Goal: Task Accomplishment & Management: Use online tool/utility

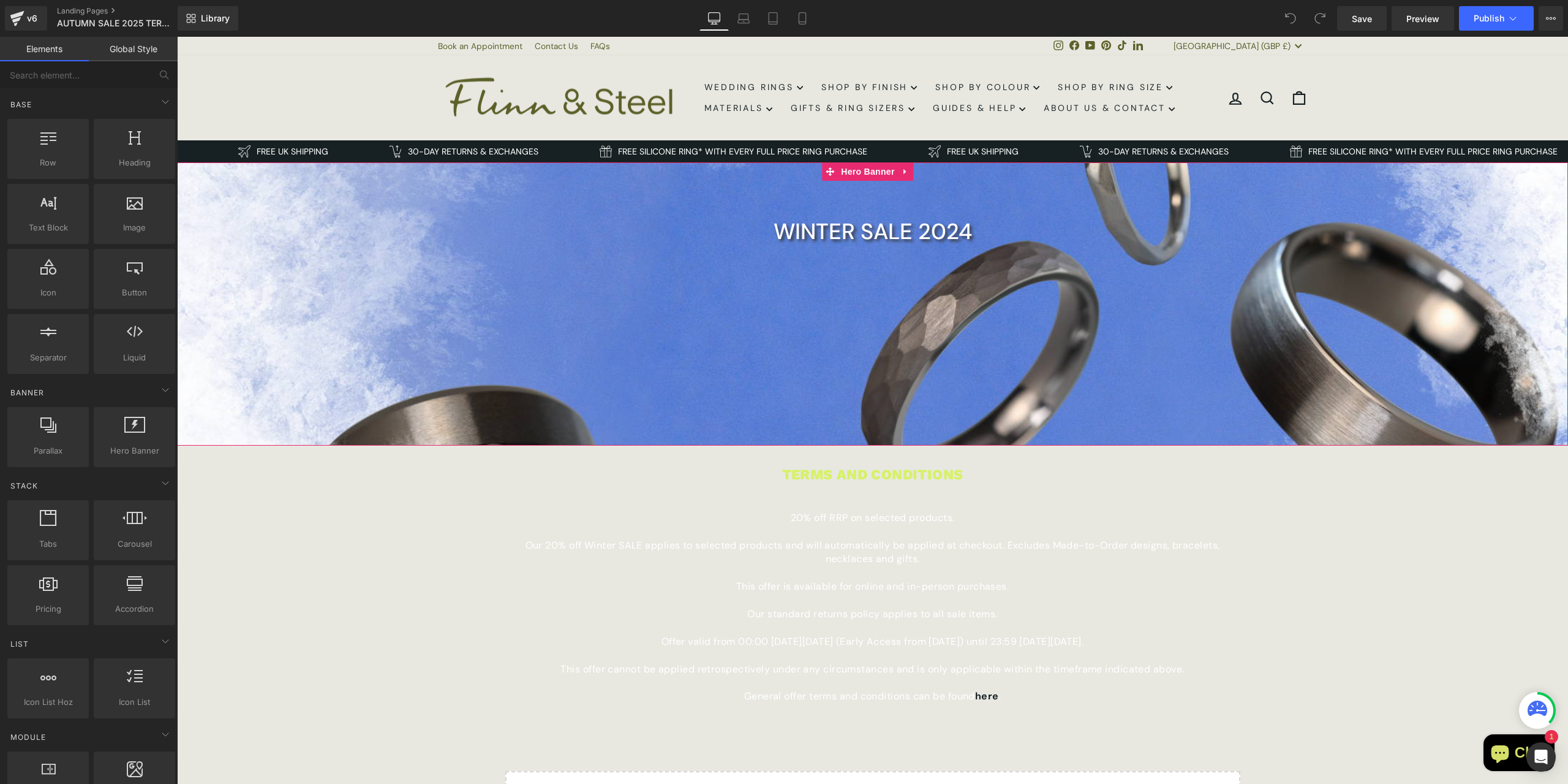
click at [779, 315] on div at bounding box center [873, 304] width 1391 height 283
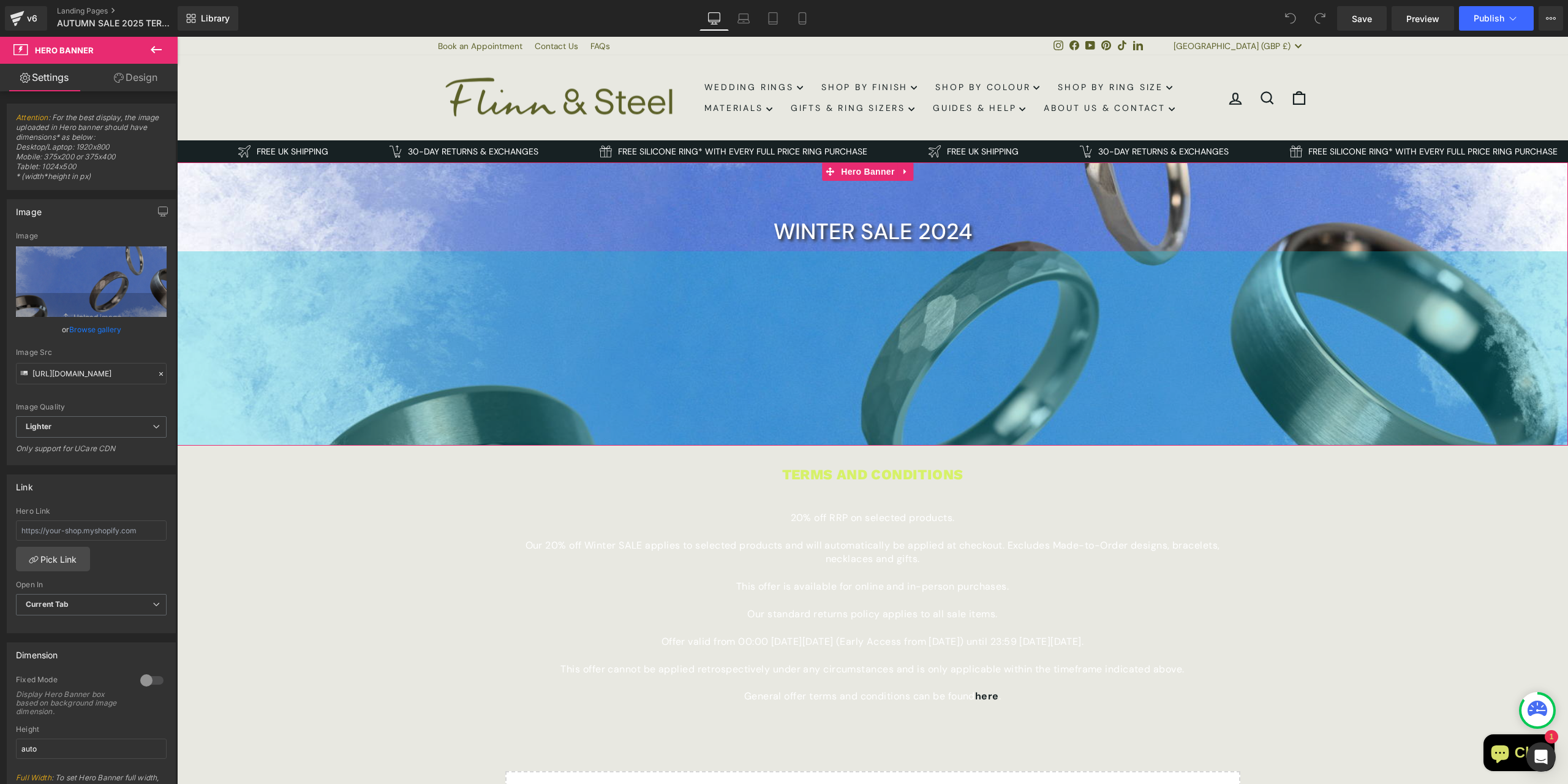
click at [929, 371] on div "317px" at bounding box center [873, 348] width 1391 height 194
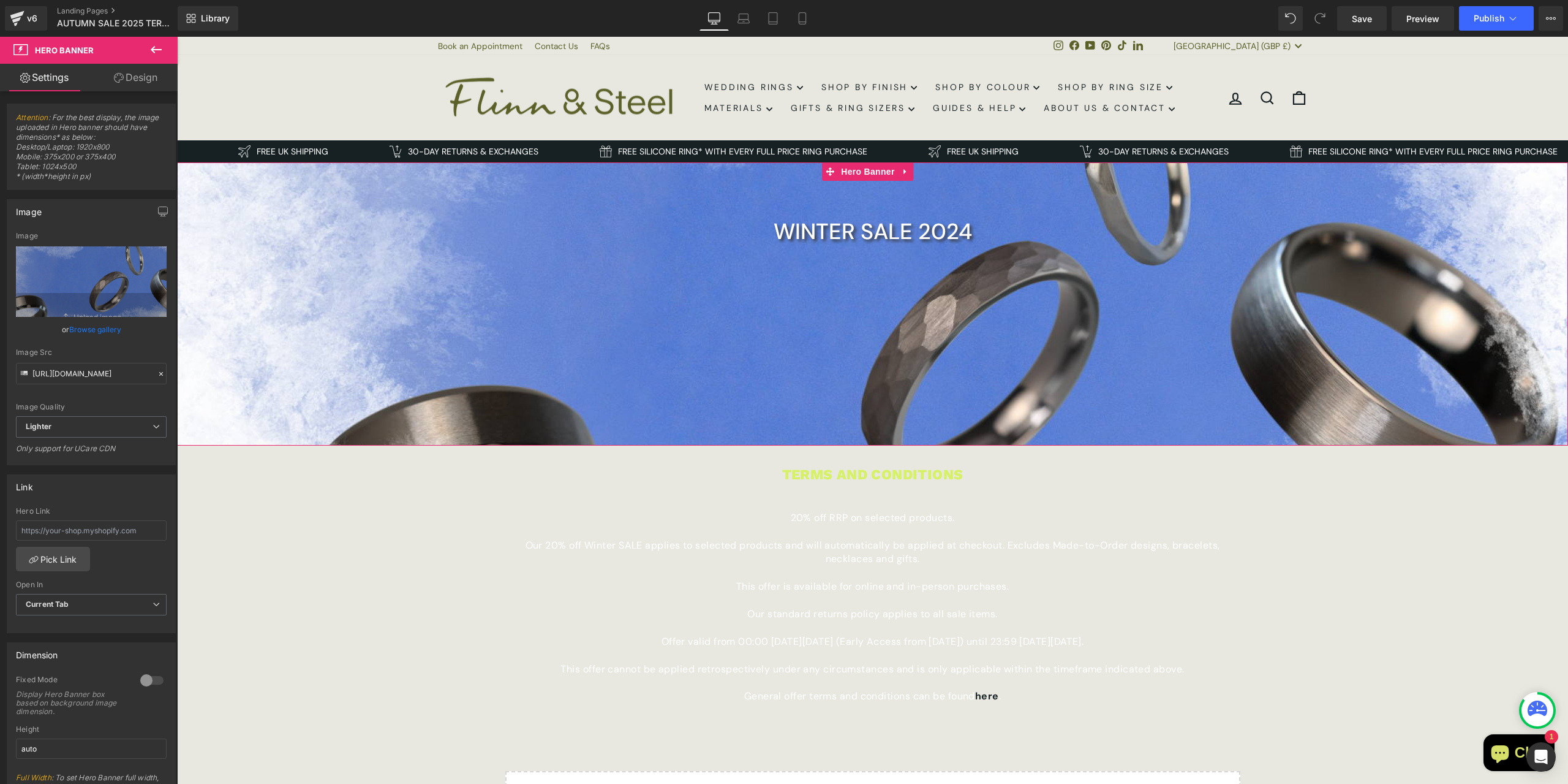
click at [1057, 220] on div at bounding box center [873, 304] width 1391 height 283
click at [73, 283] on icon "Replace Image" at bounding box center [91, 281] width 98 height 15
type input "C:\fakepath\autmn-banner.png"
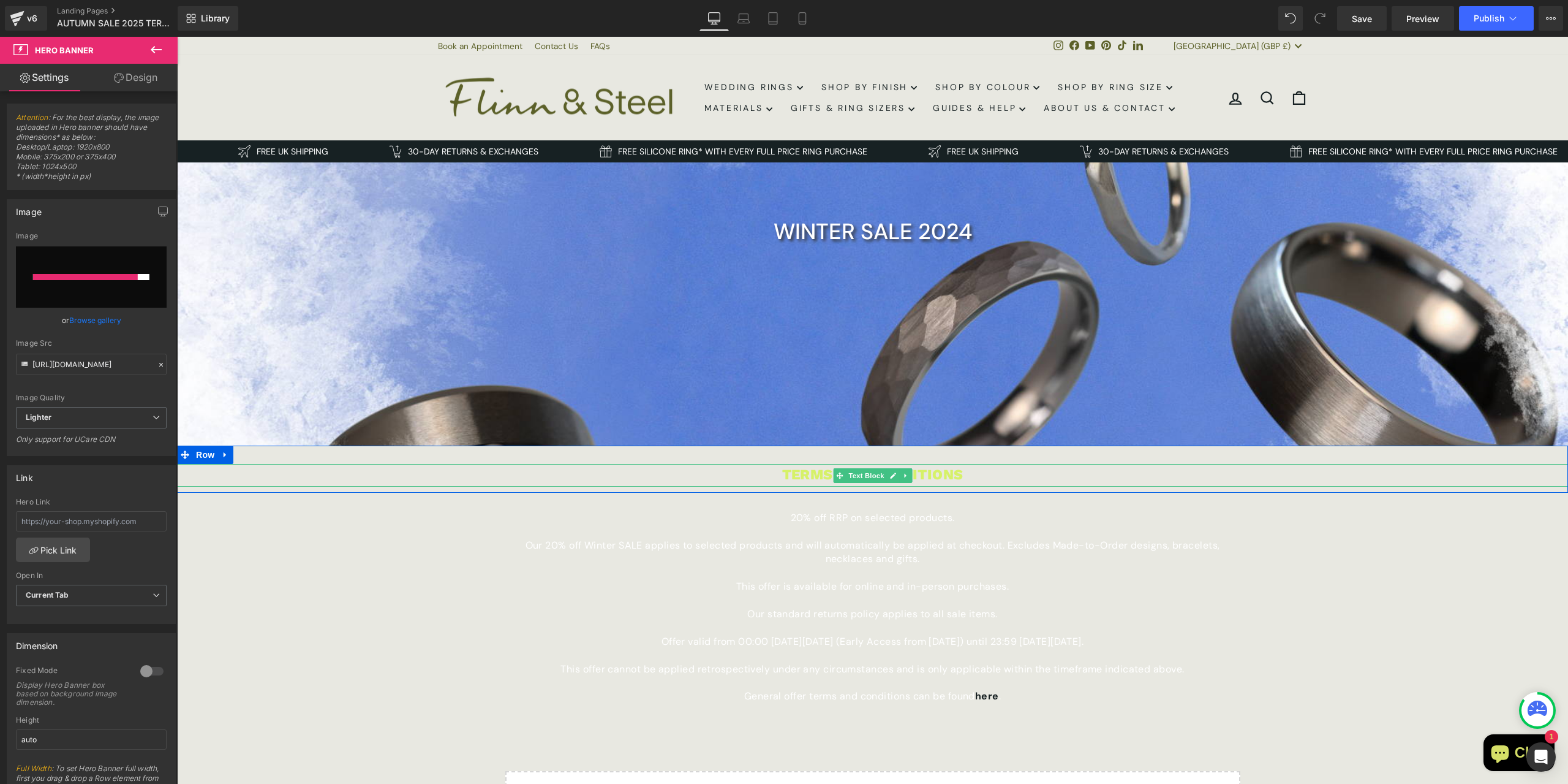
click at [782, 474] on p "TERMS AND CONDITIONS" at bounding box center [873, 475] width 1391 height 23
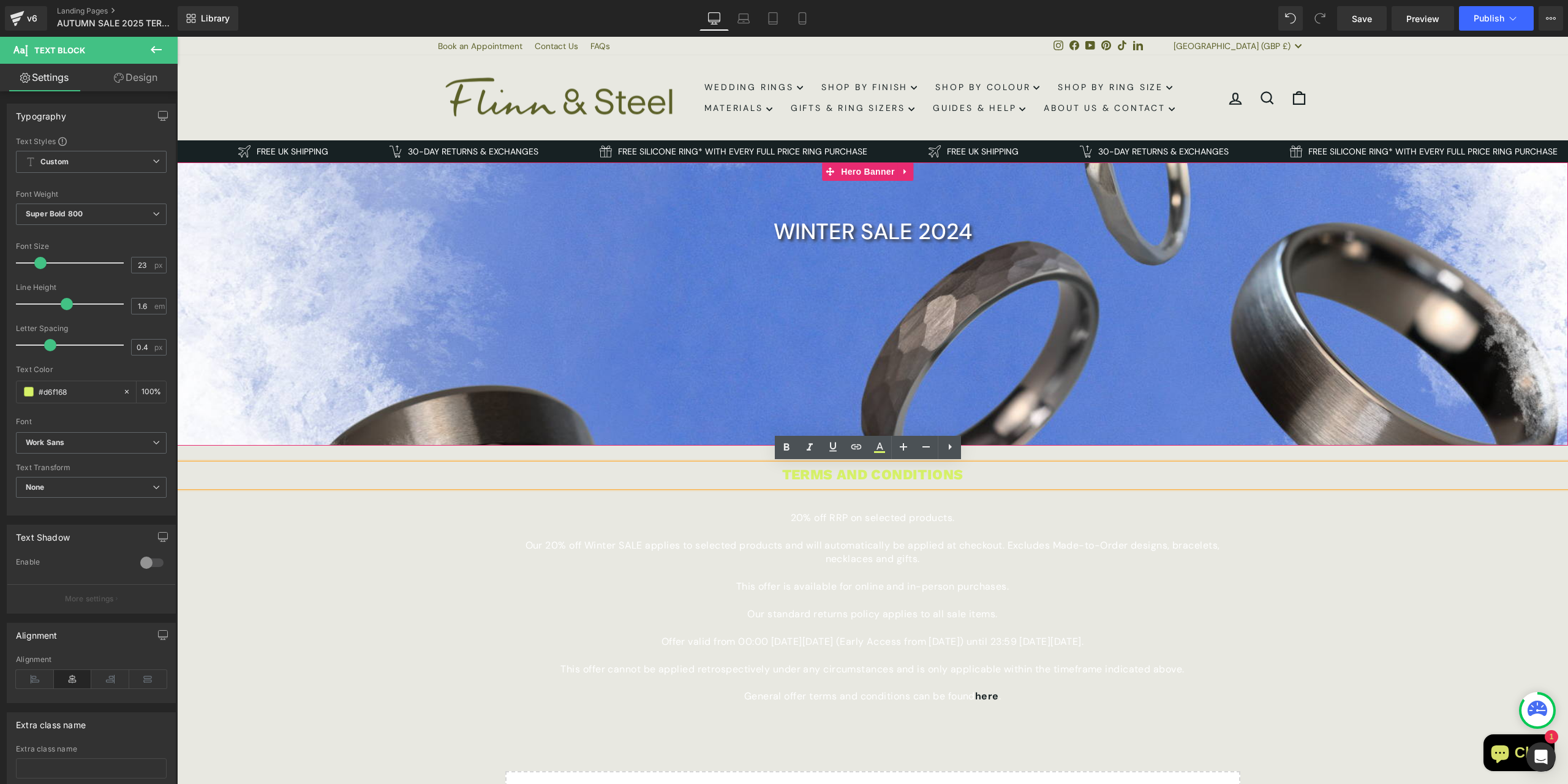
click at [664, 214] on div at bounding box center [873, 304] width 1391 height 283
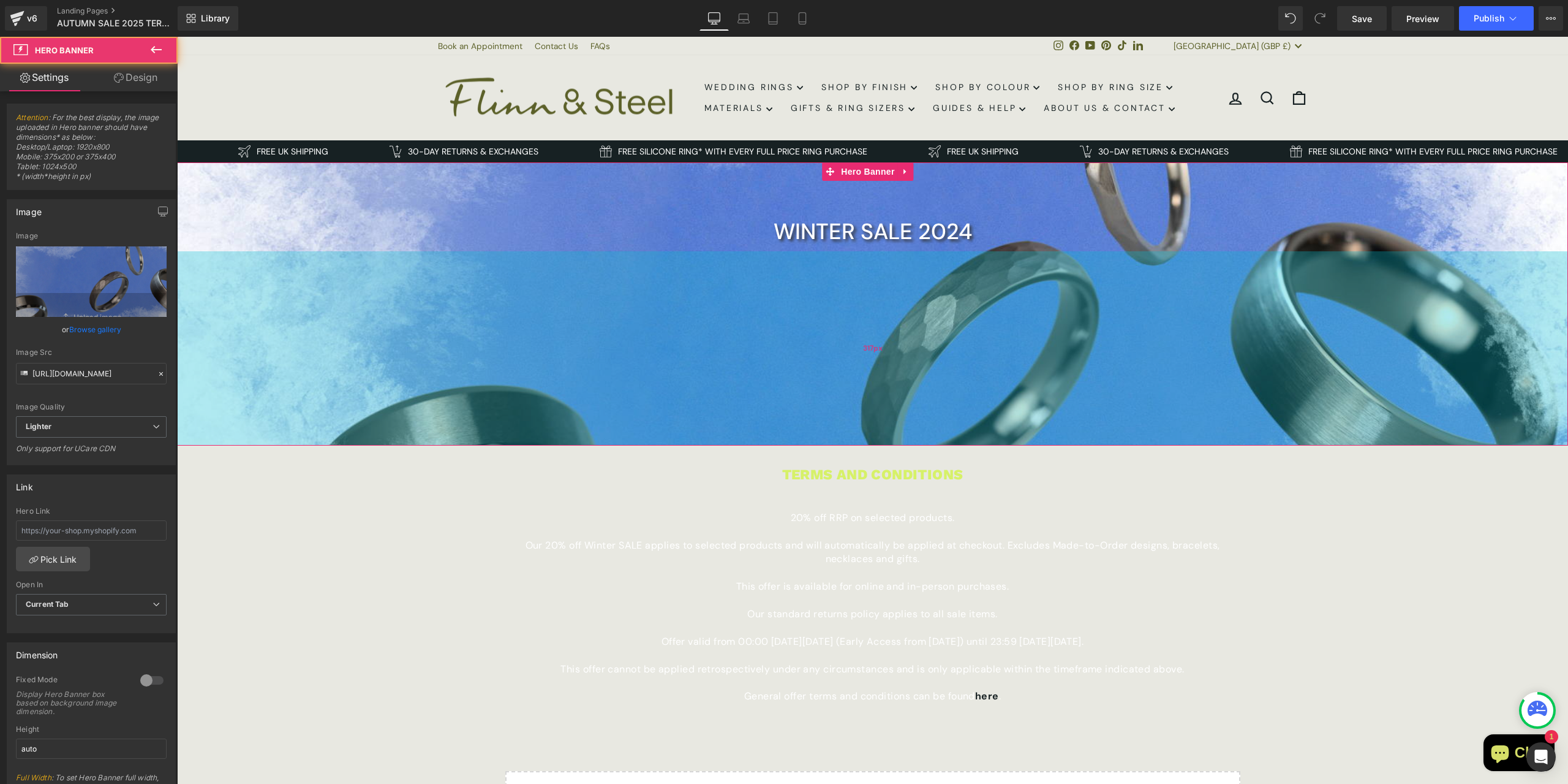
click at [579, 334] on div "317px" at bounding box center [873, 348] width 1391 height 194
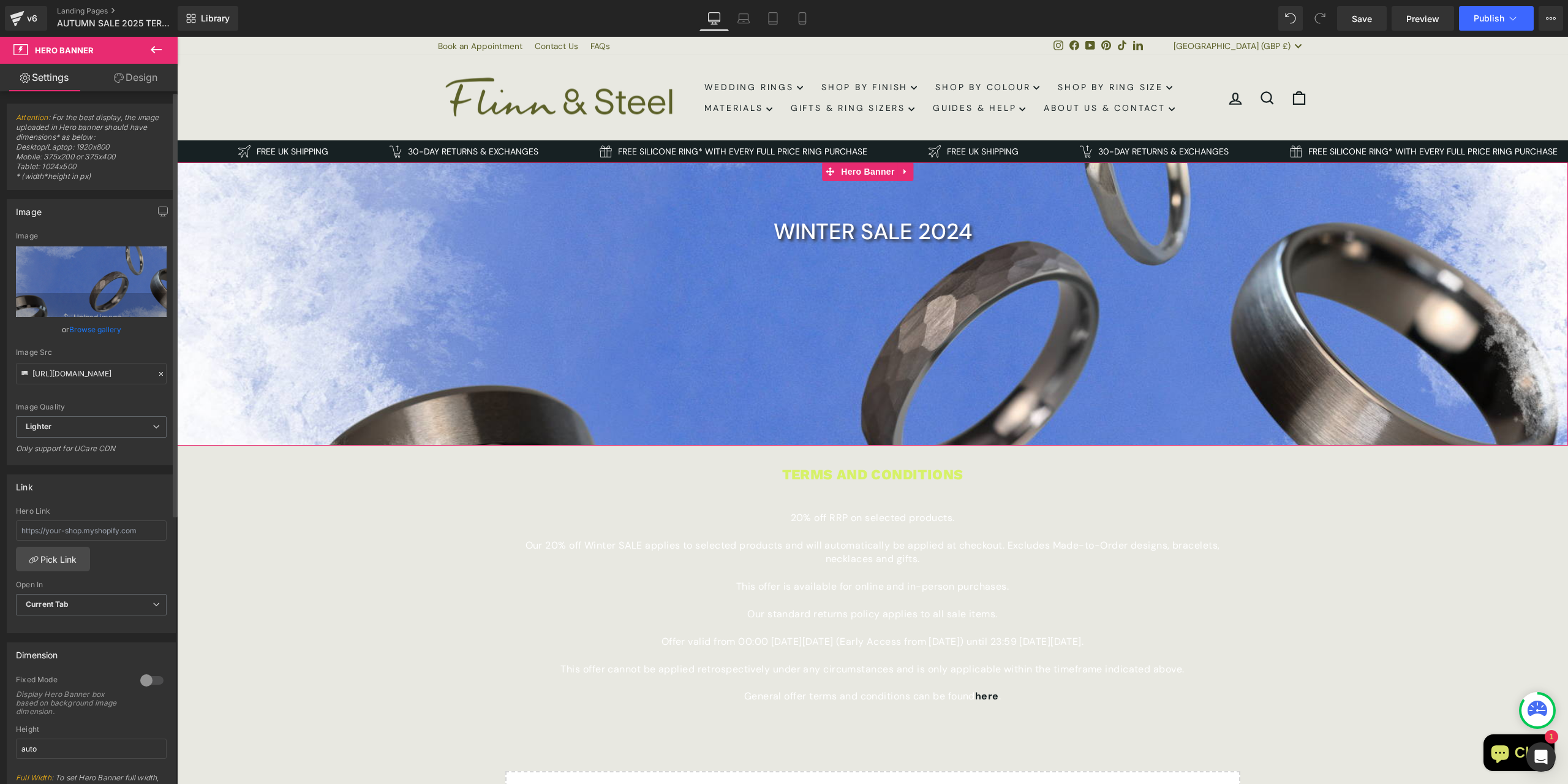
click at [87, 330] on link "Browse gallery" at bounding box center [95, 329] width 52 height 21
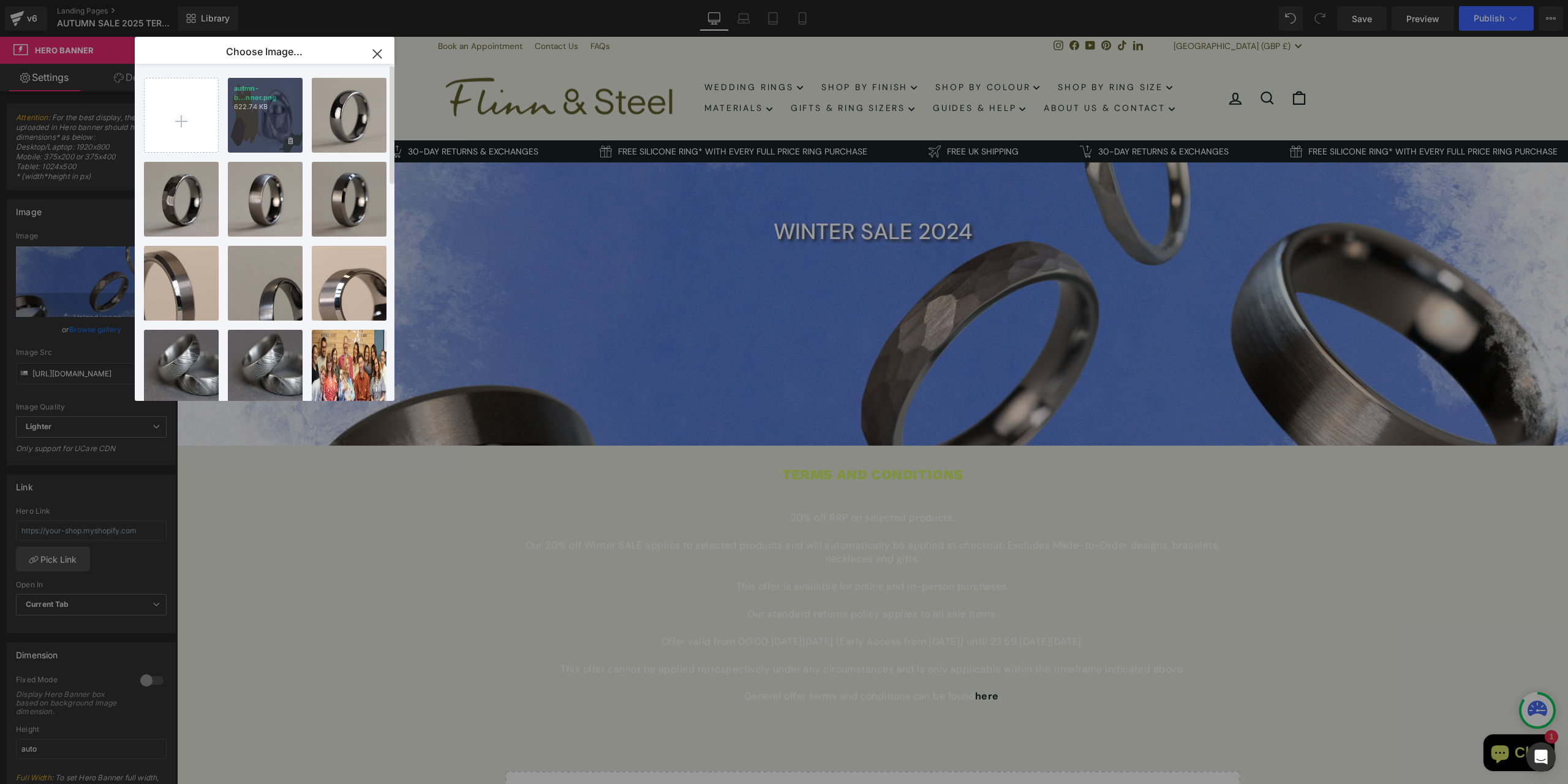
click at [257, 119] on div "autmn-b...nner.png 622.74 KB" at bounding box center [265, 115] width 75 height 75
type input "[URL][DOMAIN_NAME]"
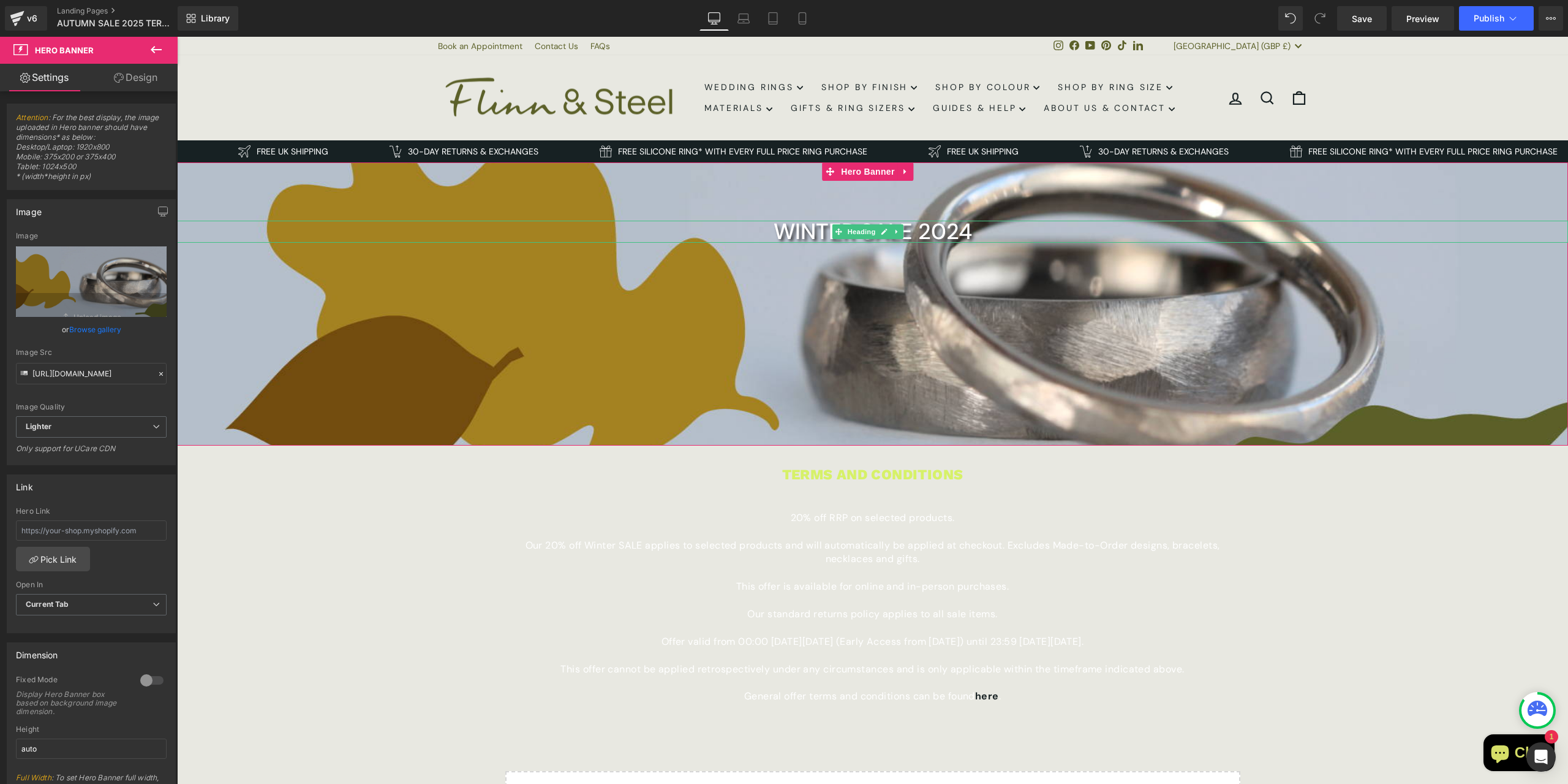
click at [791, 231] on h1 "WINTER SALE 2024" at bounding box center [873, 231] width 1391 height 22
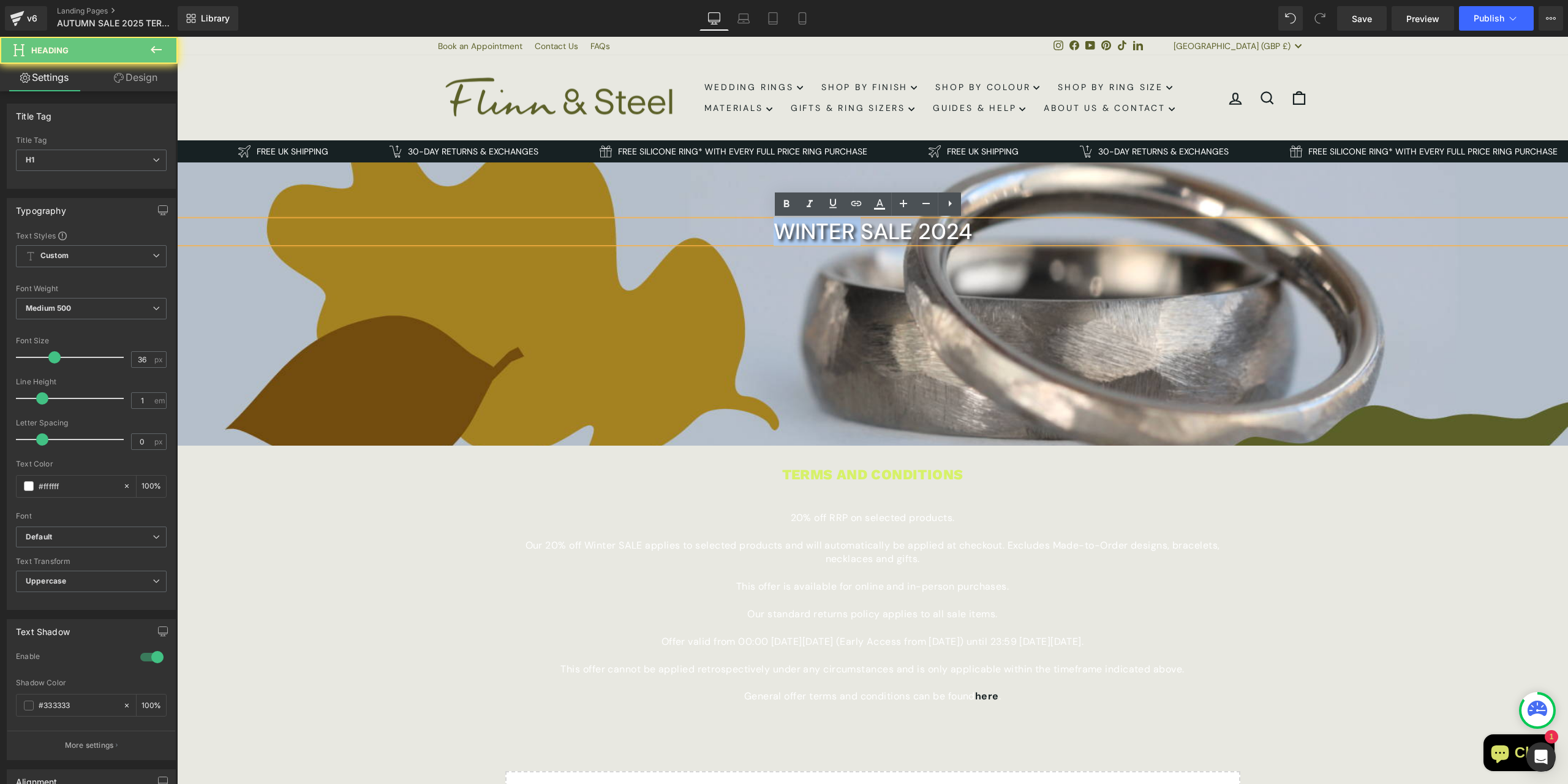
click at [791, 231] on h1 "WINTER SALE 2024" at bounding box center [873, 231] width 1391 height 22
click at [816, 235] on h1 "WINTER SALE 2024" at bounding box center [873, 231] width 1391 height 22
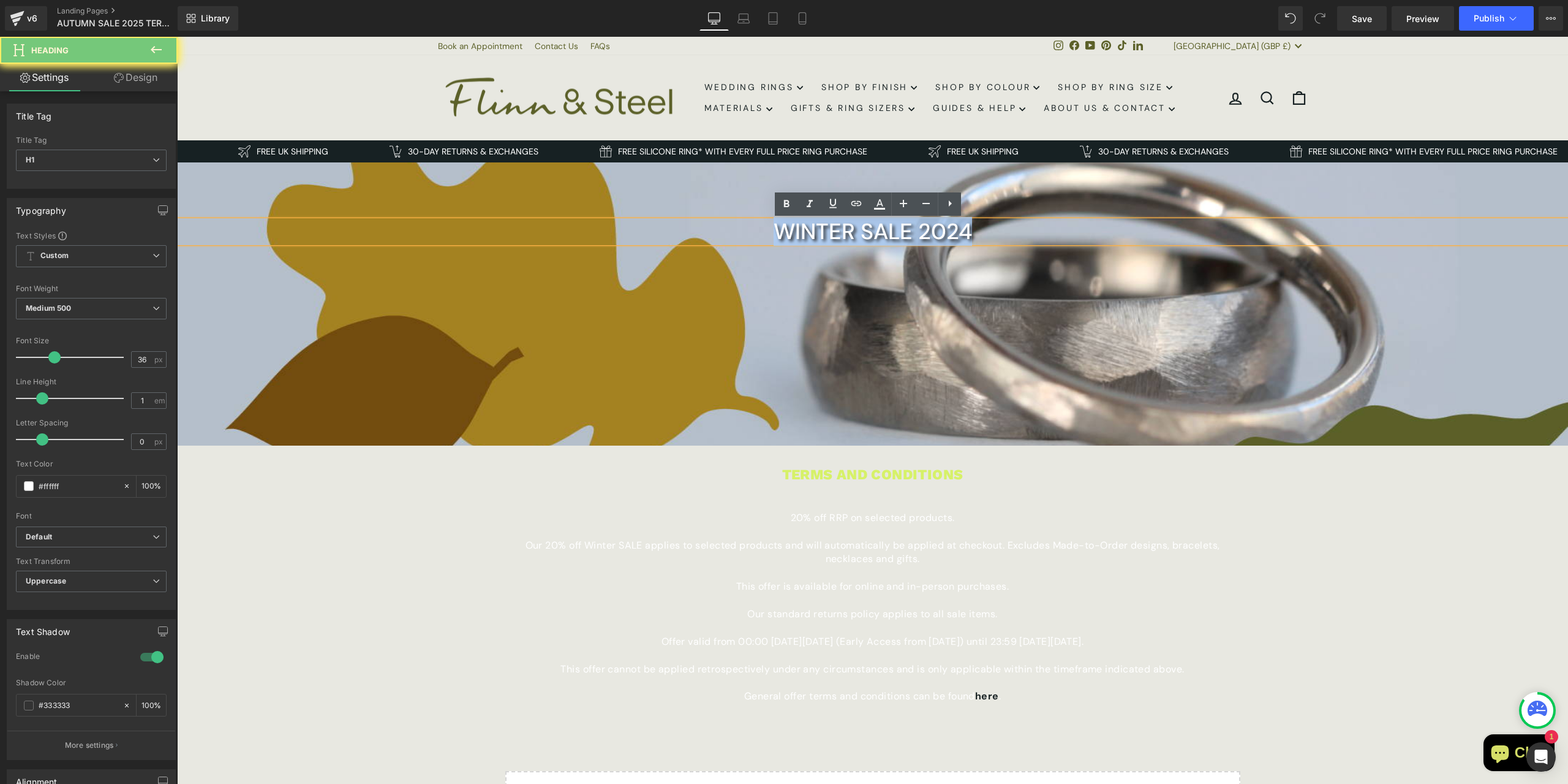
paste div
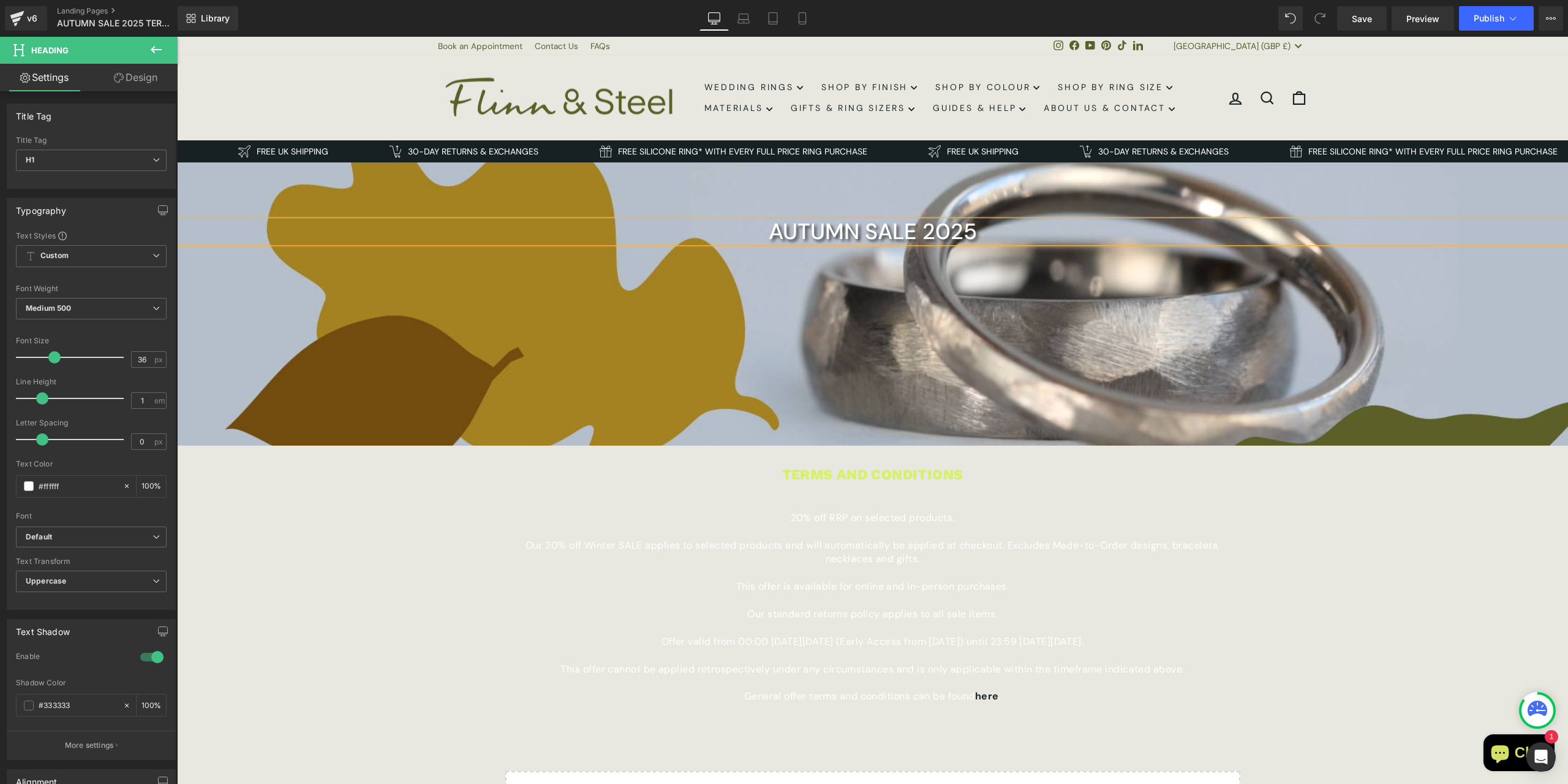
click at [896, 349] on div at bounding box center [873, 304] width 1391 height 283
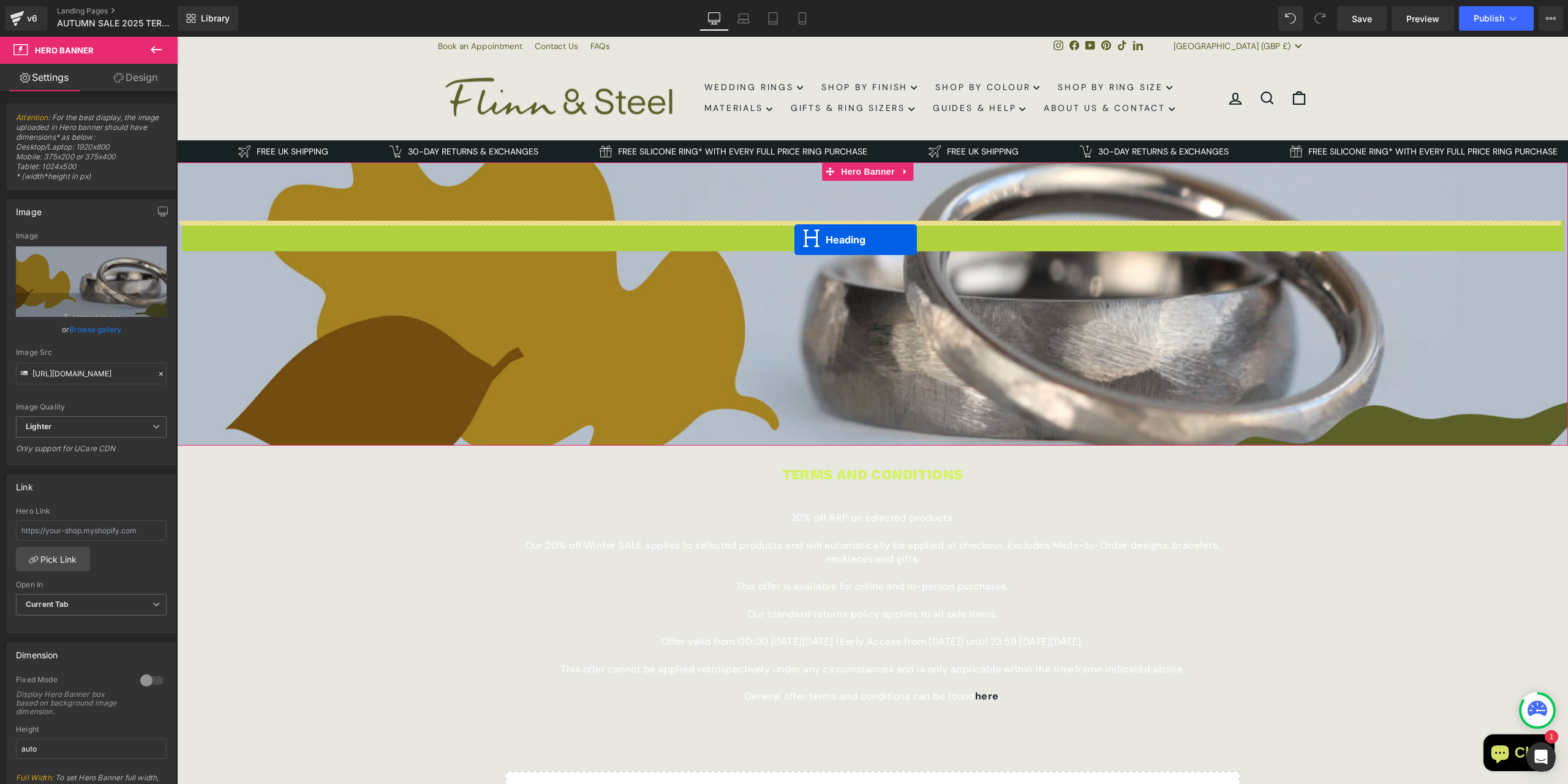
drag, startPoint x: 839, startPoint y: 234, endPoint x: 795, endPoint y: 239, distance: 44.3
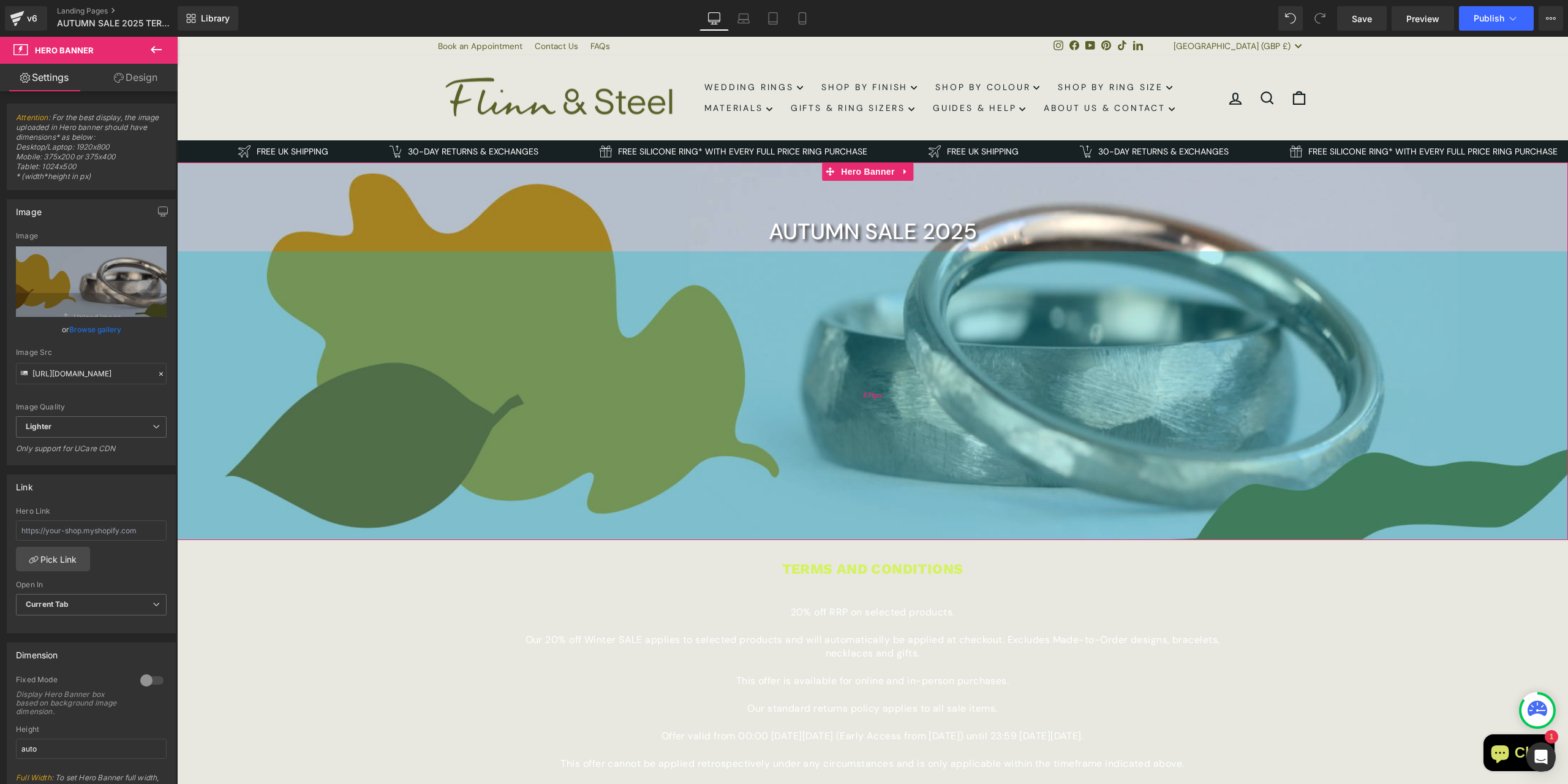
drag, startPoint x: 832, startPoint y: 441, endPoint x: 806, endPoint y: 536, distance: 98.5
click at [806, 536] on div "471px" at bounding box center [873, 395] width 1391 height 289
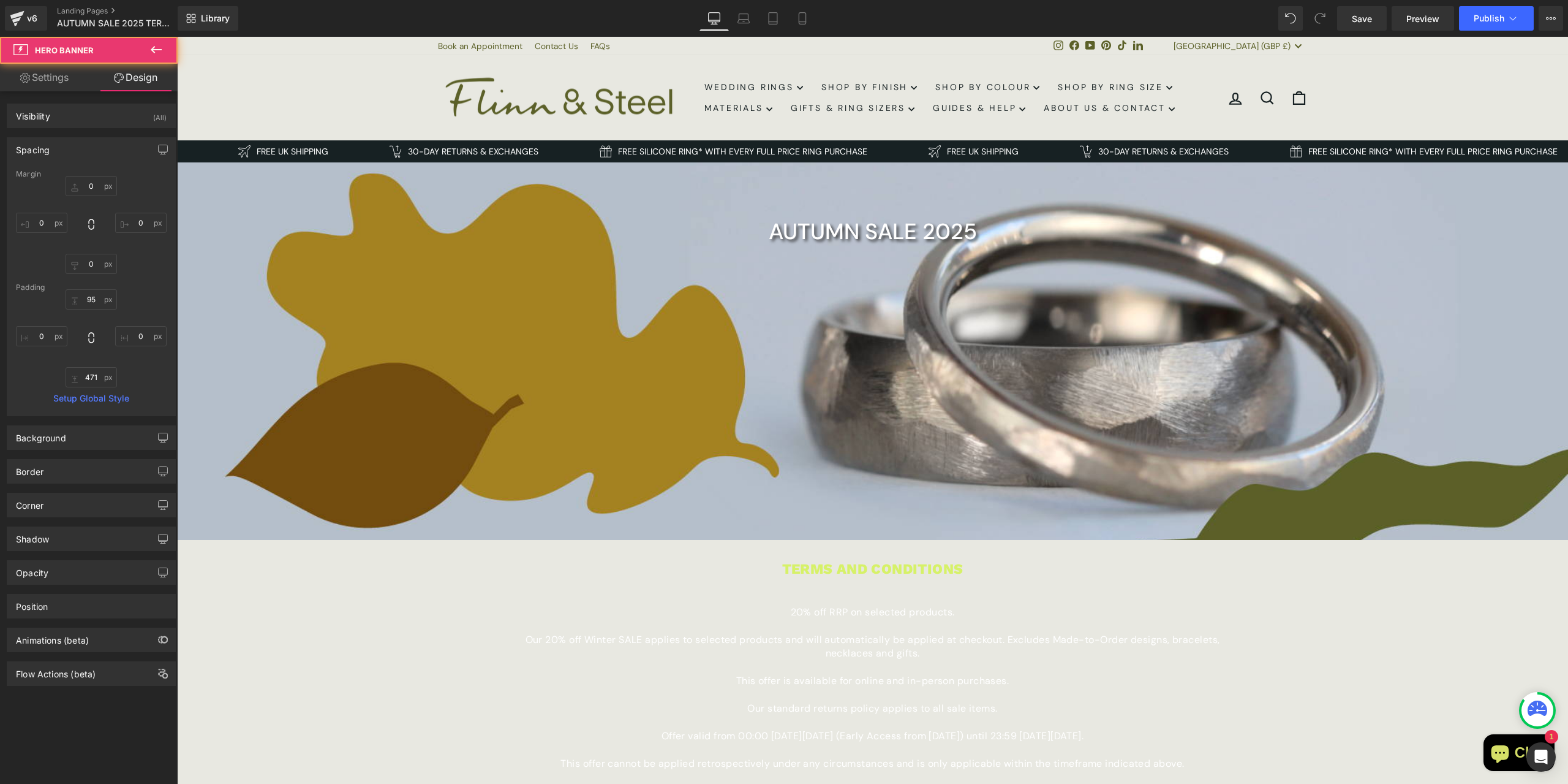
click at [1359, 611] on div "AUTUMN SALE 2025 Heading Hero Banner 95px 471px TERMS AND CONDITIONS Text Block…" at bounding box center [873, 564] width 1391 height 803
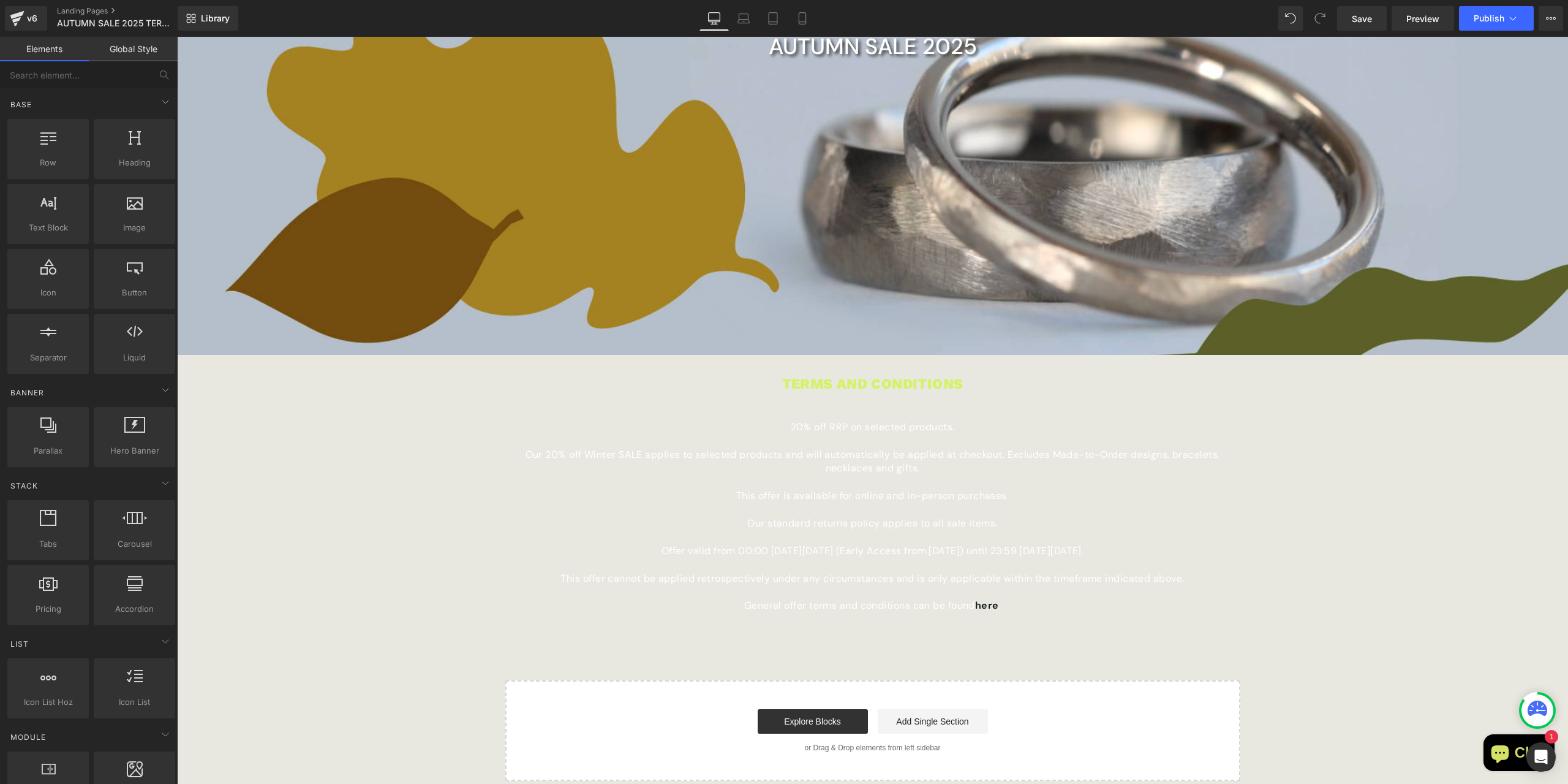
scroll to position [122, 0]
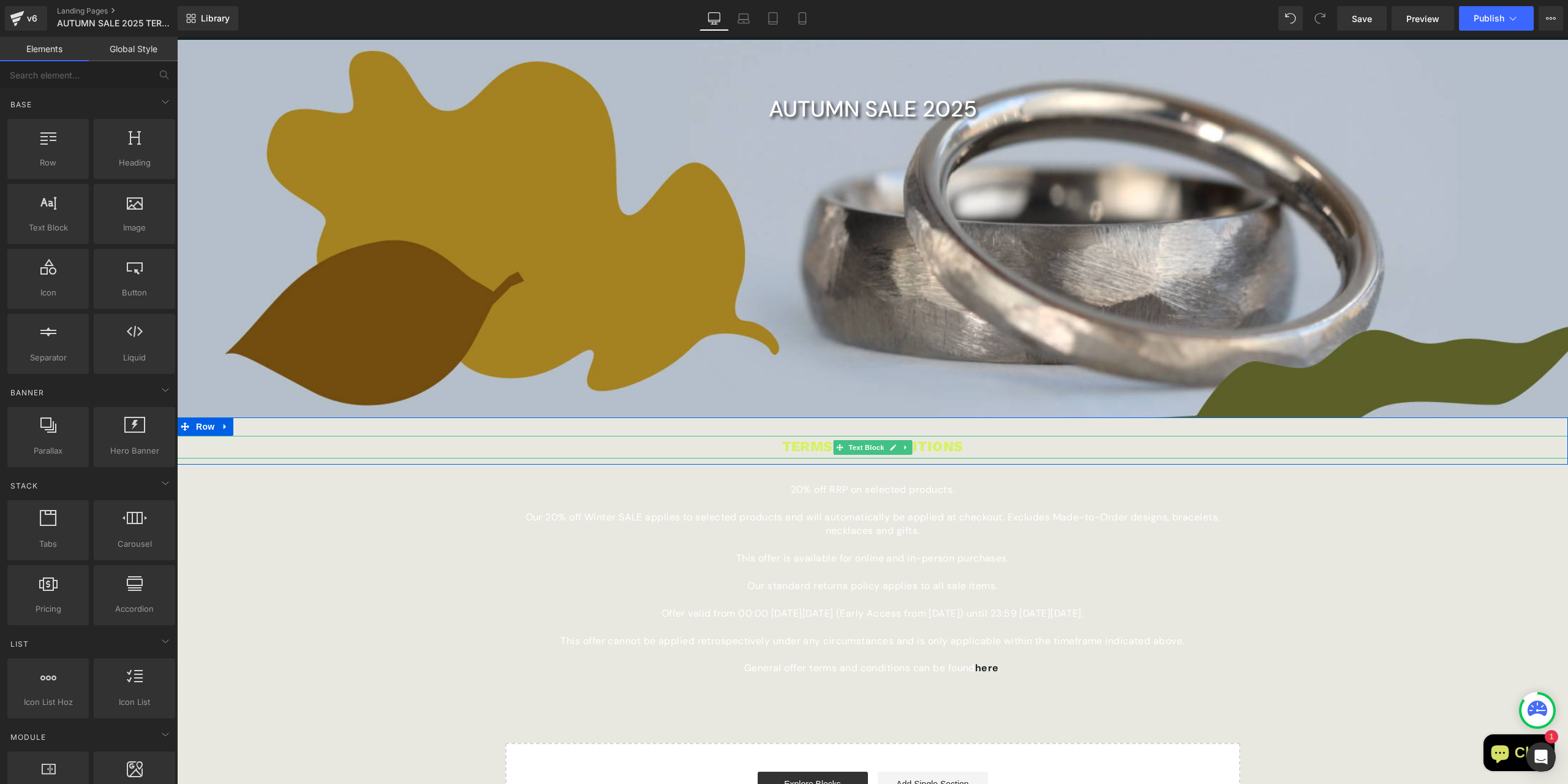
click at [819, 445] on p "TERMS AND CONDITIONS" at bounding box center [873, 447] width 1391 height 23
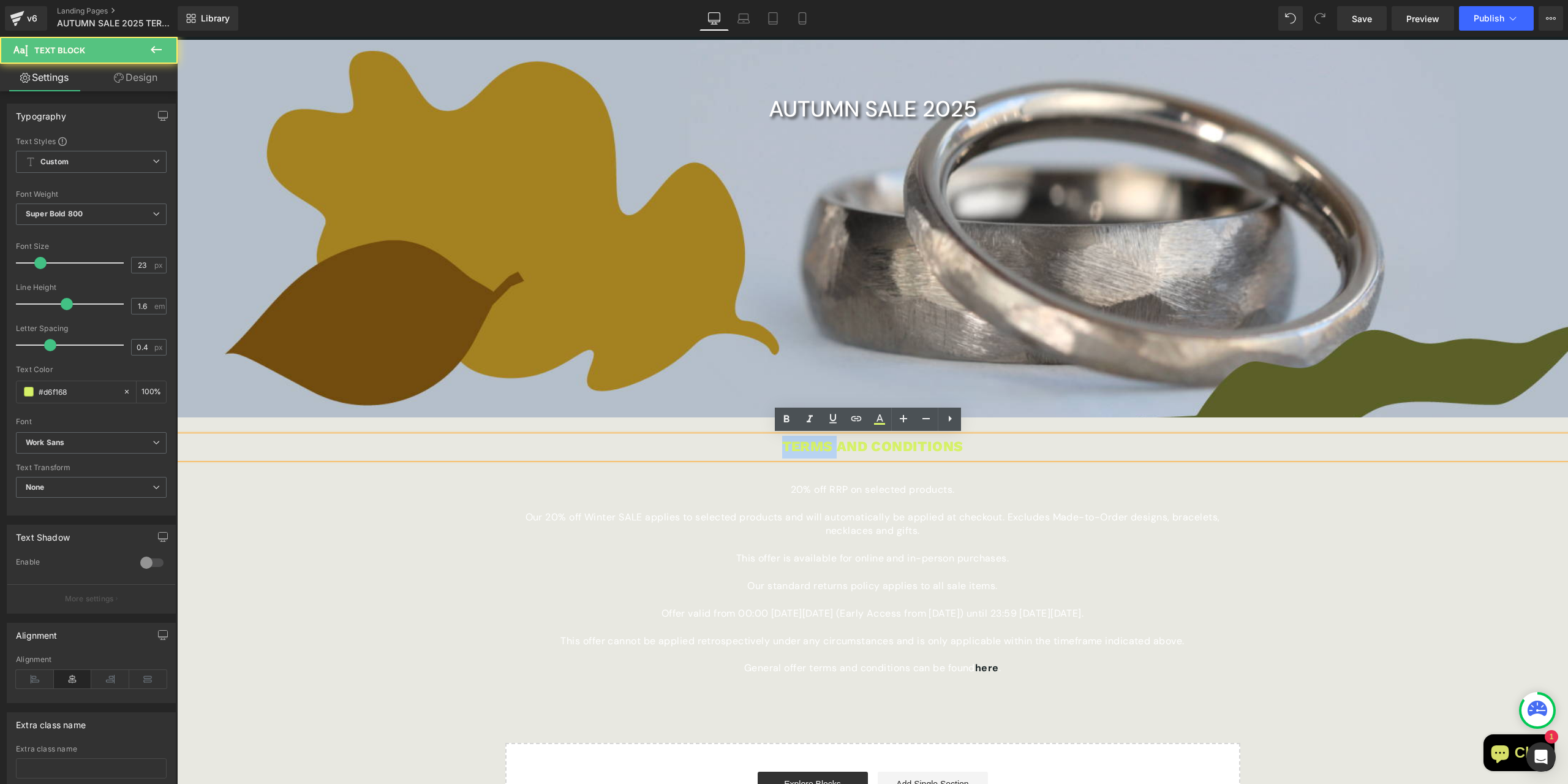
click at [819, 445] on p "TERMS AND CONDITIONS" at bounding box center [873, 447] width 1391 height 23
click at [886, 452] on p "TERMS AND CONDITIONS" at bounding box center [873, 447] width 1391 height 23
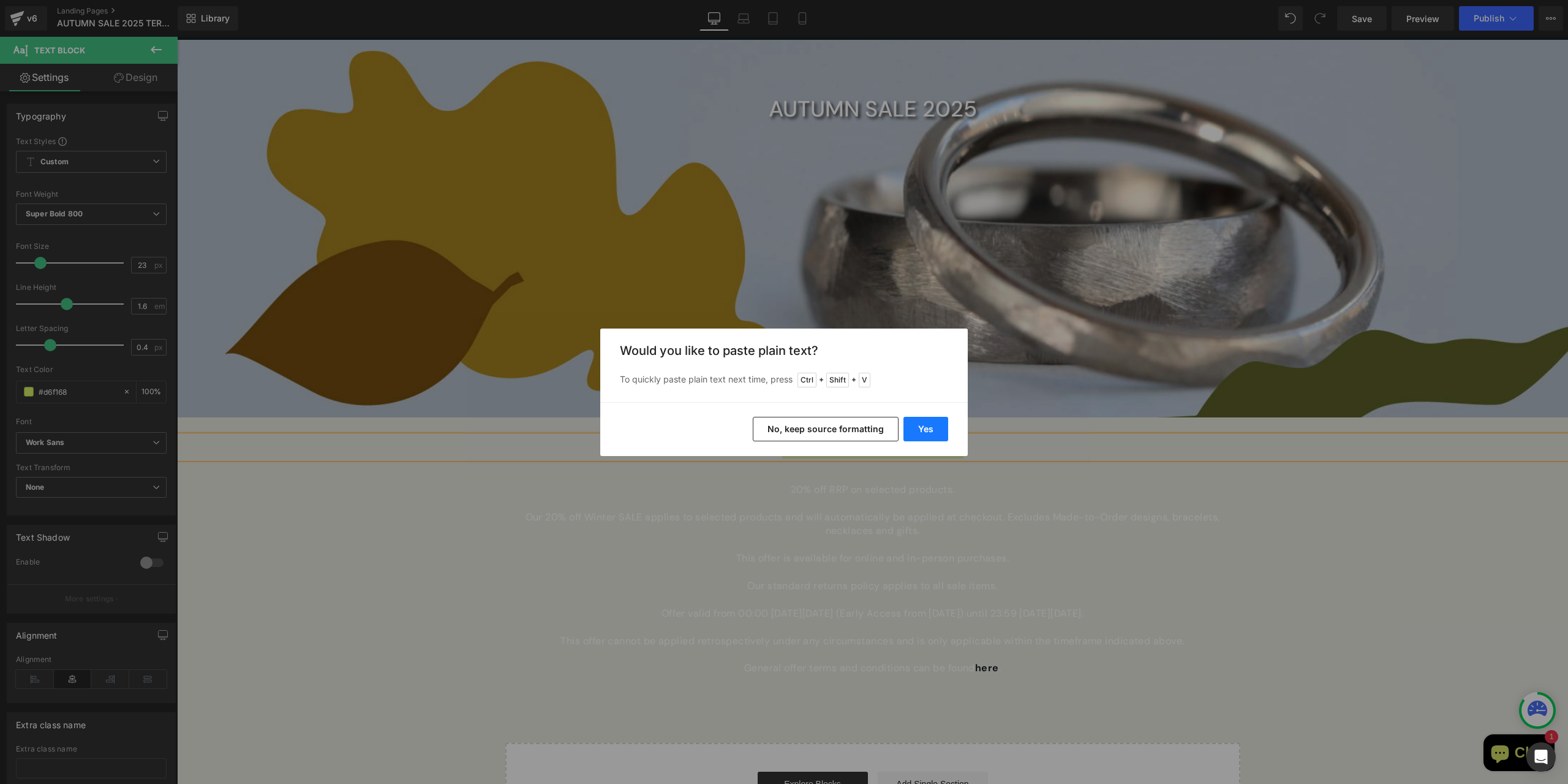
click at [918, 424] on button "Yes" at bounding box center [926, 429] width 45 height 25
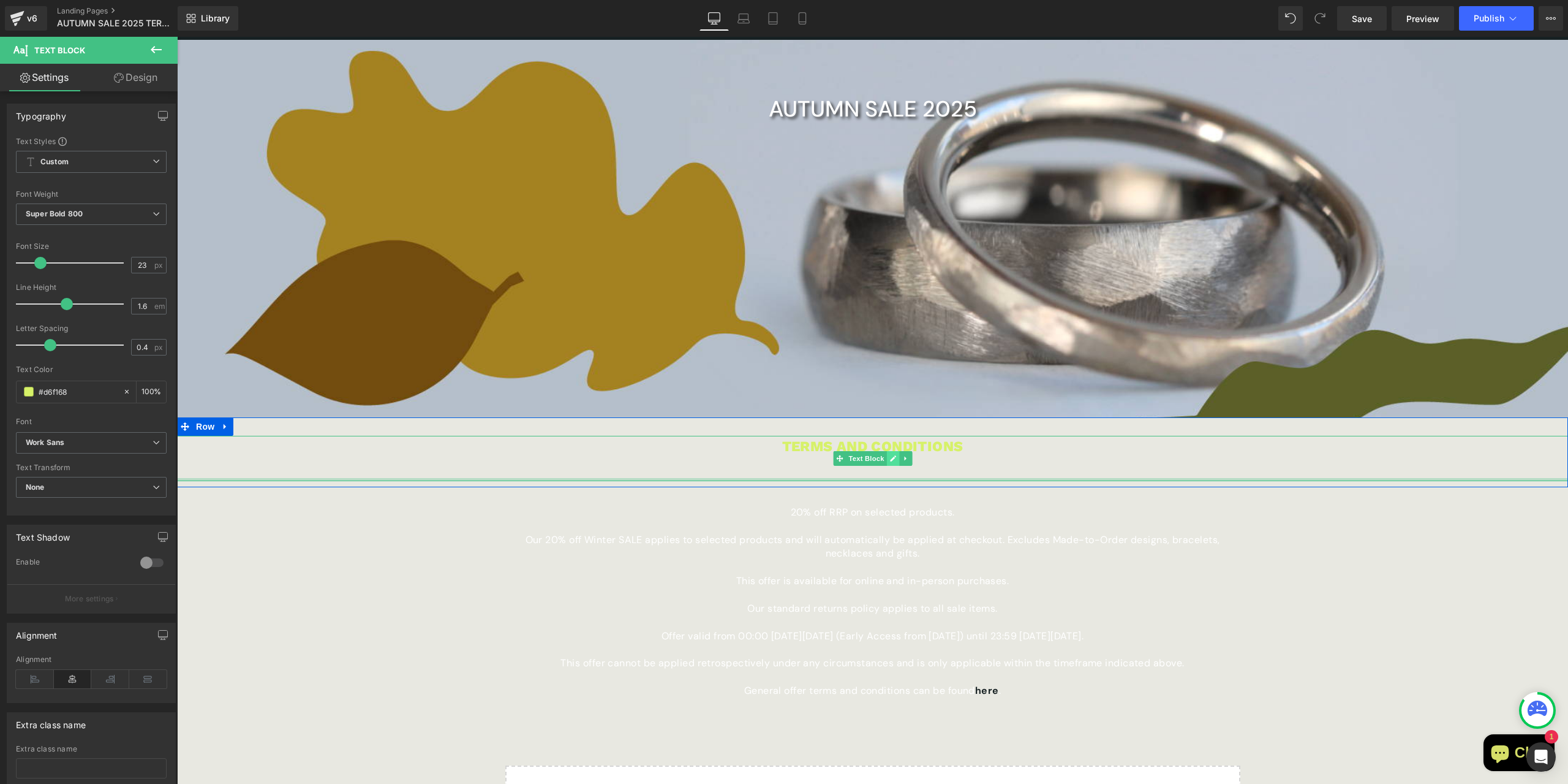
drag, startPoint x: 884, startPoint y: 477, endPoint x: 884, endPoint y: 464, distance: 13.0
click at [884, 464] on div "TERMS AND CONDITIONS Text Block" at bounding box center [873, 458] width 1391 height 45
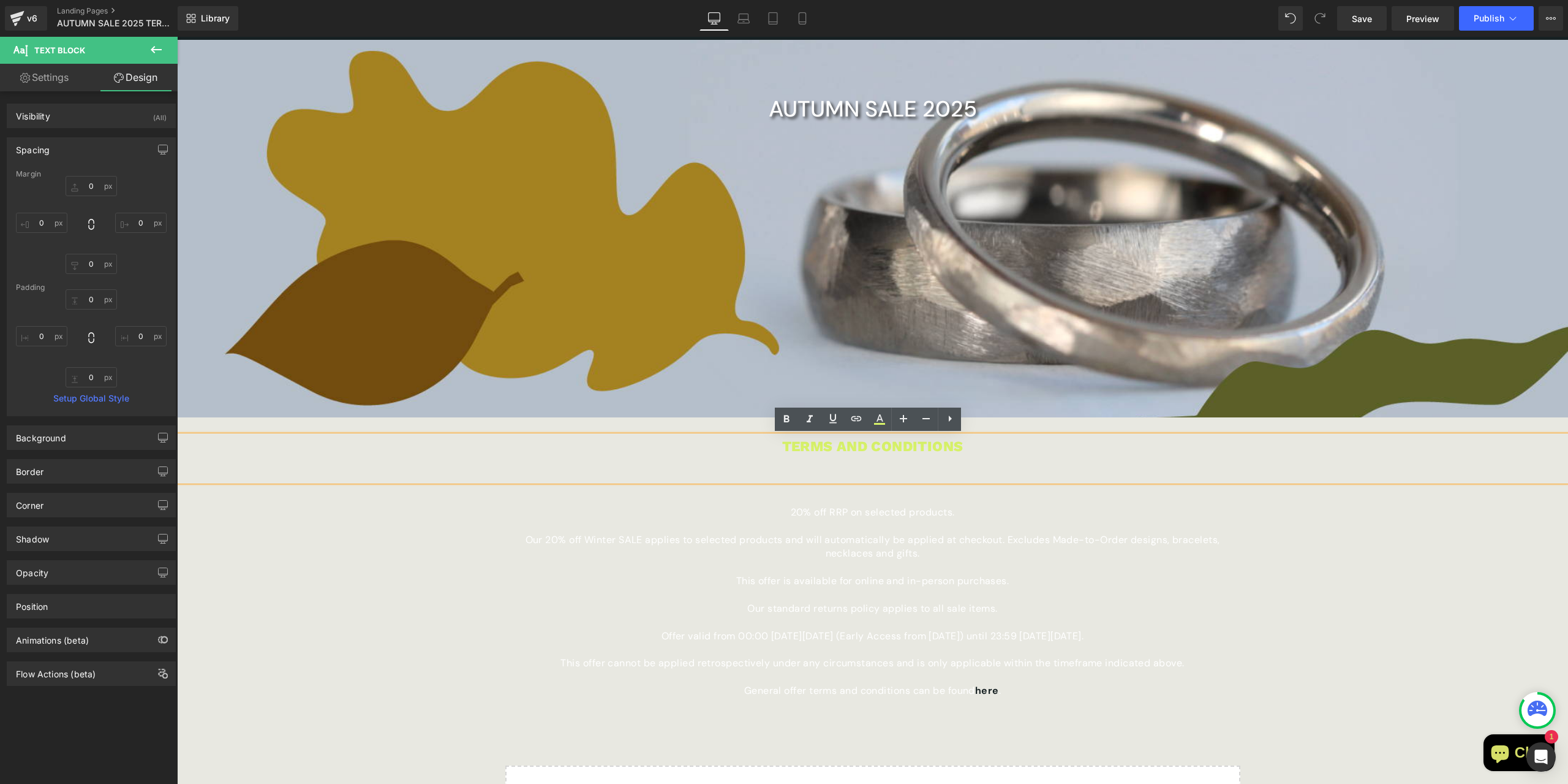
click at [843, 457] on p "TERMS AND CONDITIONS" at bounding box center [873, 447] width 1391 height 23
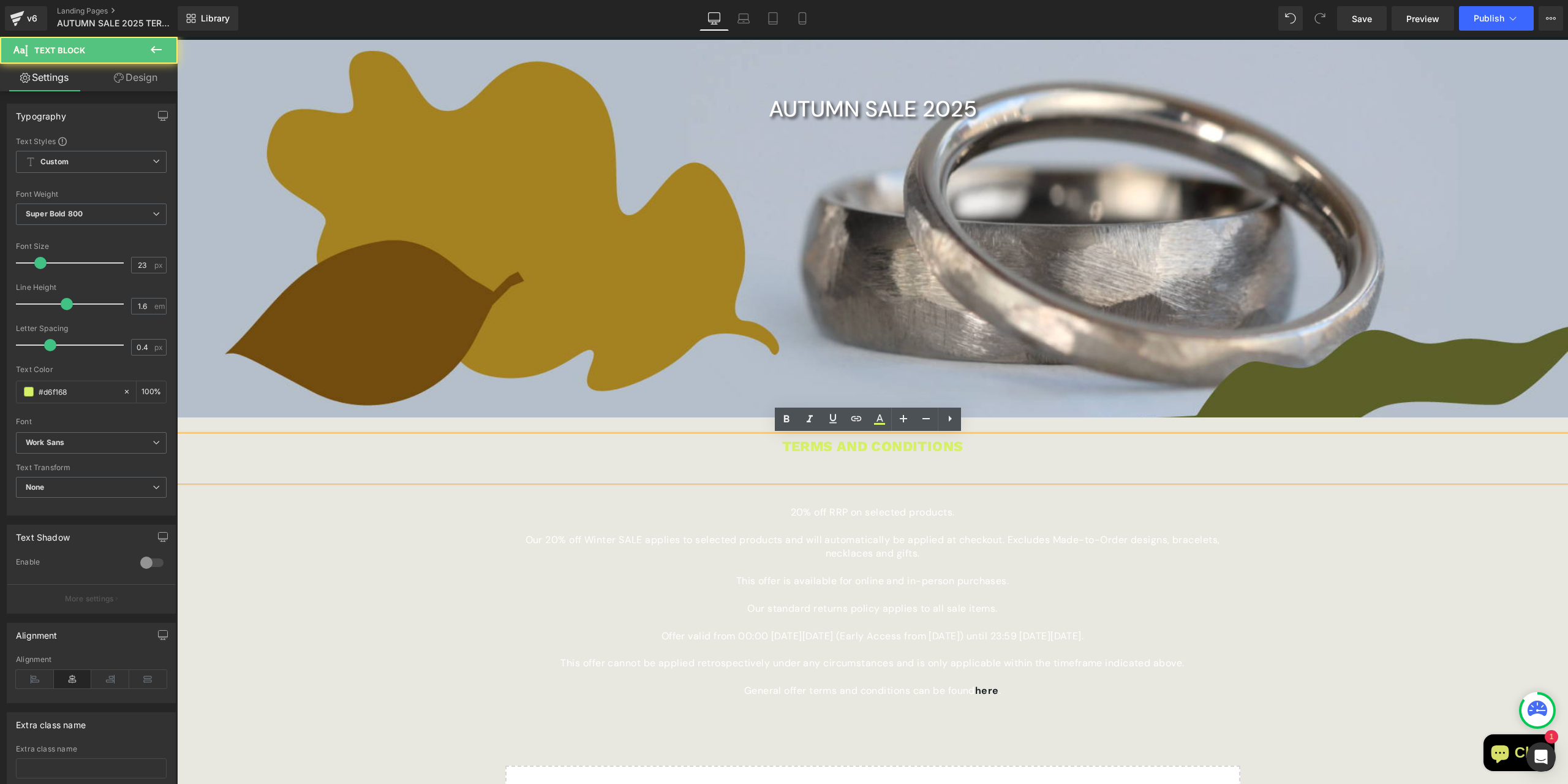
click at [796, 449] on p "TERMS AND CONDITIONS" at bounding box center [873, 447] width 1391 height 23
click at [941, 460] on p at bounding box center [873, 470] width 1391 height 23
click at [962, 448] on p "TERMS AND CONDITIONS" at bounding box center [873, 447] width 1391 height 23
click at [945, 448] on p "TERMS AND CONDITIONS" at bounding box center [873, 447] width 1391 height 23
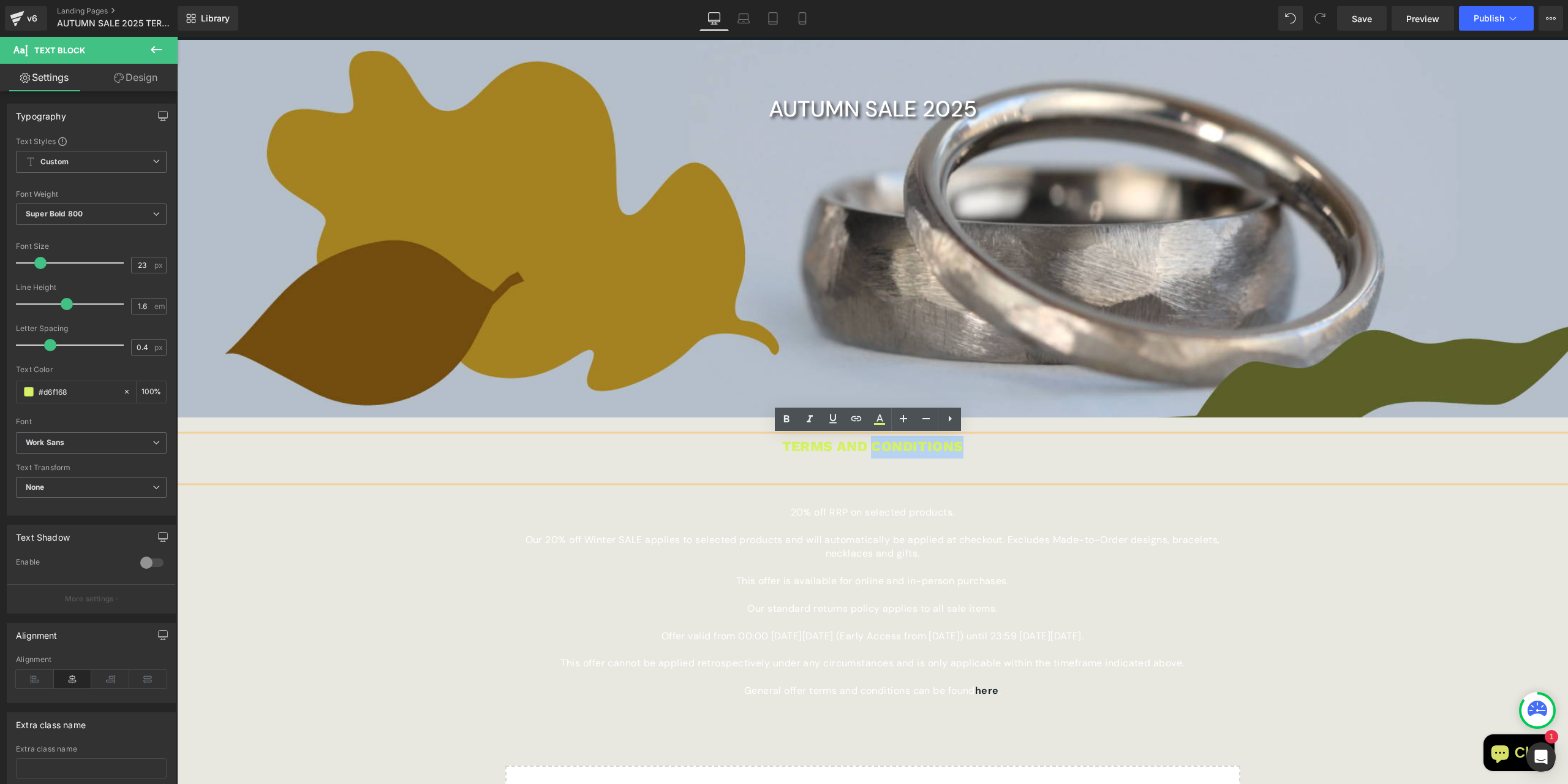
click at [963, 447] on p "TERMS AND CONDITIONS" at bounding box center [873, 447] width 1391 height 23
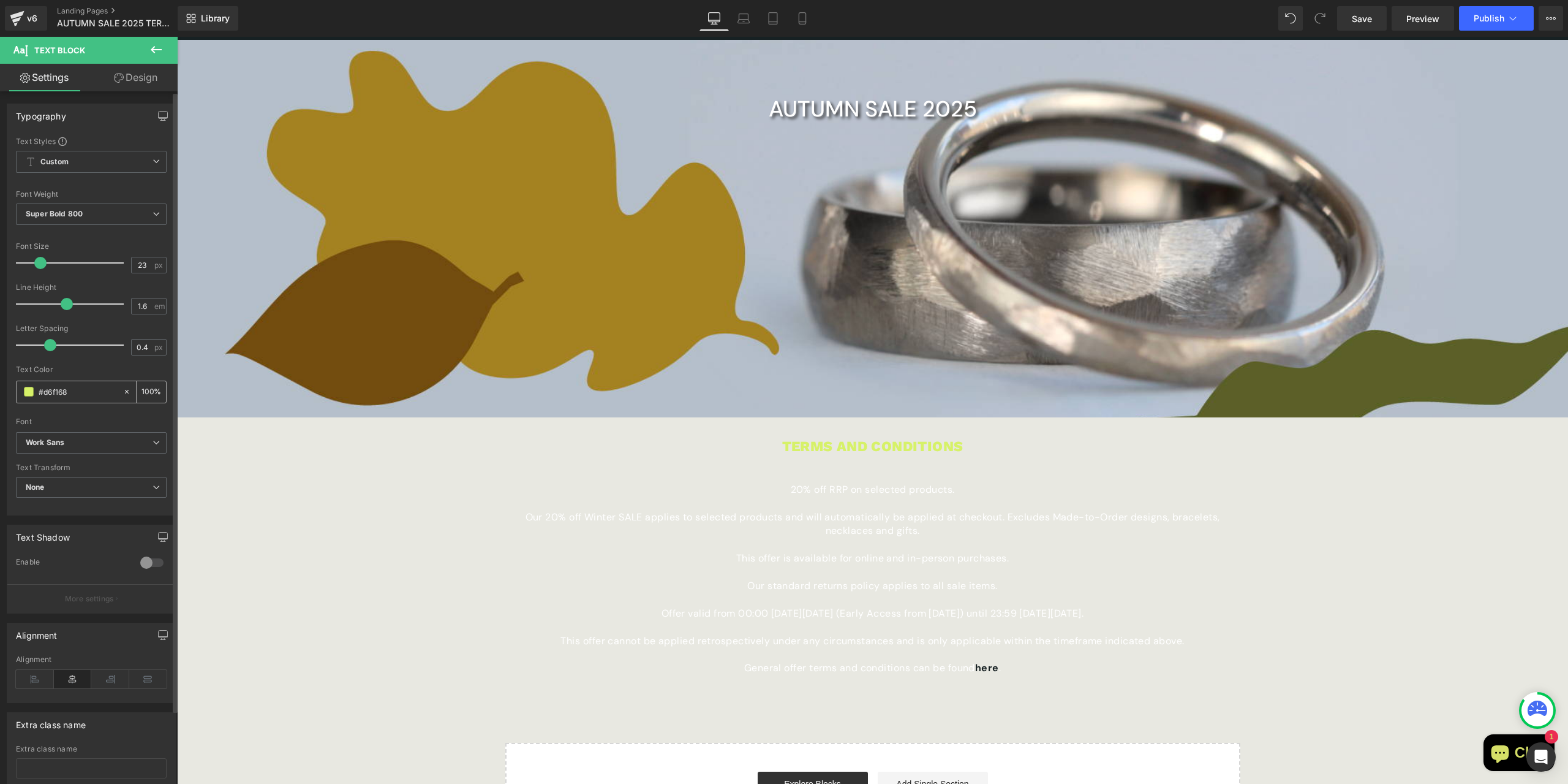
click at [57, 394] on input "#d6f168" at bounding box center [78, 391] width 79 height 14
click at [41, 382] on div "#d6f168" at bounding box center [69, 391] width 106 height 21
click at [53, 391] on input "#d6f168" at bounding box center [78, 391] width 79 height 14
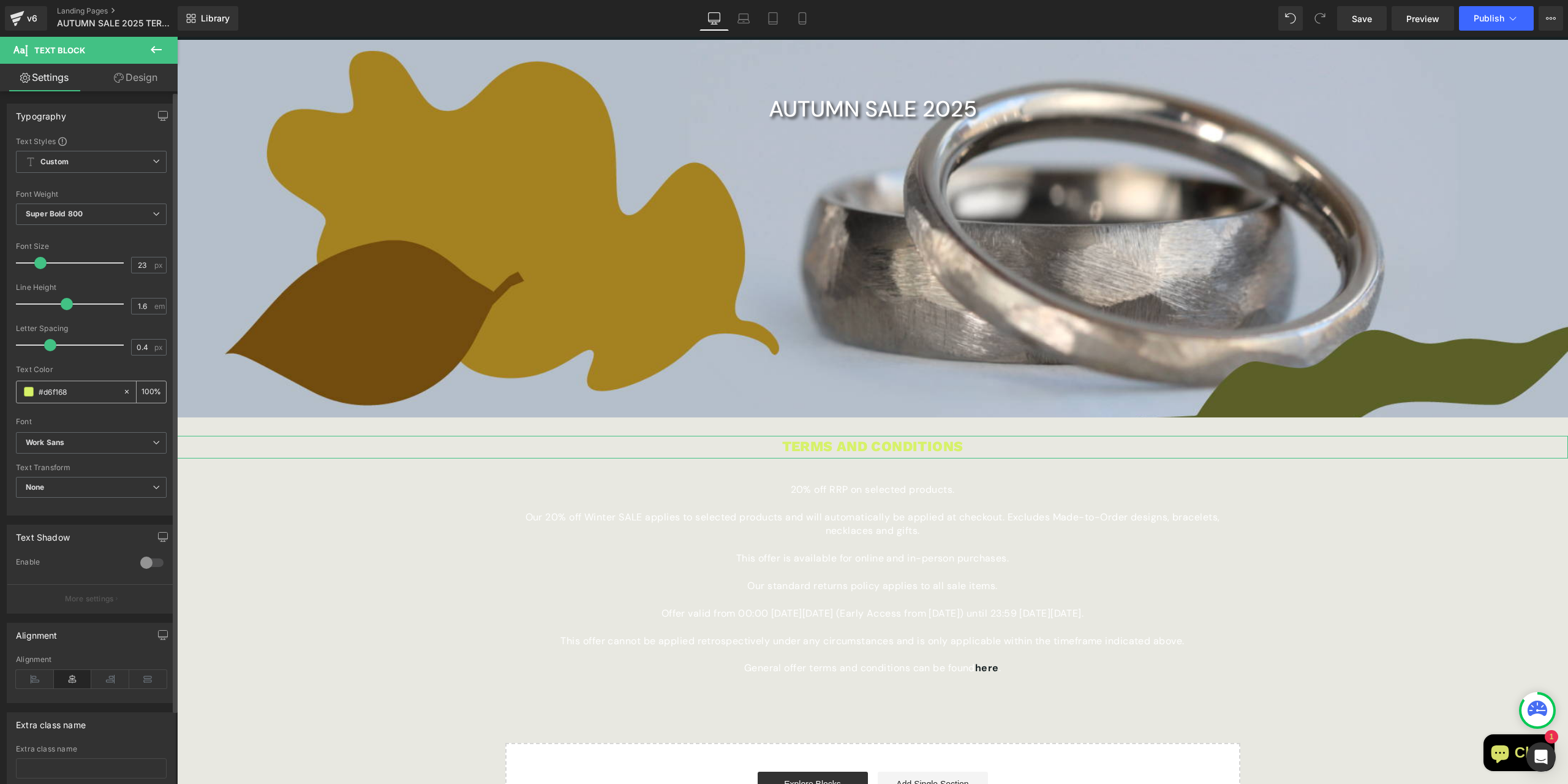
type input "#1"
type input "0"
type input "#172"
type input "100"
type input "#1721"
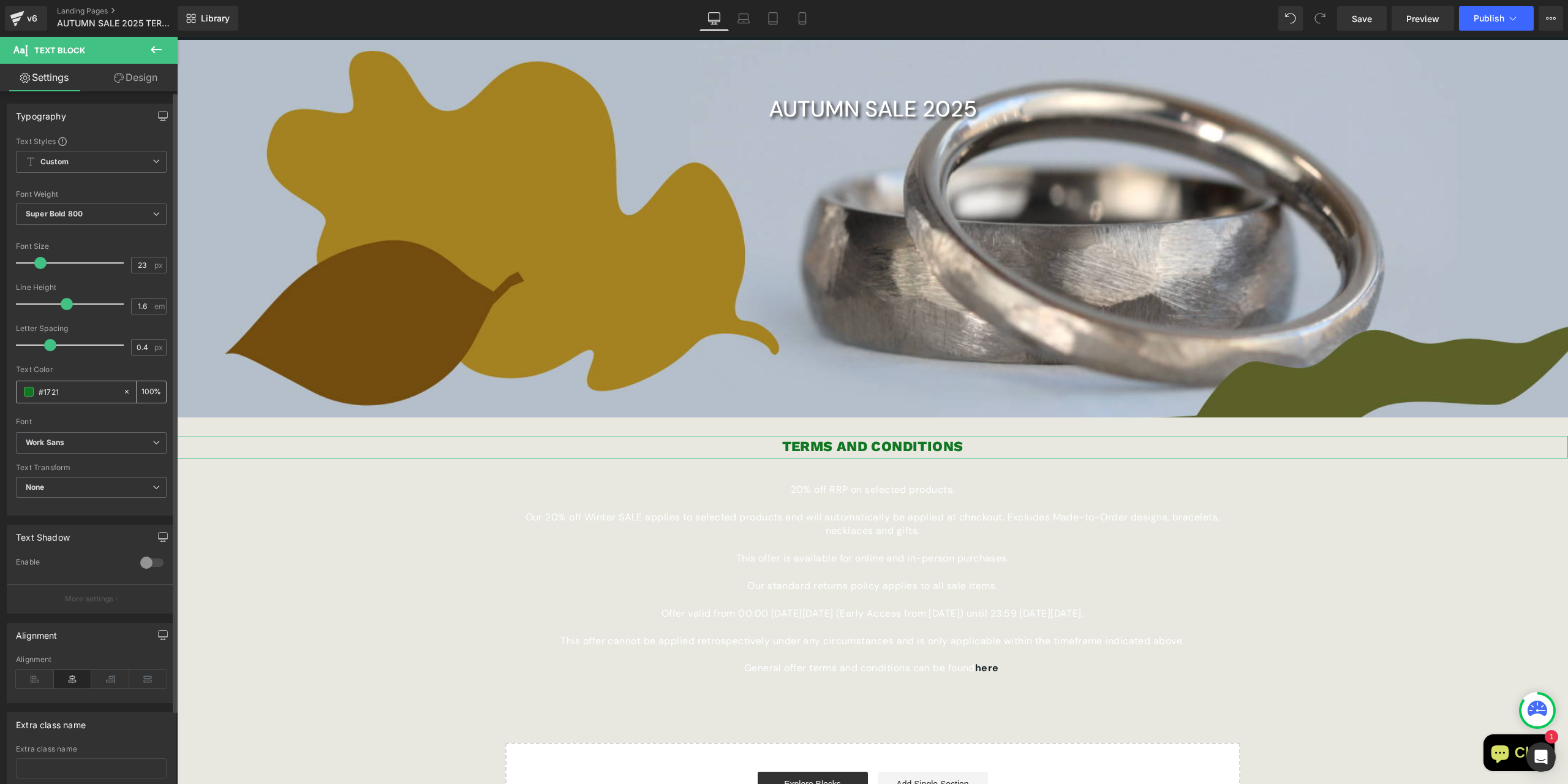
type input "7"
type input "#17212"
type input "0"
type input "#172123"
type input "100"
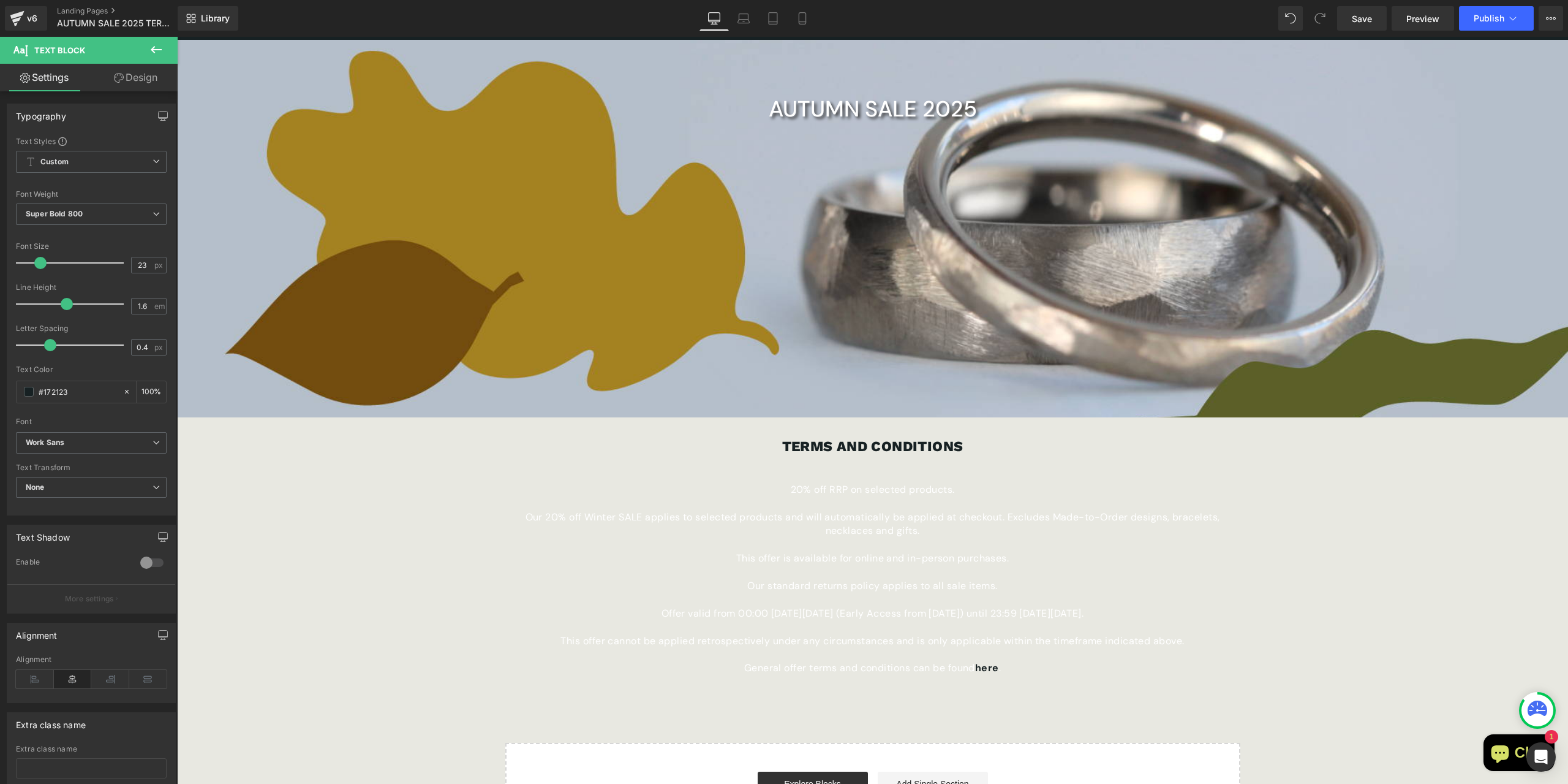
type input "#172123"
click at [819, 492] on p "20% off RRP on selected products." at bounding box center [873, 489] width 735 height 14
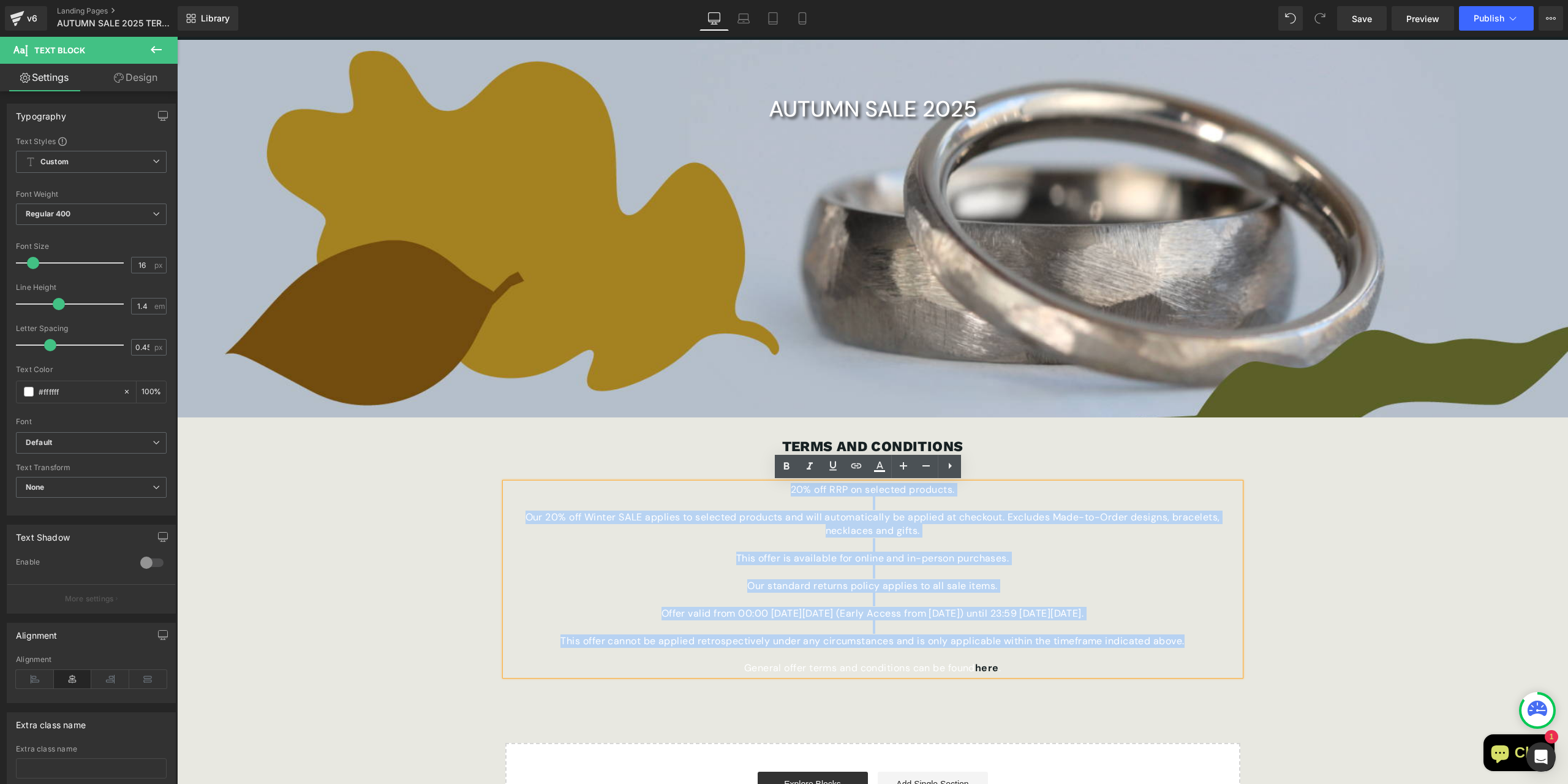
drag, startPoint x: 784, startPoint y: 487, endPoint x: 1214, endPoint y: 642, distance: 457.1
click at [1214, 642] on div "20% off RRP on selected products. Our 20% off Winter SALE applies to selected p…" at bounding box center [873, 579] width 735 height 192
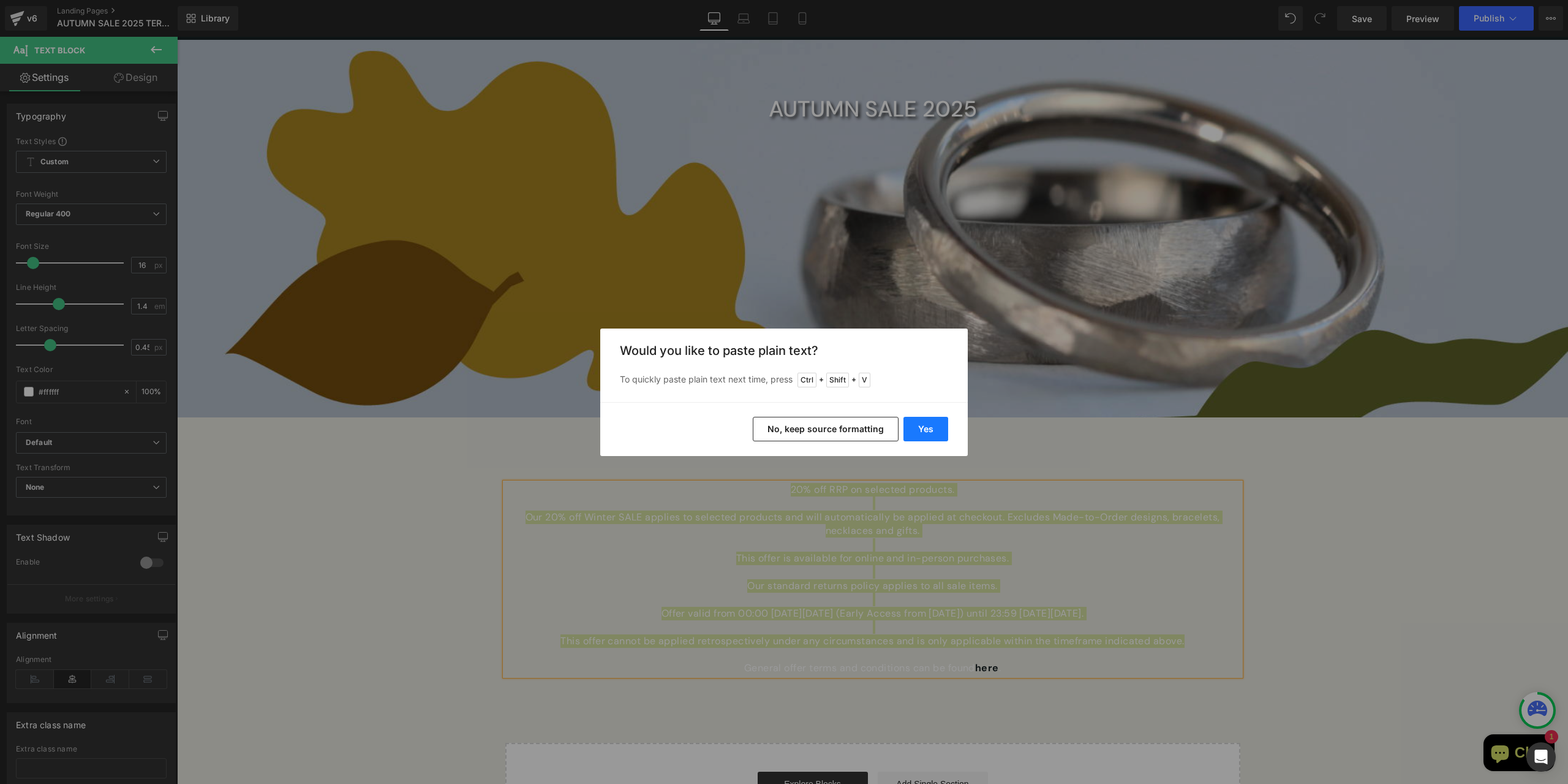
click at [918, 433] on button "Yes" at bounding box center [926, 429] width 45 height 25
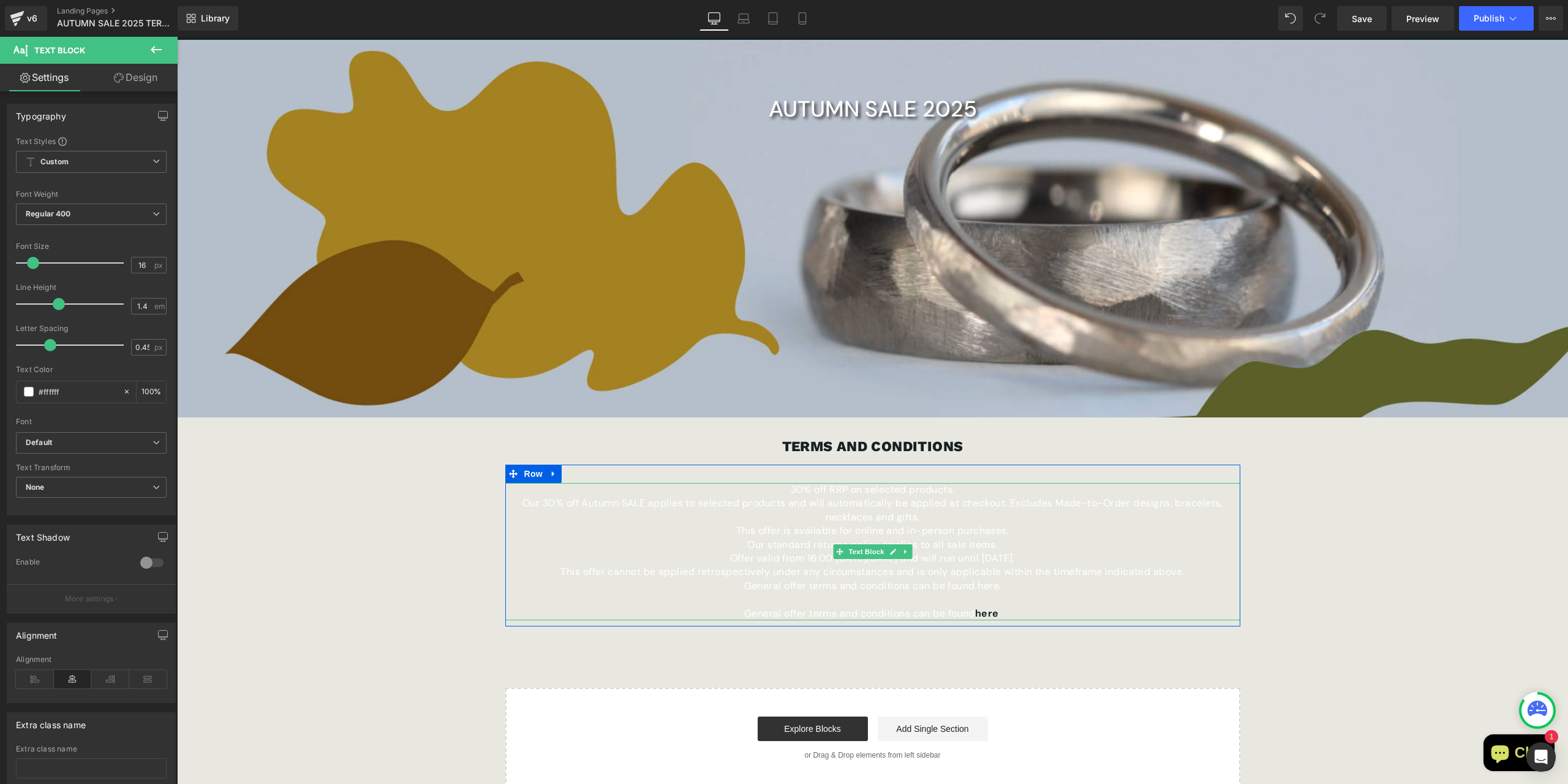
click at [966, 488] on p "30% off RRP on selected products." at bounding box center [873, 489] width 735 height 14
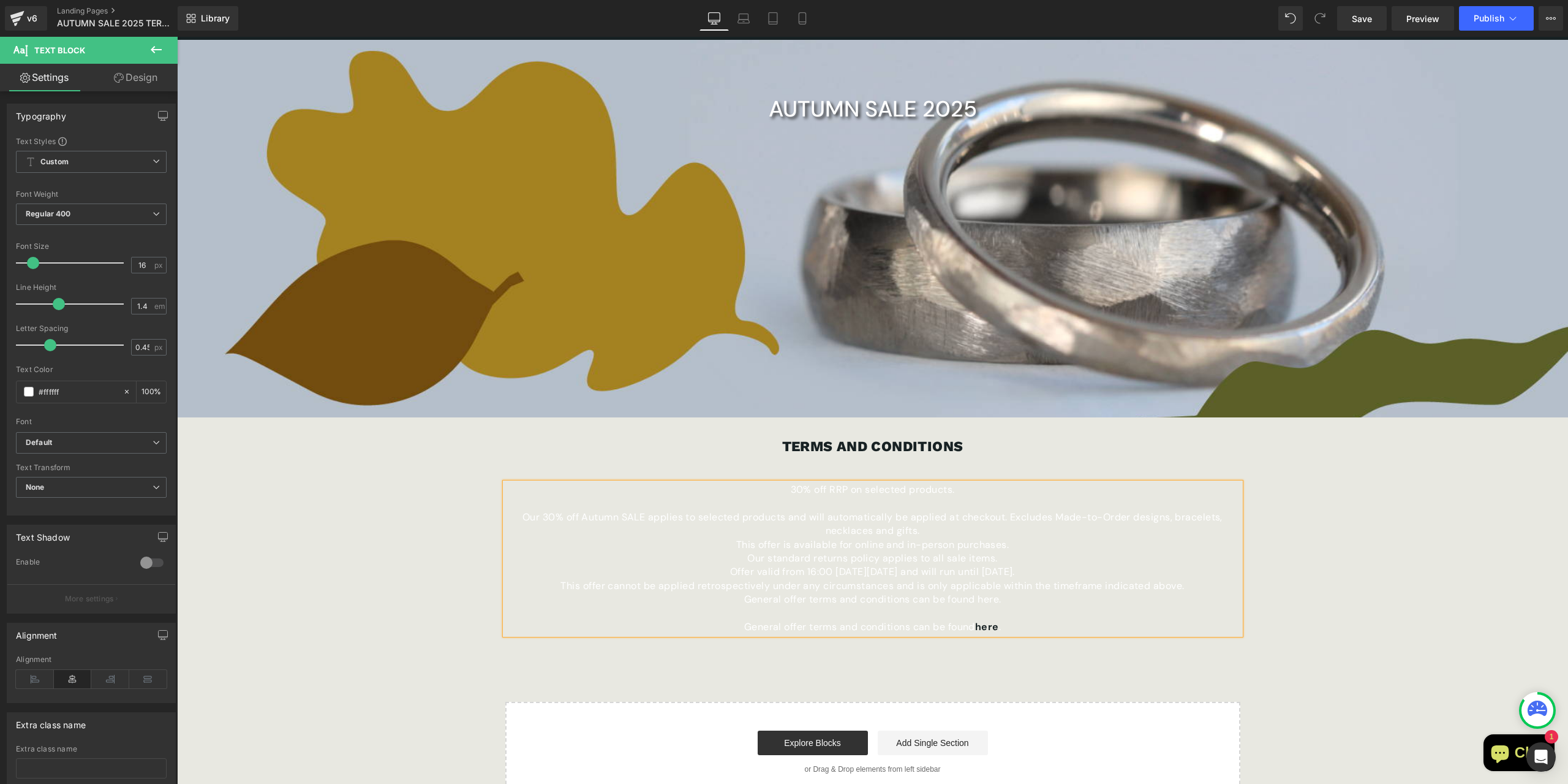
click at [966, 531] on p "Our 30% off Autumn SALE applies to selected products and will automatically be …" at bounding box center [873, 524] width 735 height 28
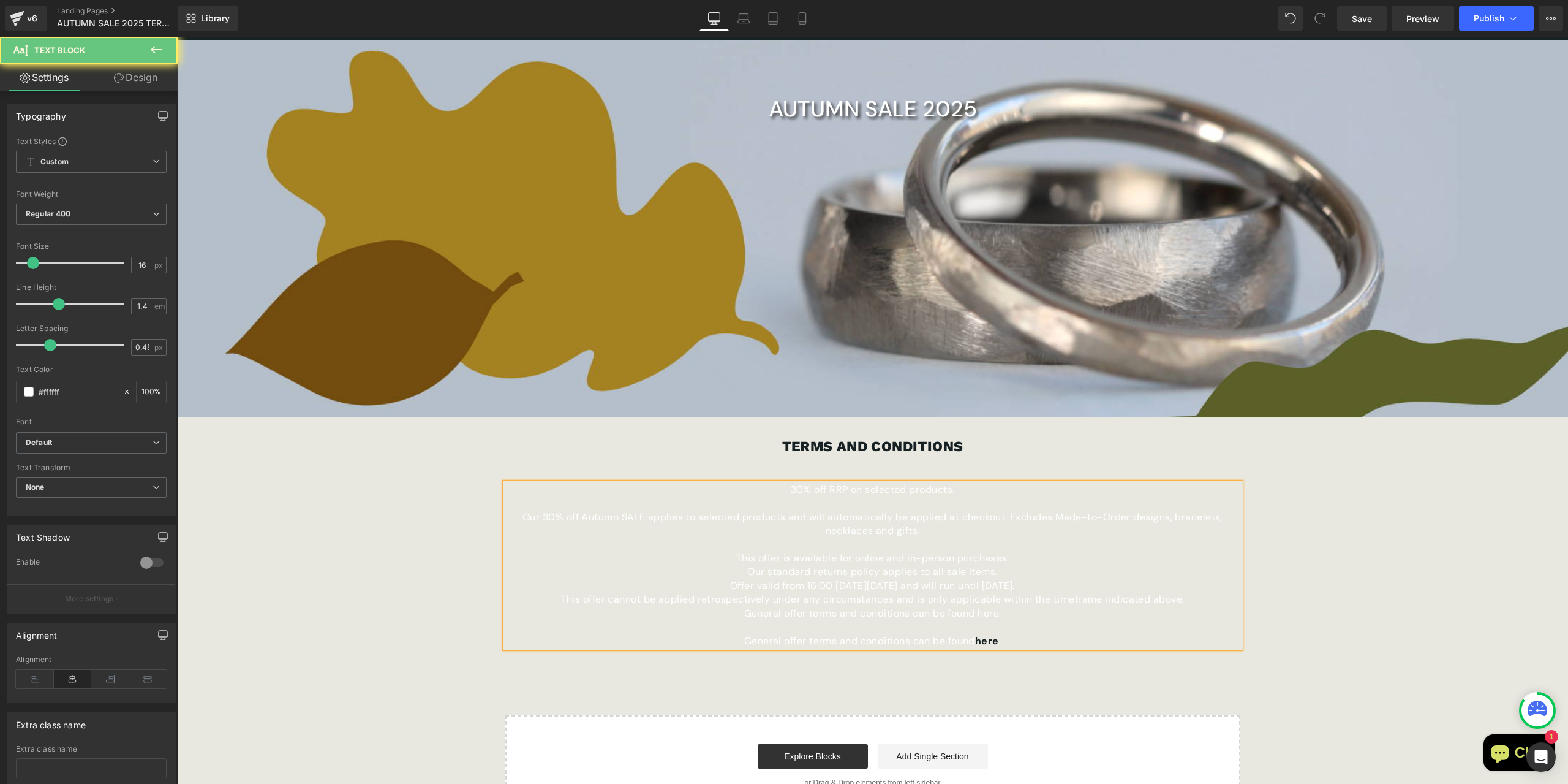
click at [1018, 557] on p "This offer is available for online and in-person purchases." at bounding box center [873, 558] width 735 height 14
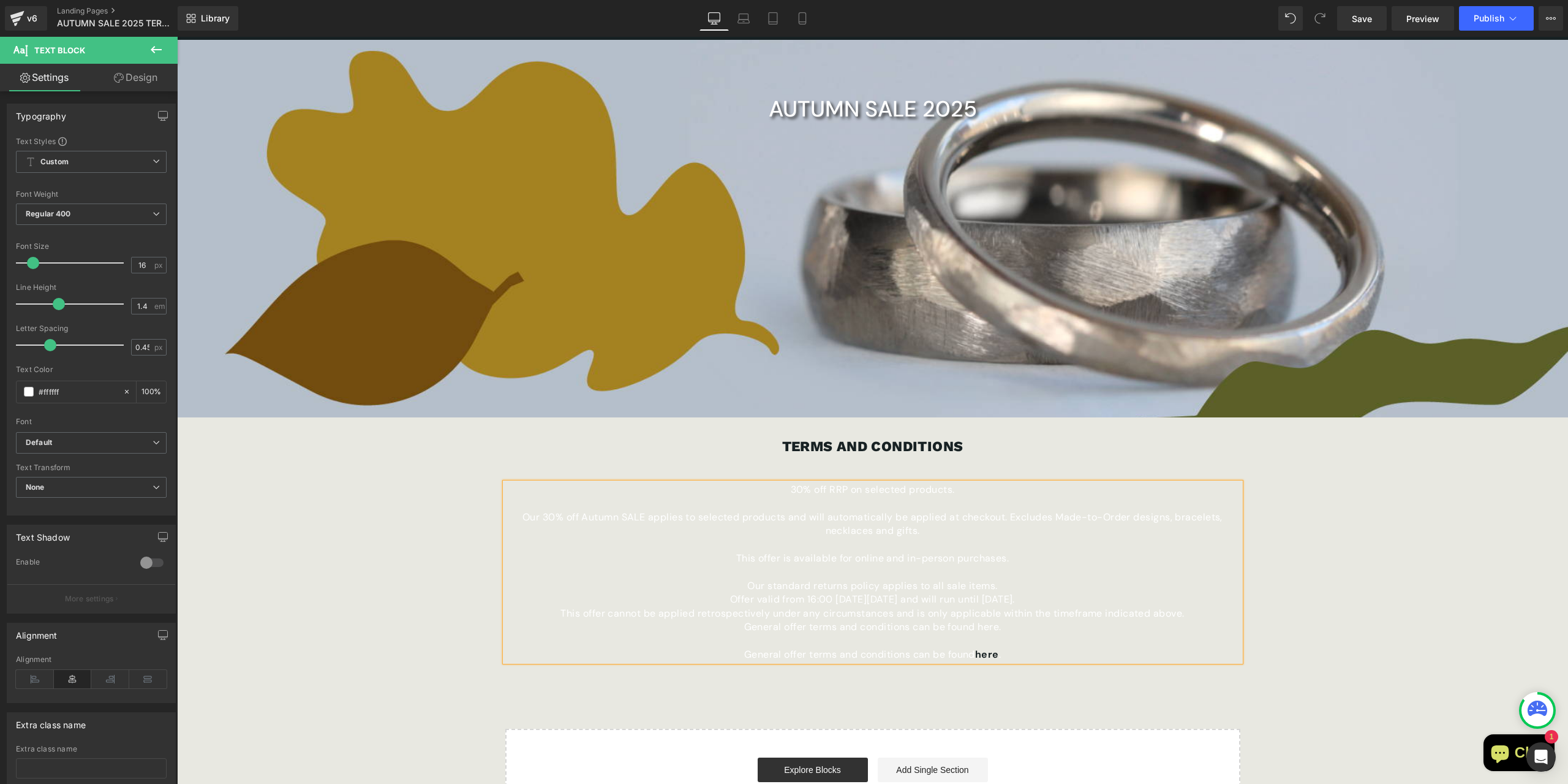
click at [1028, 587] on p "Our standard returns policy applies to all sale items." at bounding box center [873, 585] width 735 height 14
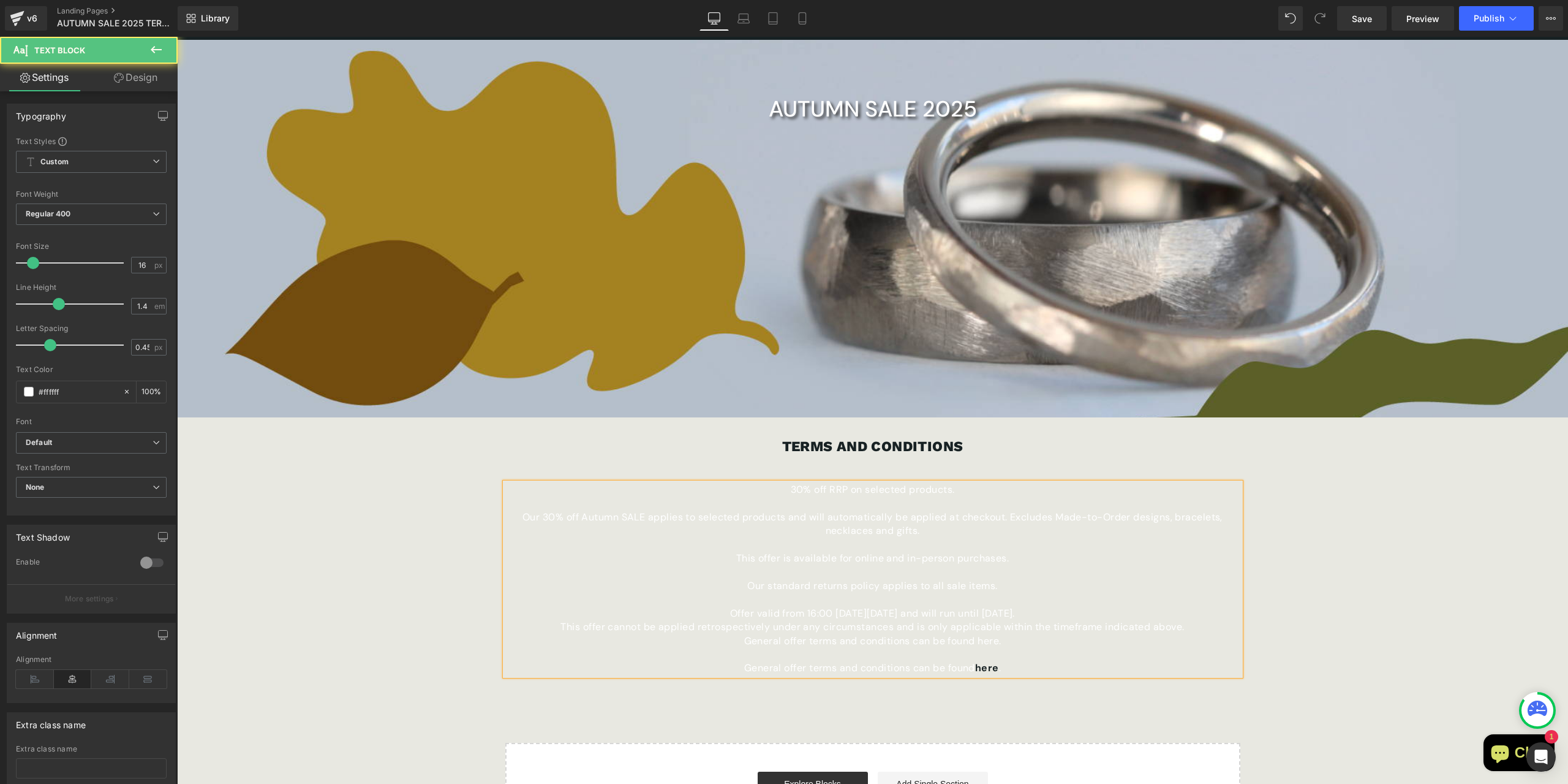
click at [1126, 612] on p "Offer valid from 16:00 [DATE][DATE] and will run until [DATE]." at bounding box center [873, 613] width 735 height 14
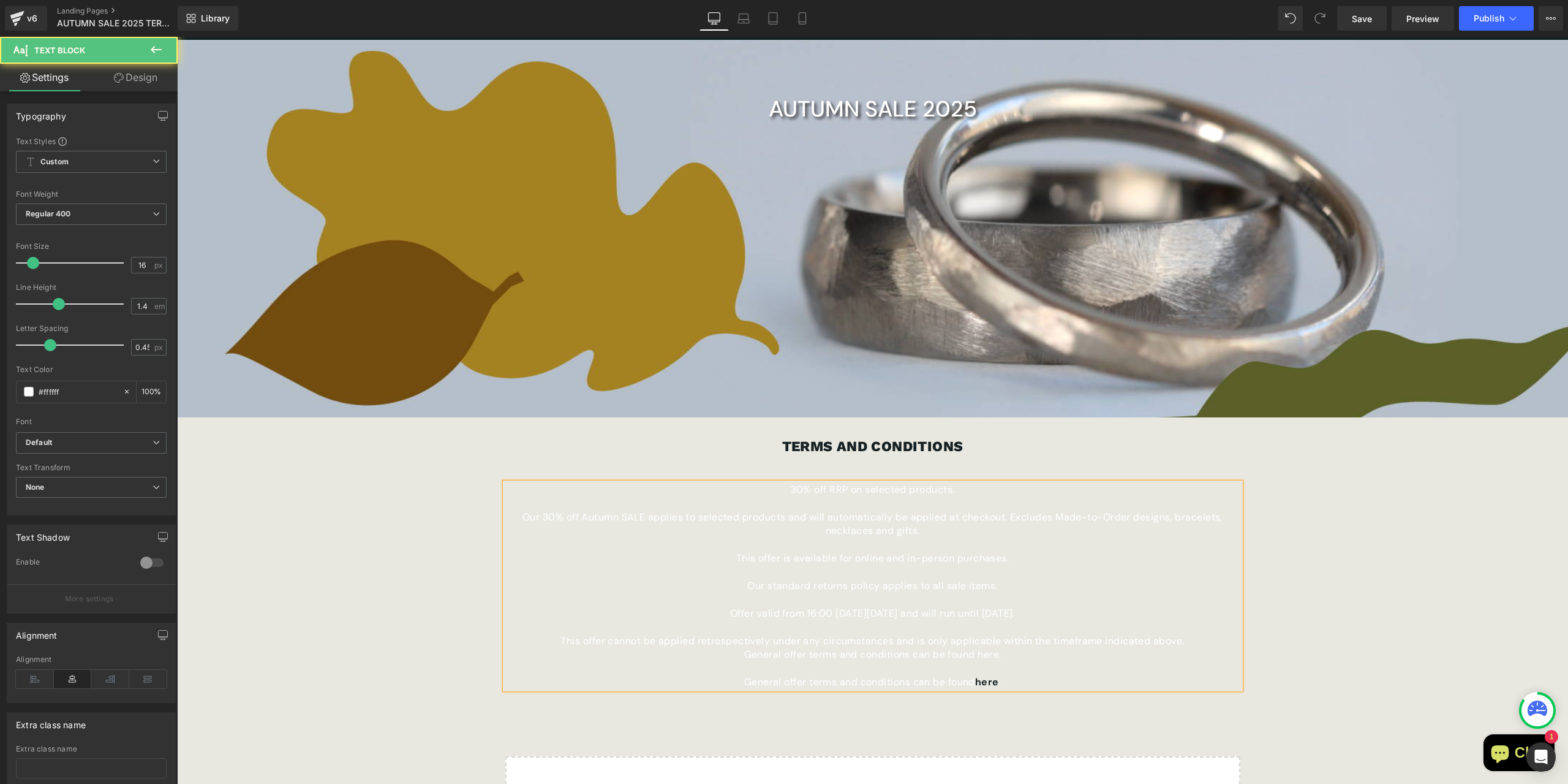
click at [1201, 638] on p "This offer cannot be applied retrospectively under any circumstances and is onl…" at bounding box center [873, 641] width 735 height 14
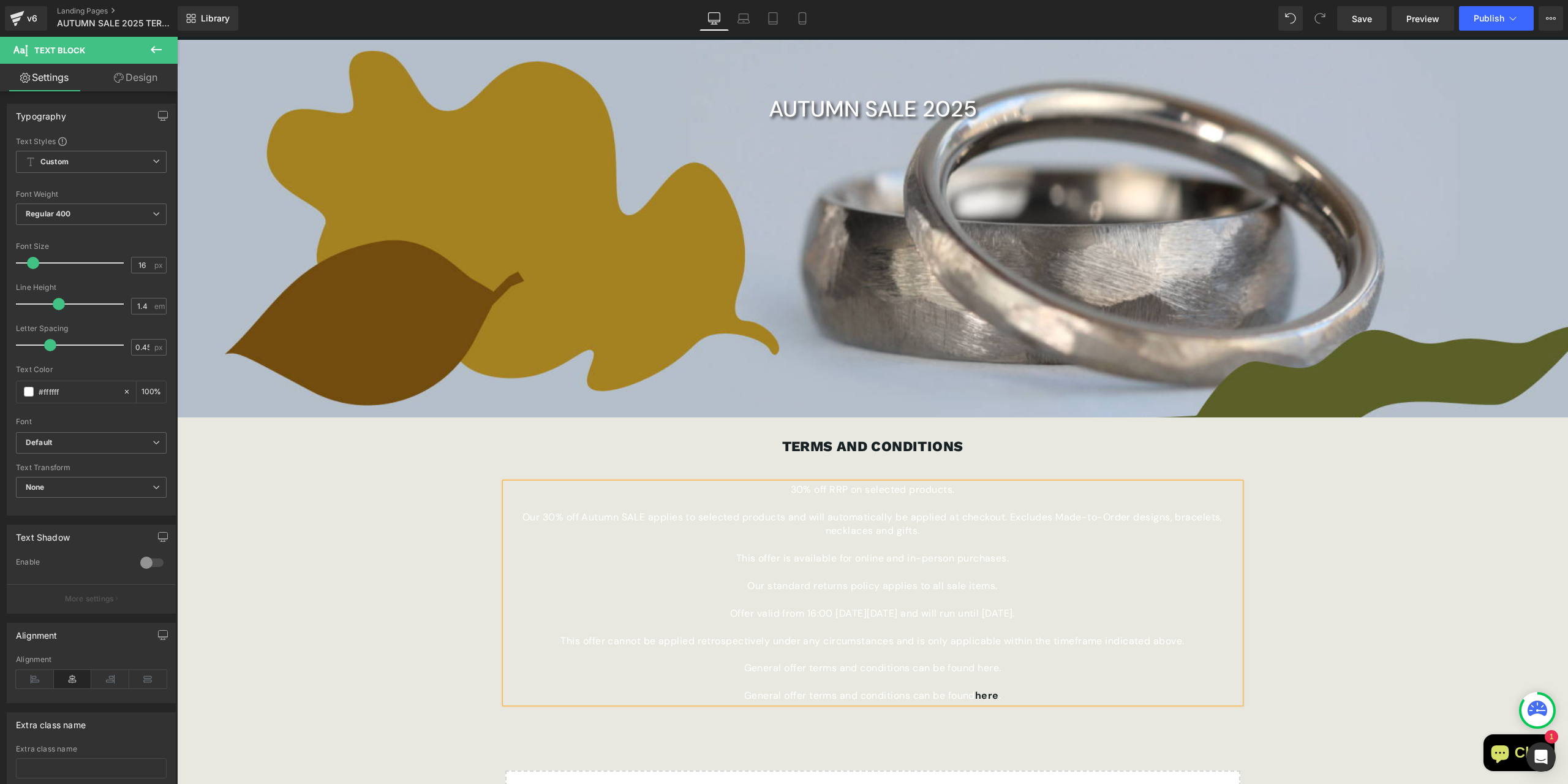
click at [954, 667] on p "General offer terms and conditions can be found here." at bounding box center [873, 668] width 735 height 14
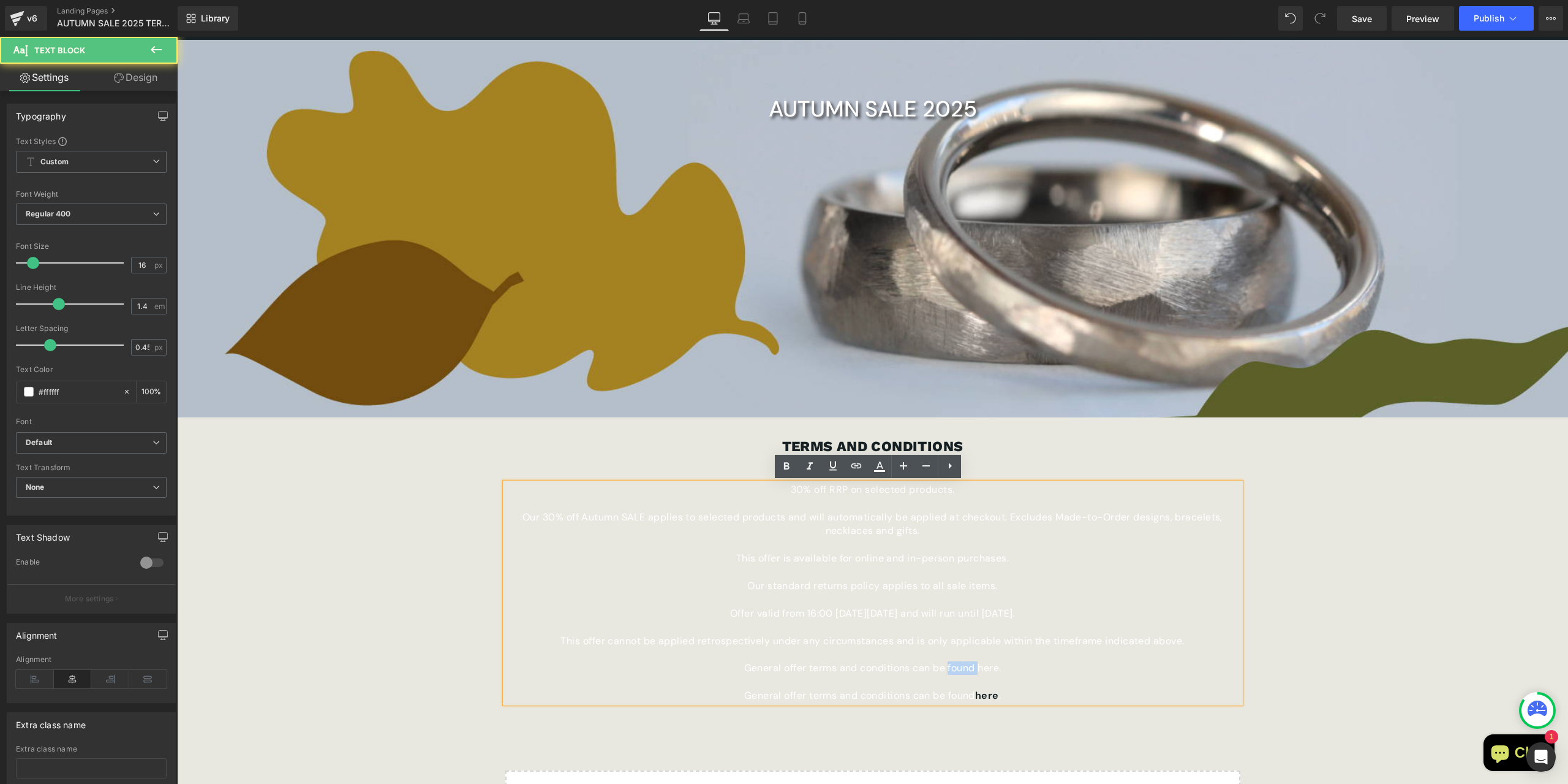
click at [954, 666] on p "General offer terms and conditions can be found here." at bounding box center [873, 668] width 735 height 14
click at [955, 666] on p "General offer terms and conditions can be found here." at bounding box center [873, 668] width 735 height 14
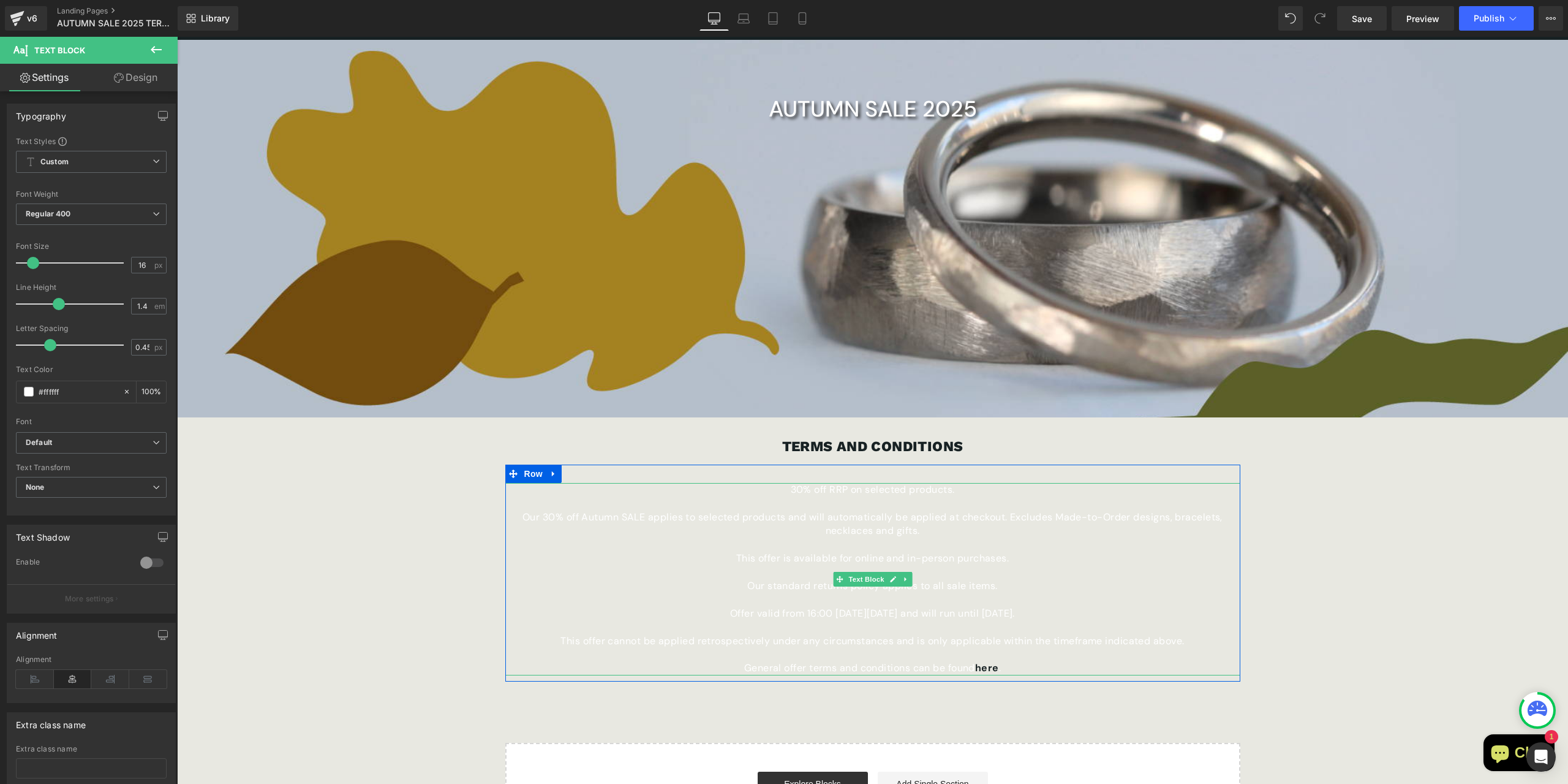
click at [734, 493] on p "30% off RRP on selected products." at bounding box center [873, 489] width 735 height 14
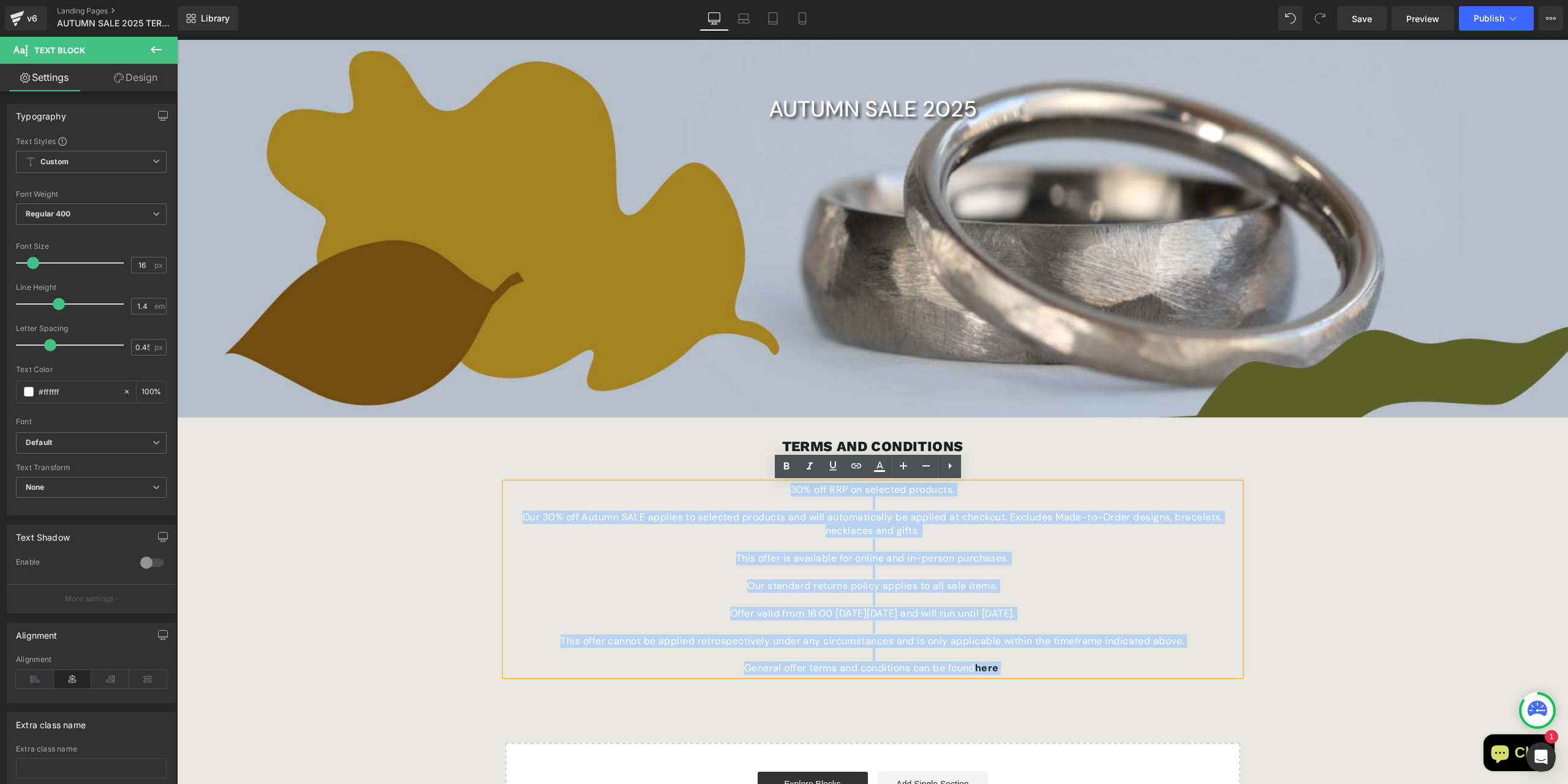
drag, startPoint x: 768, startPoint y: 493, endPoint x: 1167, endPoint y: 665, distance: 434.5
click at [1167, 665] on div "30% off RRP on selected products. Our 30% off Autumn SALE applies to selected …" at bounding box center [873, 579] width 735 height 192
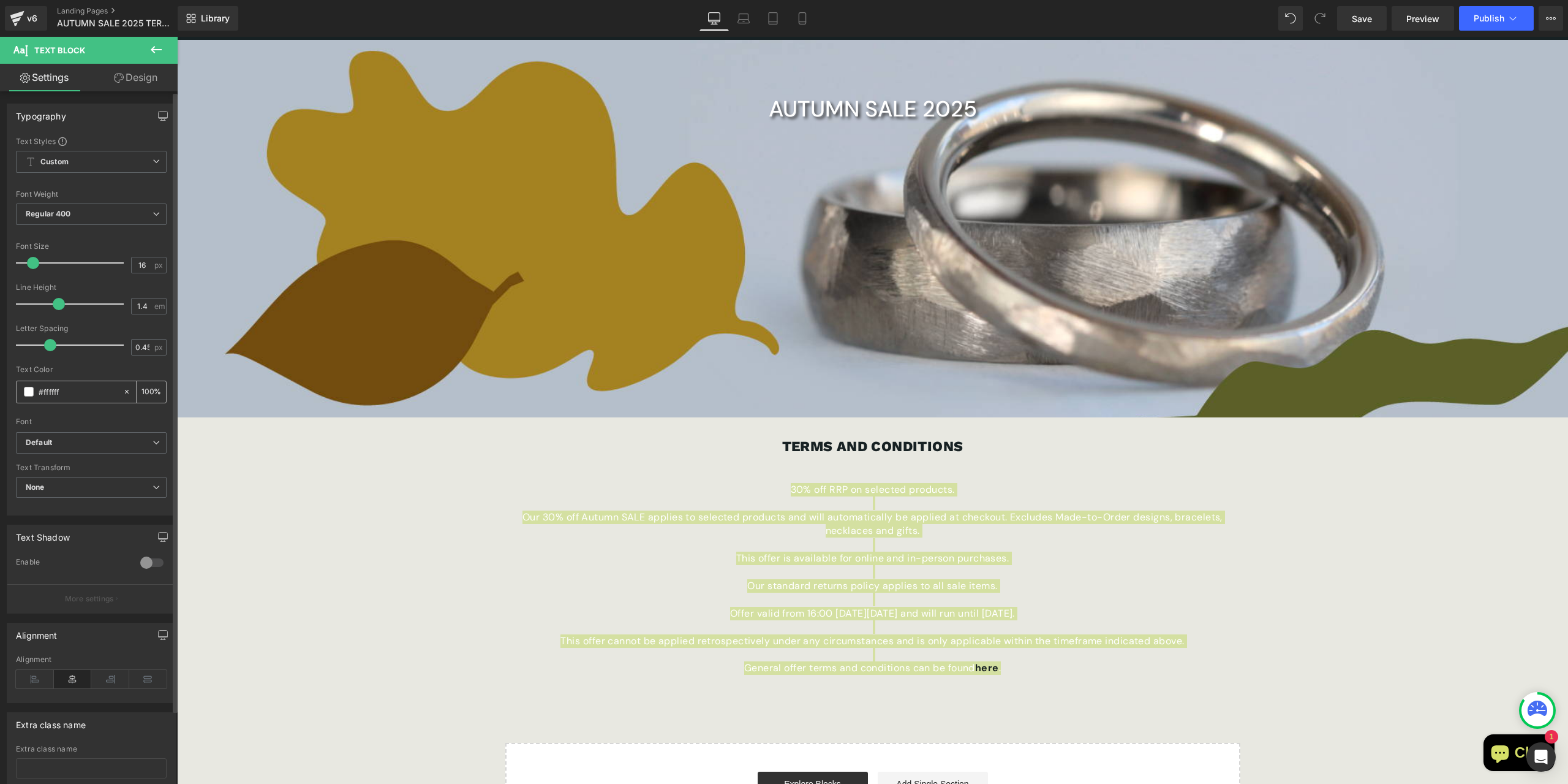
click at [55, 390] on input "#ffffff" at bounding box center [78, 391] width 79 height 14
type input "#1"
type input "0"
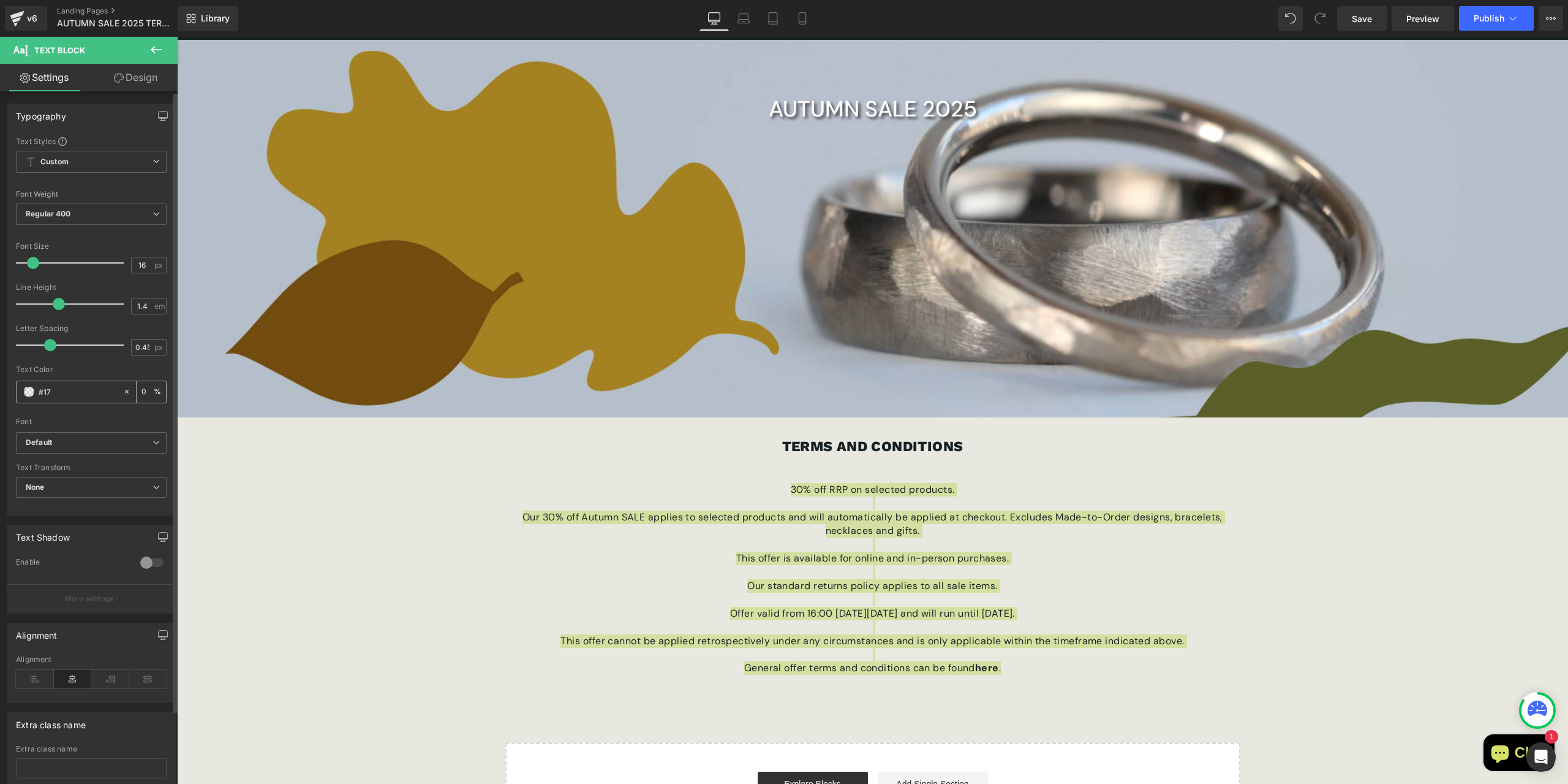
type input "#172"
type input "100"
type input "#1721"
type input "7"
type input "#17212"
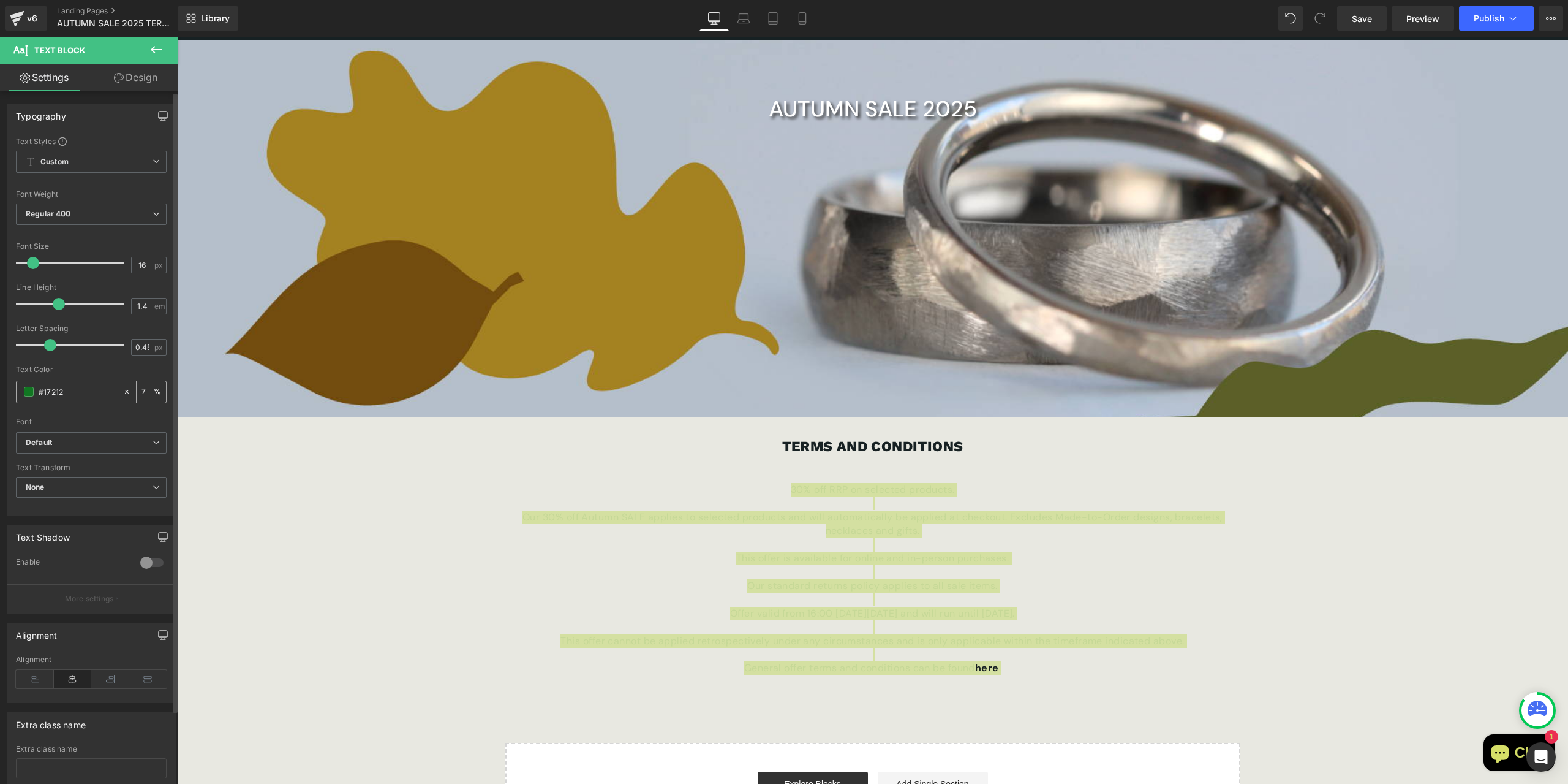
type input "0"
type input "#172123"
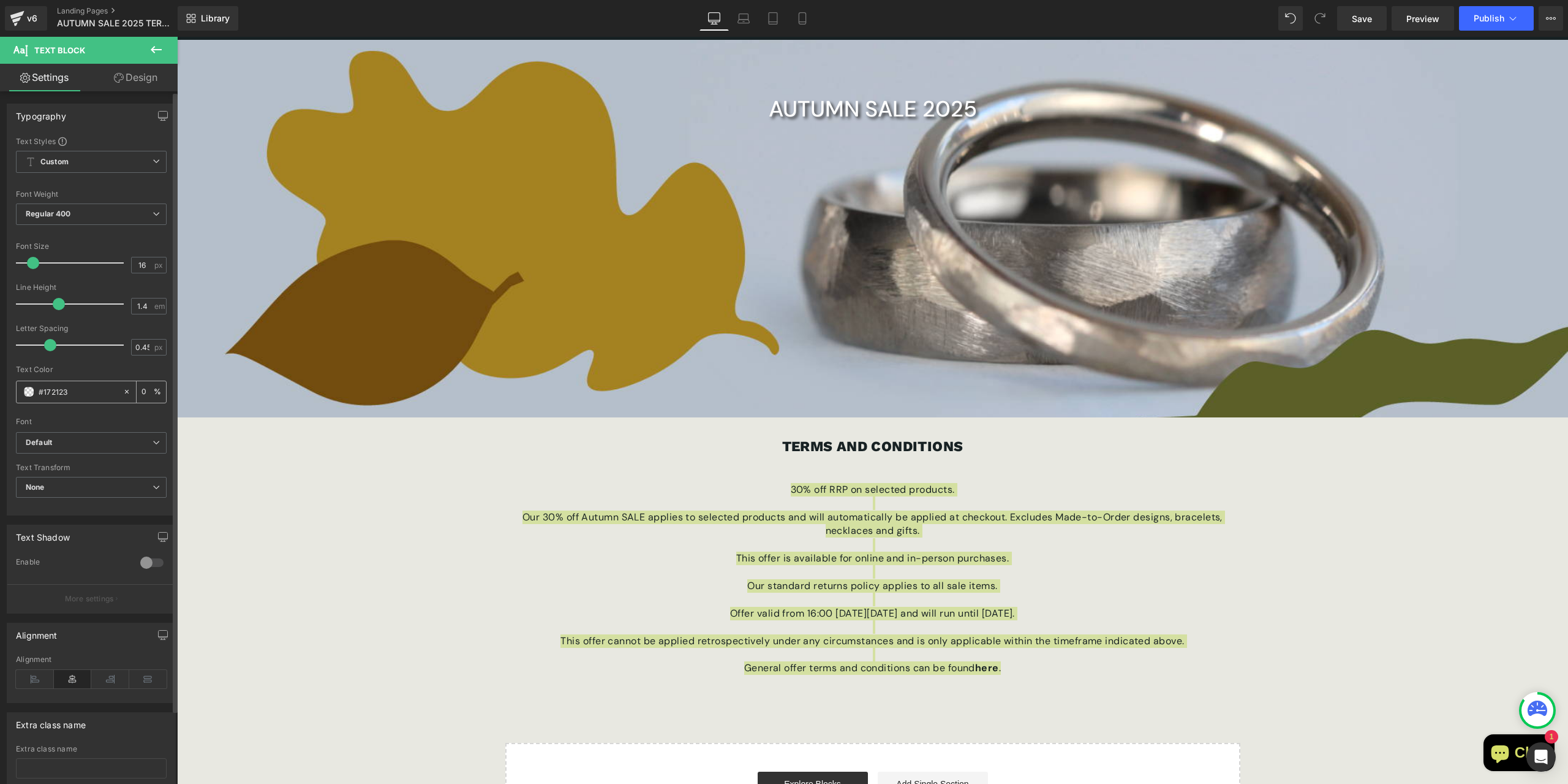
type input "100"
type input "#172123"
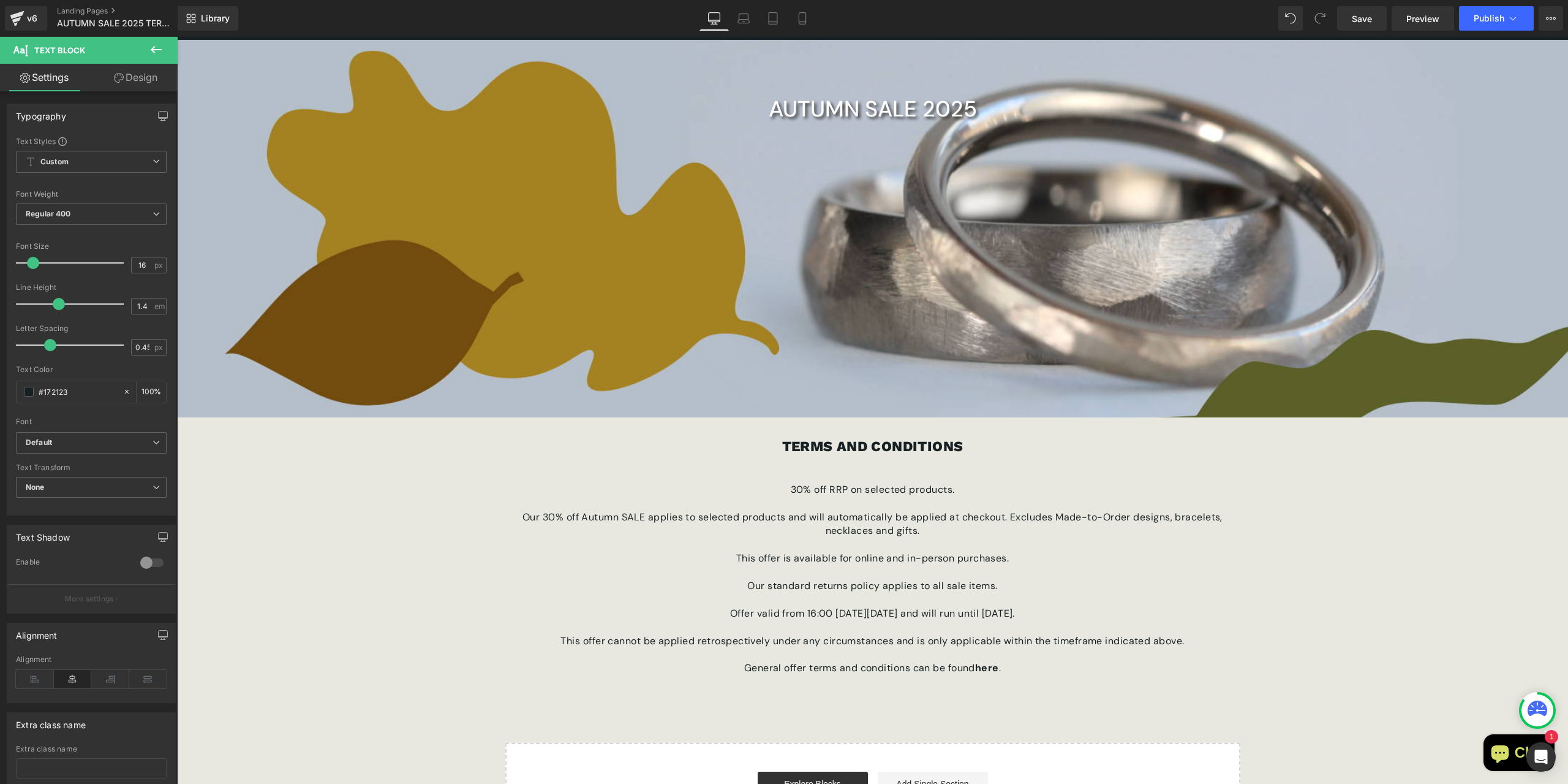
click at [477, 547] on div "AUTUMN SALE 2025 Heading Hero Banner 95px 471px TERMS AND CONDITIONS Text Block…" at bounding box center [873, 441] width 1391 height 803
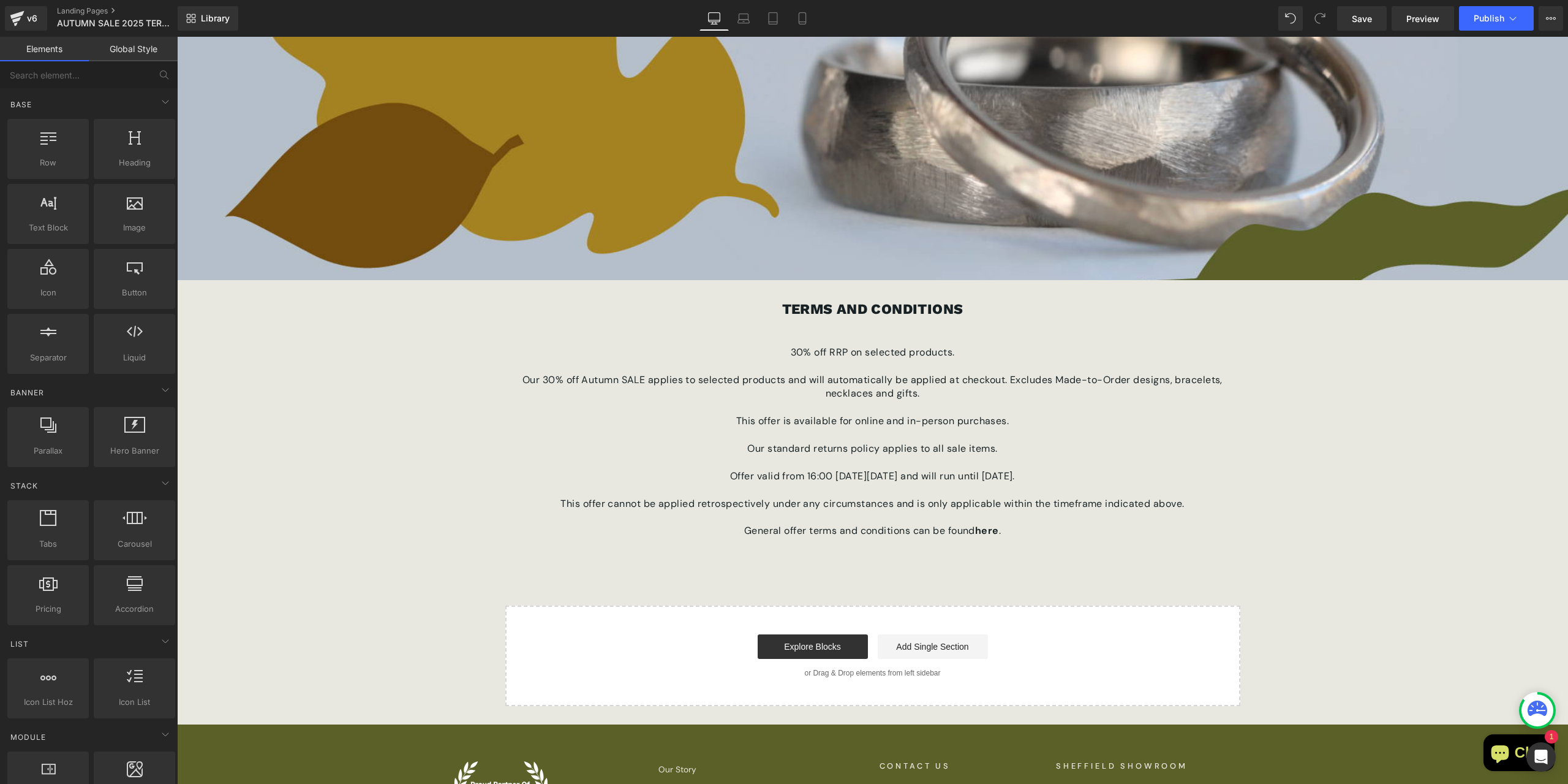
scroll to position [245, 0]
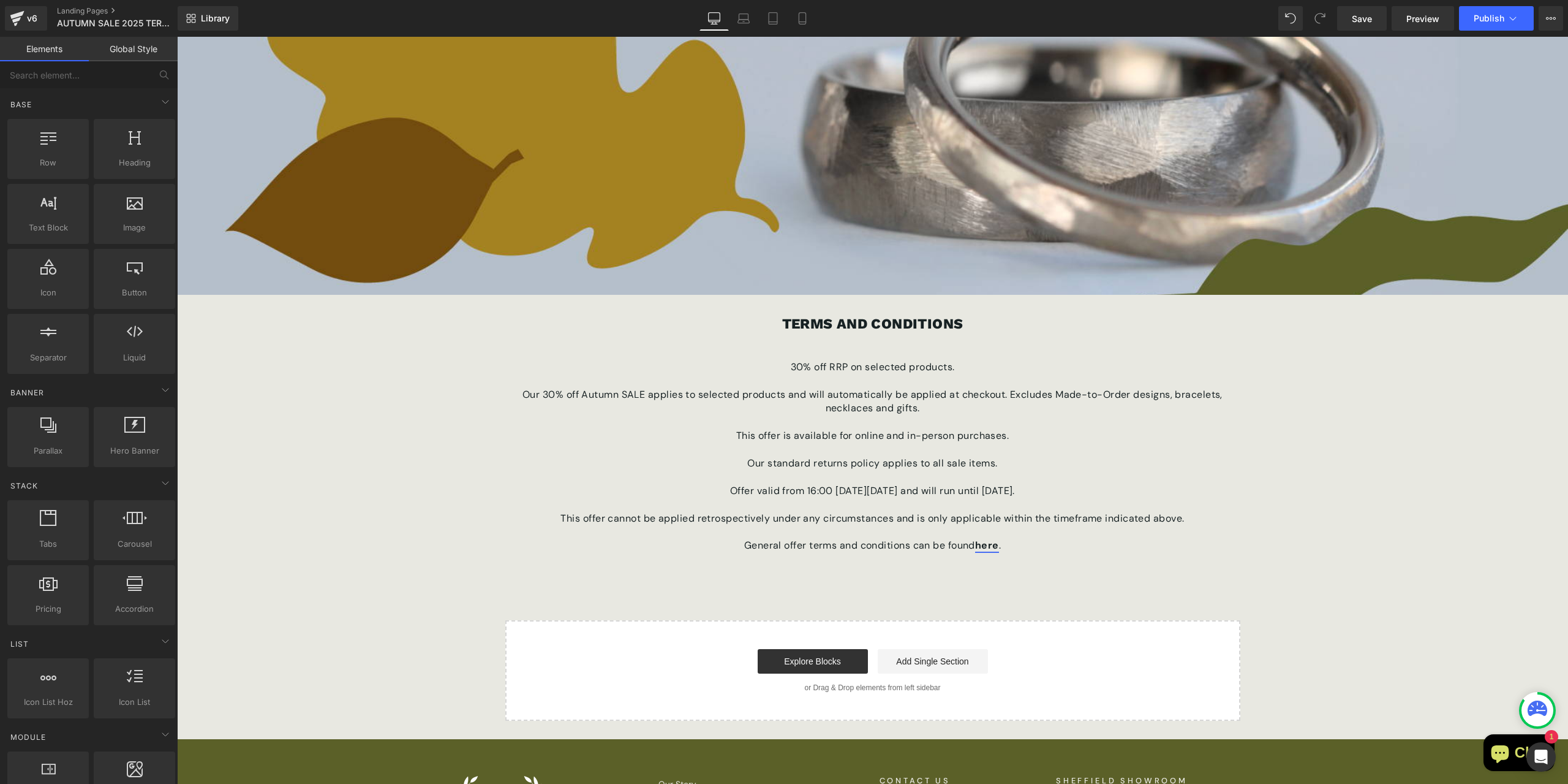
click at [989, 548] on strong "here" at bounding box center [987, 545] width 24 height 13
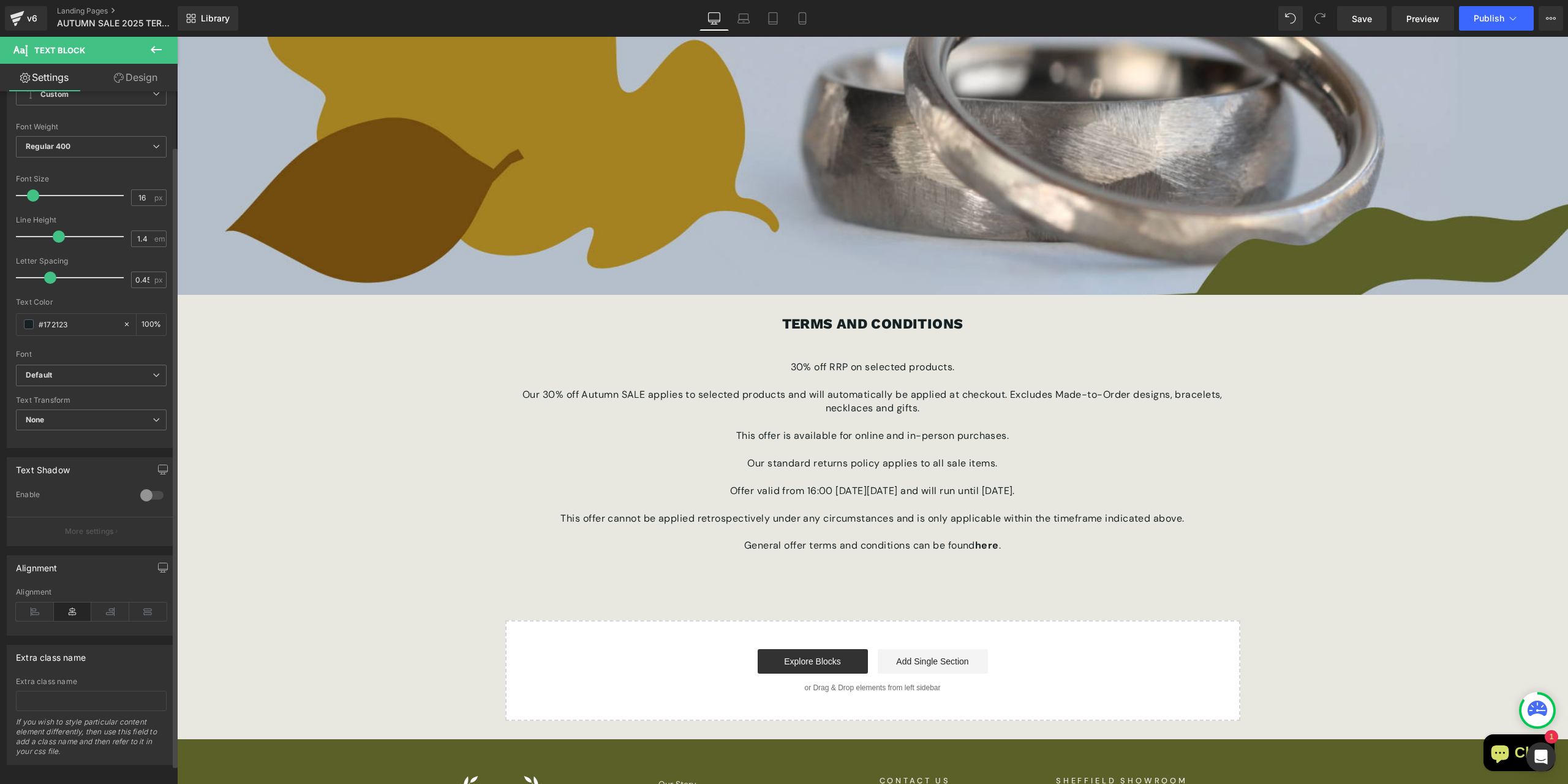
scroll to position [83, 0]
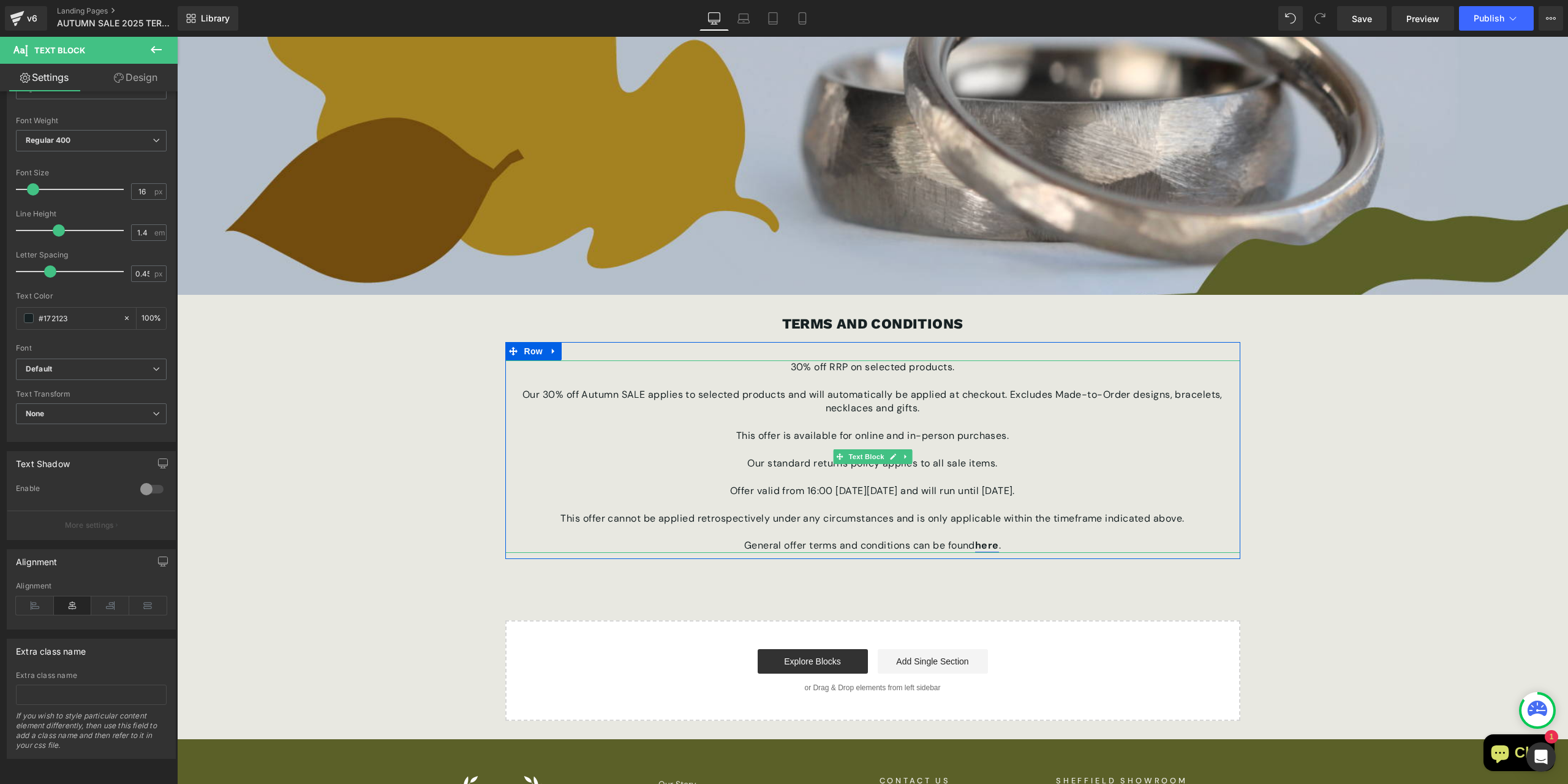
click at [988, 544] on strong "here" at bounding box center [987, 545] width 24 height 13
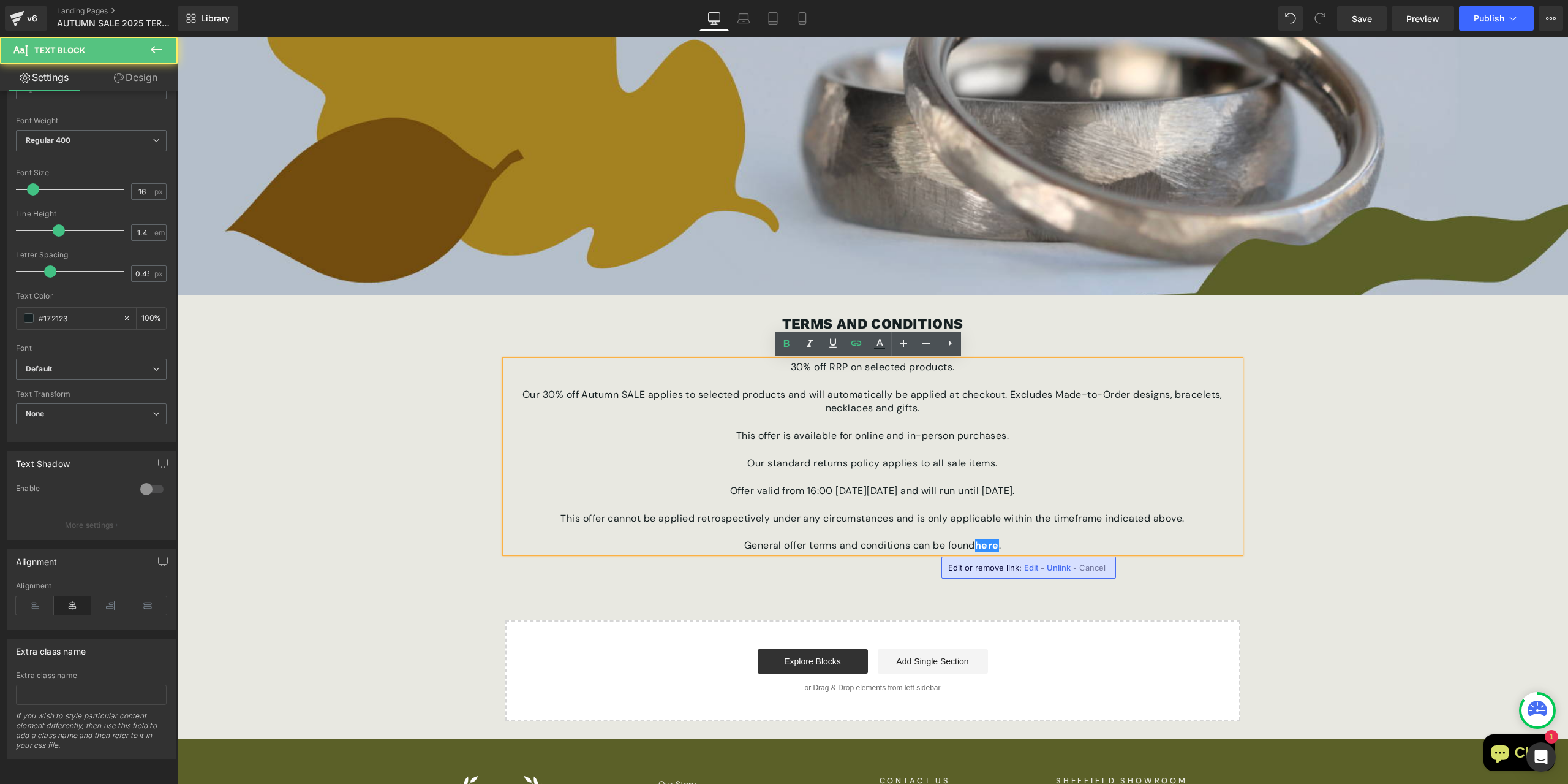
click at [1030, 569] on span "Edit" at bounding box center [1032, 568] width 14 height 10
click at [1032, 573] on input "/pages/the-terms-and-conditions" at bounding box center [1018, 572] width 188 height 31
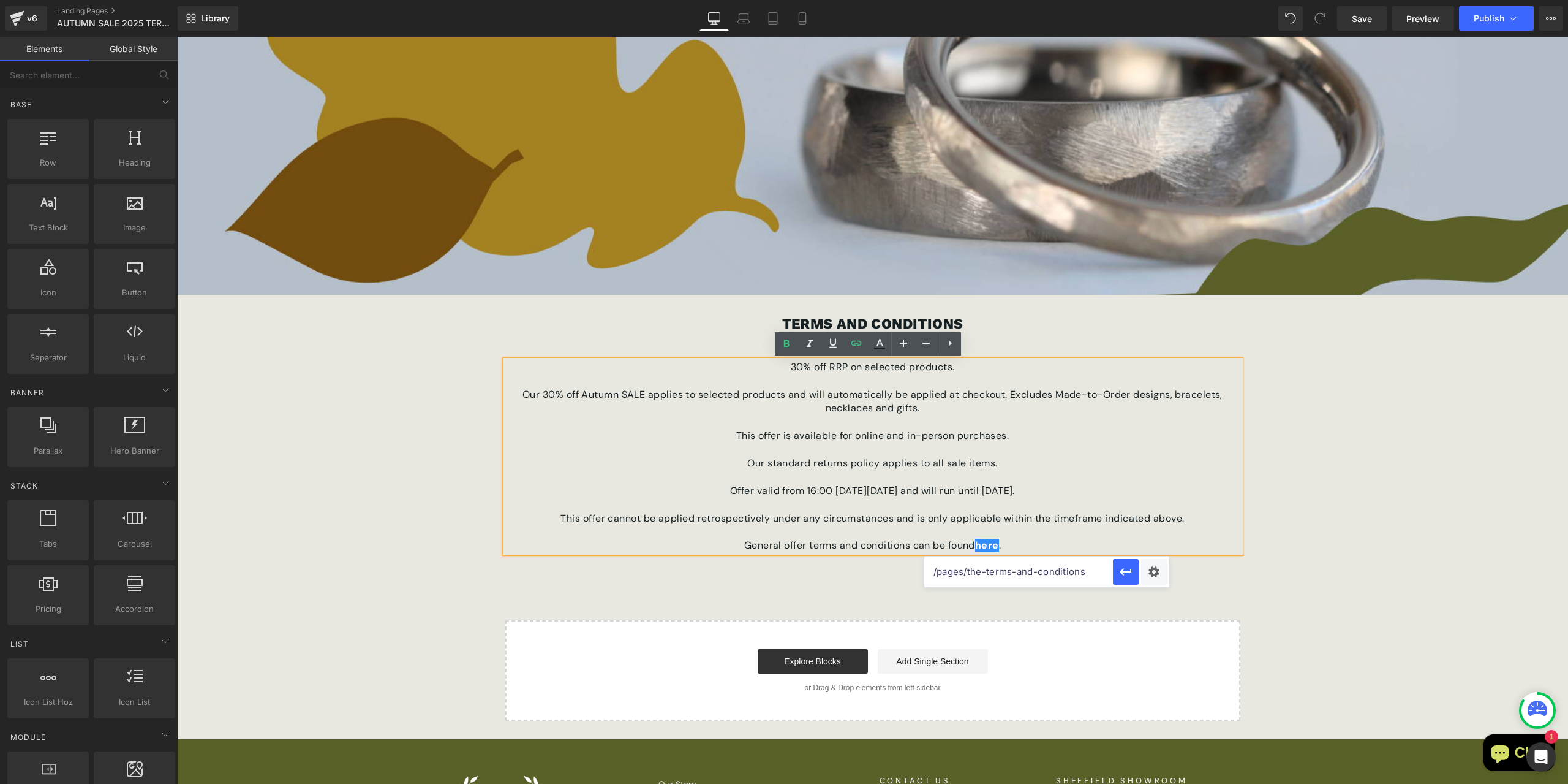
click at [1334, 546] on div "AUTUMN SALE 2025 Heading Hero Banner 95px 471px TERMS AND CONDITIONS Text Block…" at bounding box center [873, 319] width 1391 height 803
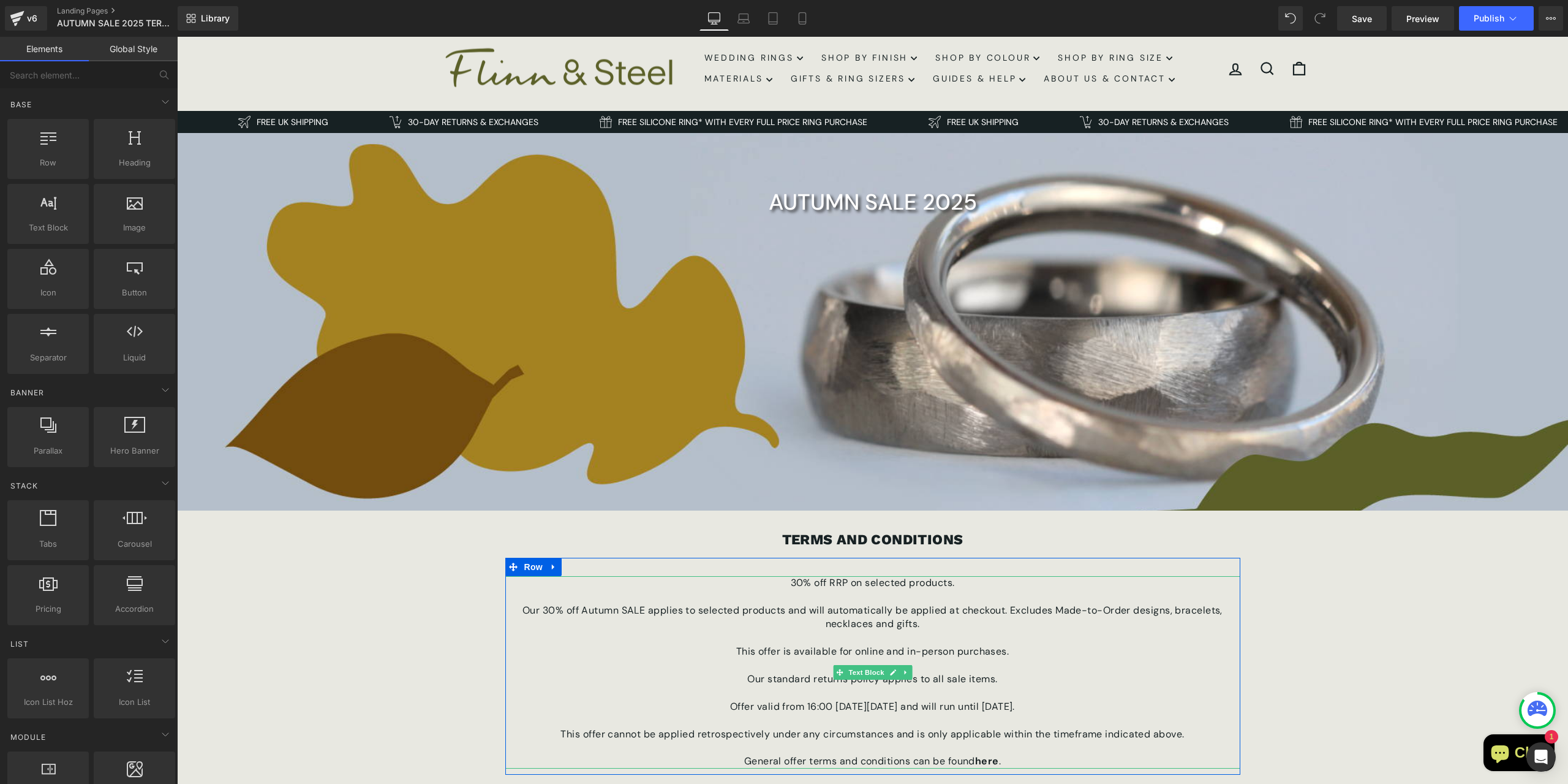
scroll to position [0, 0]
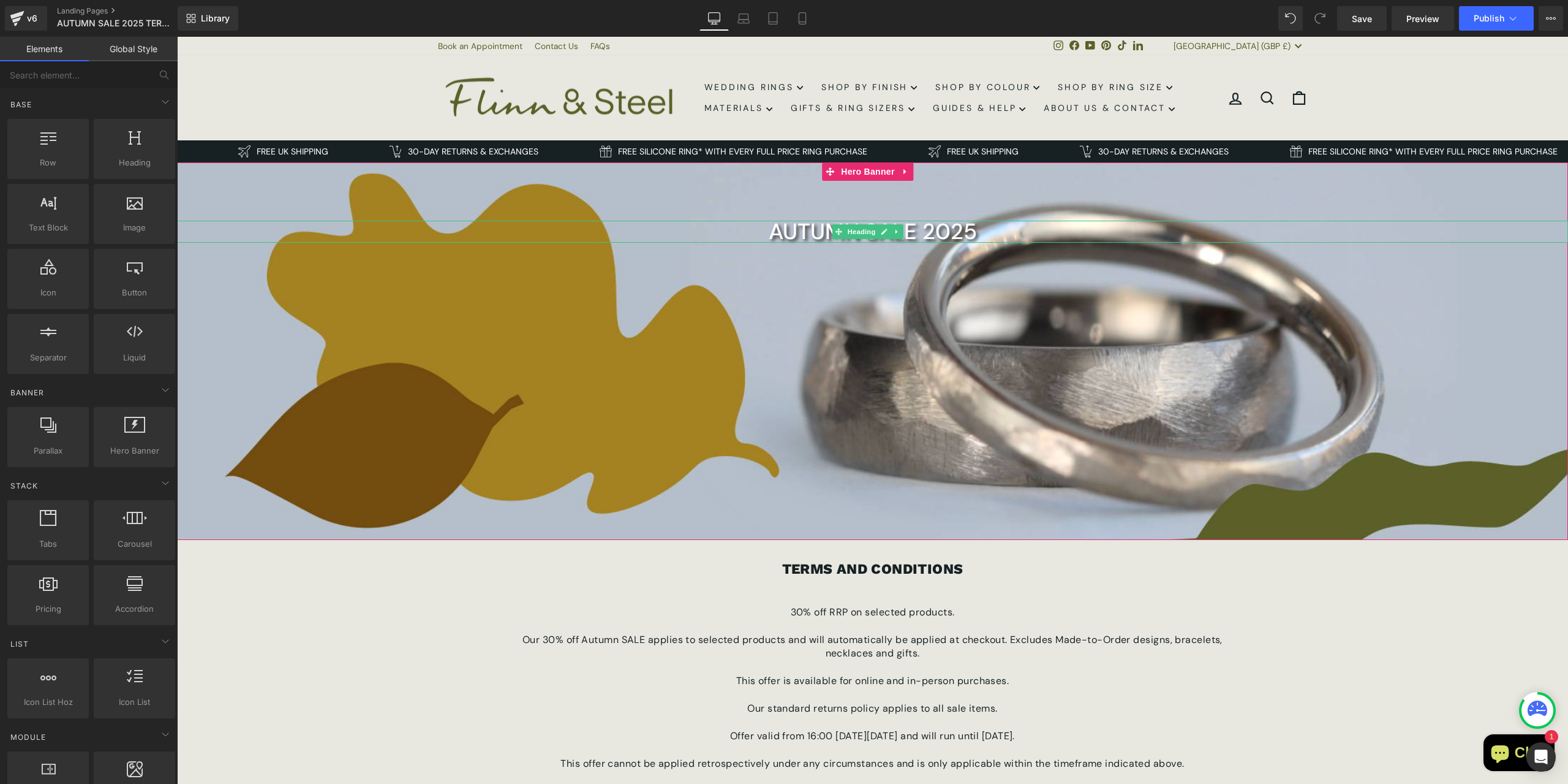
click at [790, 237] on h1 "AUTUMN SALE 2025" at bounding box center [873, 231] width 1391 height 22
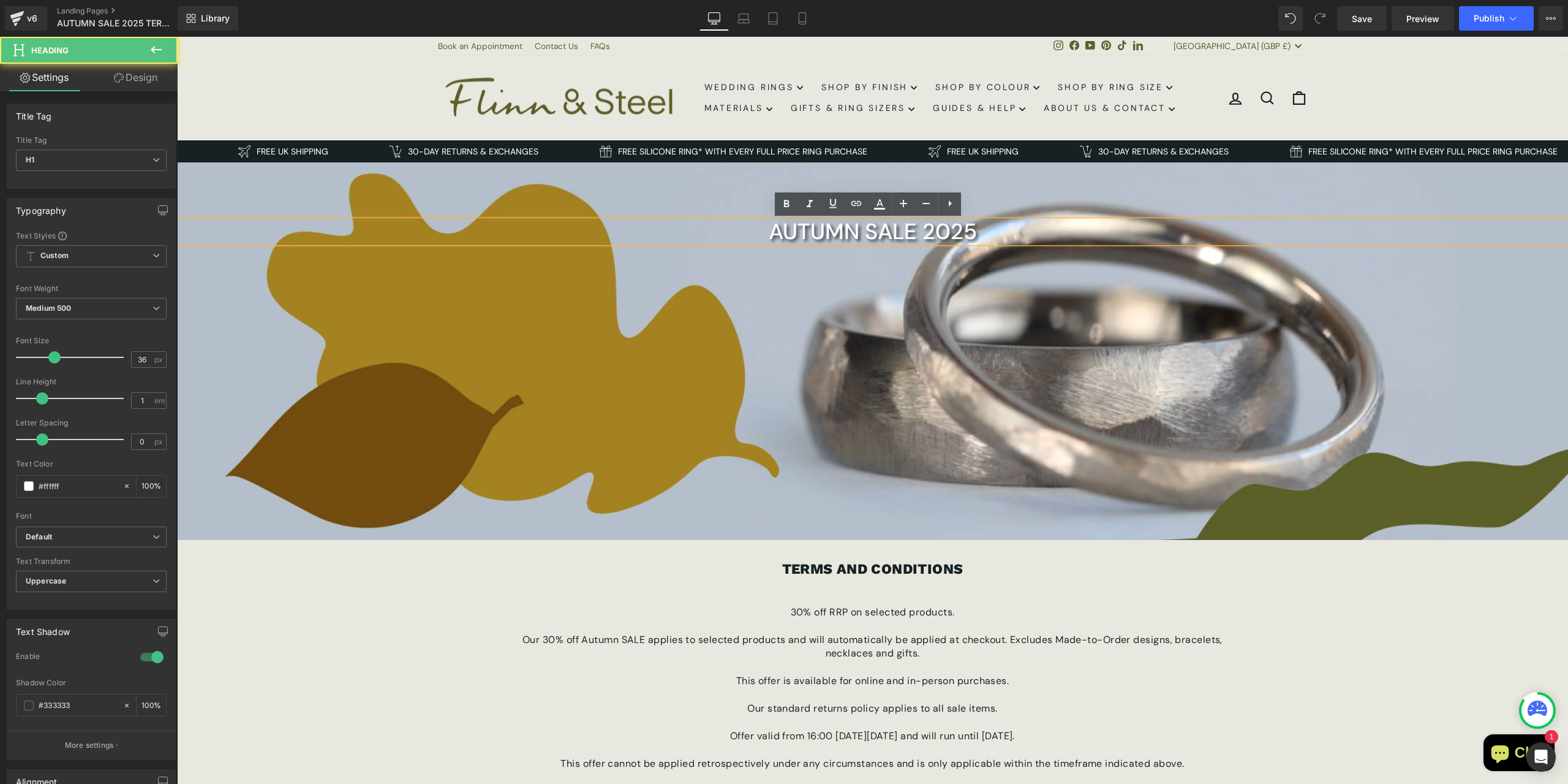
click at [710, 234] on h1 "AUTUMN SALE 2025" at bounding box center [873, 231] width 1391 height 22
click at [716, 267] on div at bounding box center [873, 351] width 1391 height 378
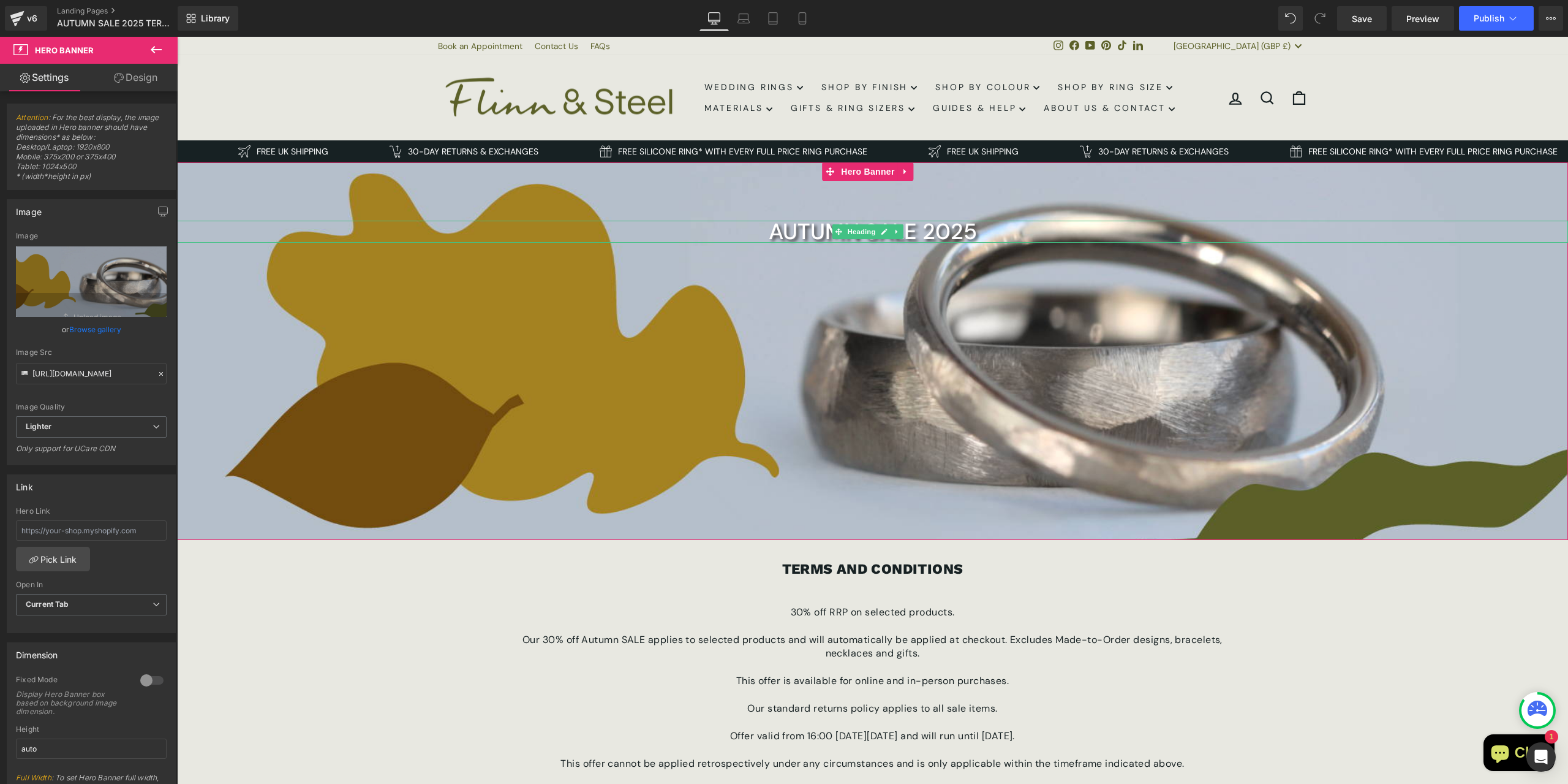
click at [779, 232] on h1 "AUTUMN SALE 2025" at bounding box center [873, 231] width 1391 height 22
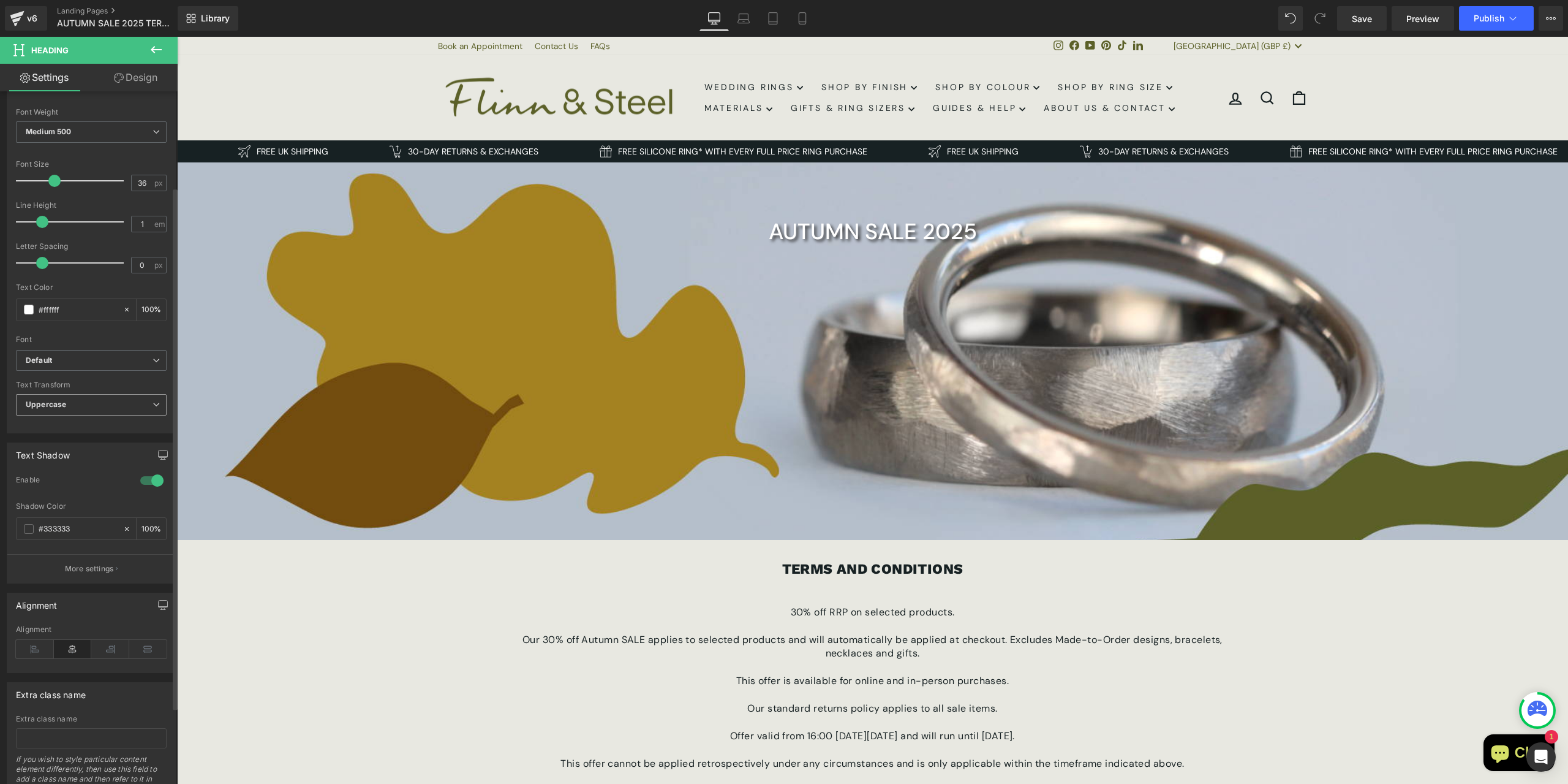
scroll to position [184, 0]
click at [146, 472] on div at bounding box center [152, 473] width 29 height 20
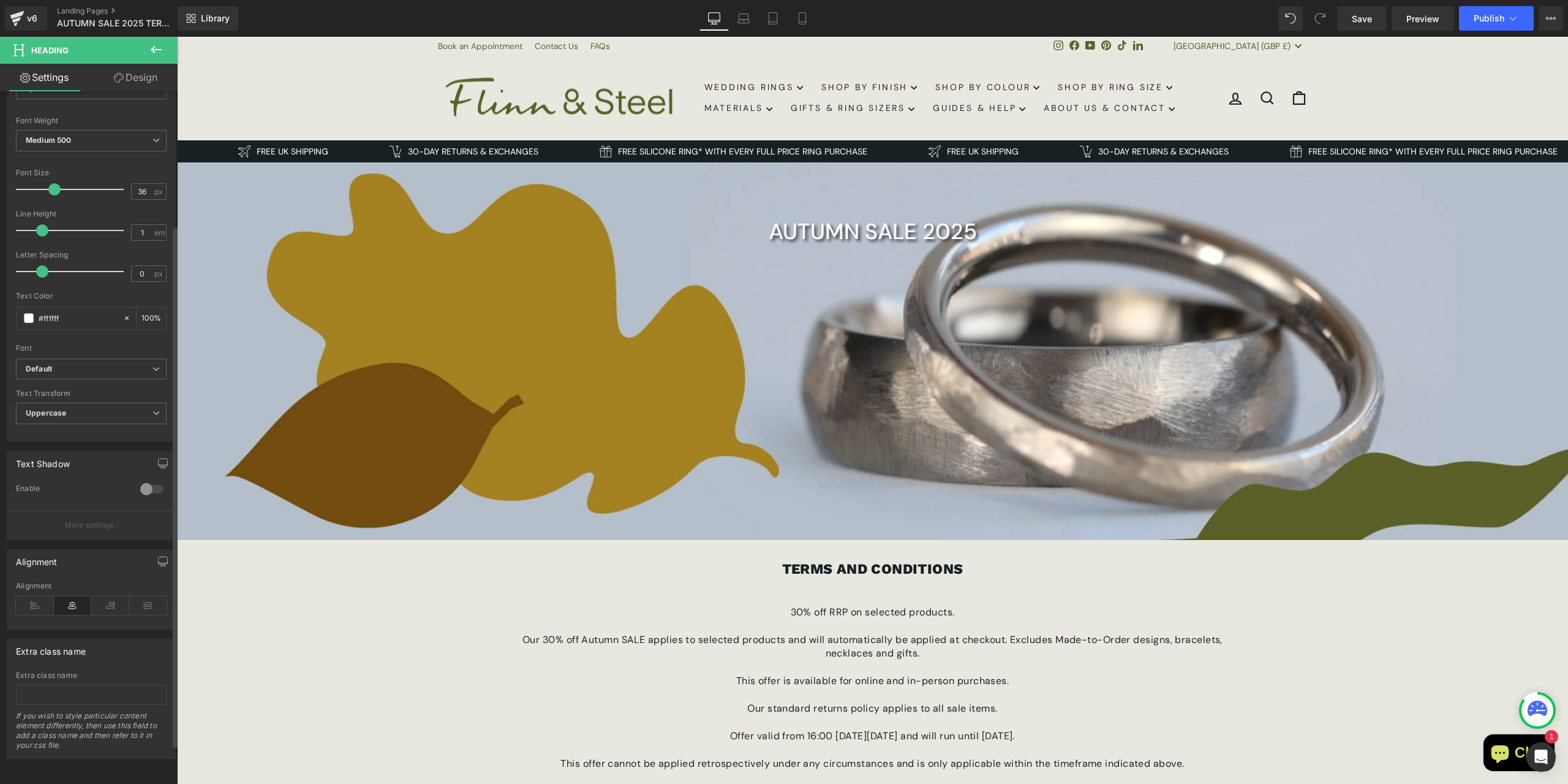
scroll to position [177, 0]
click at [793, 228] on h1 "AUTUMN SALE 2025" at bounding box center [873, 231] width 1391 height 22
click at [849, 279] on div at bounding box center [873, 351] width 1391 height 378
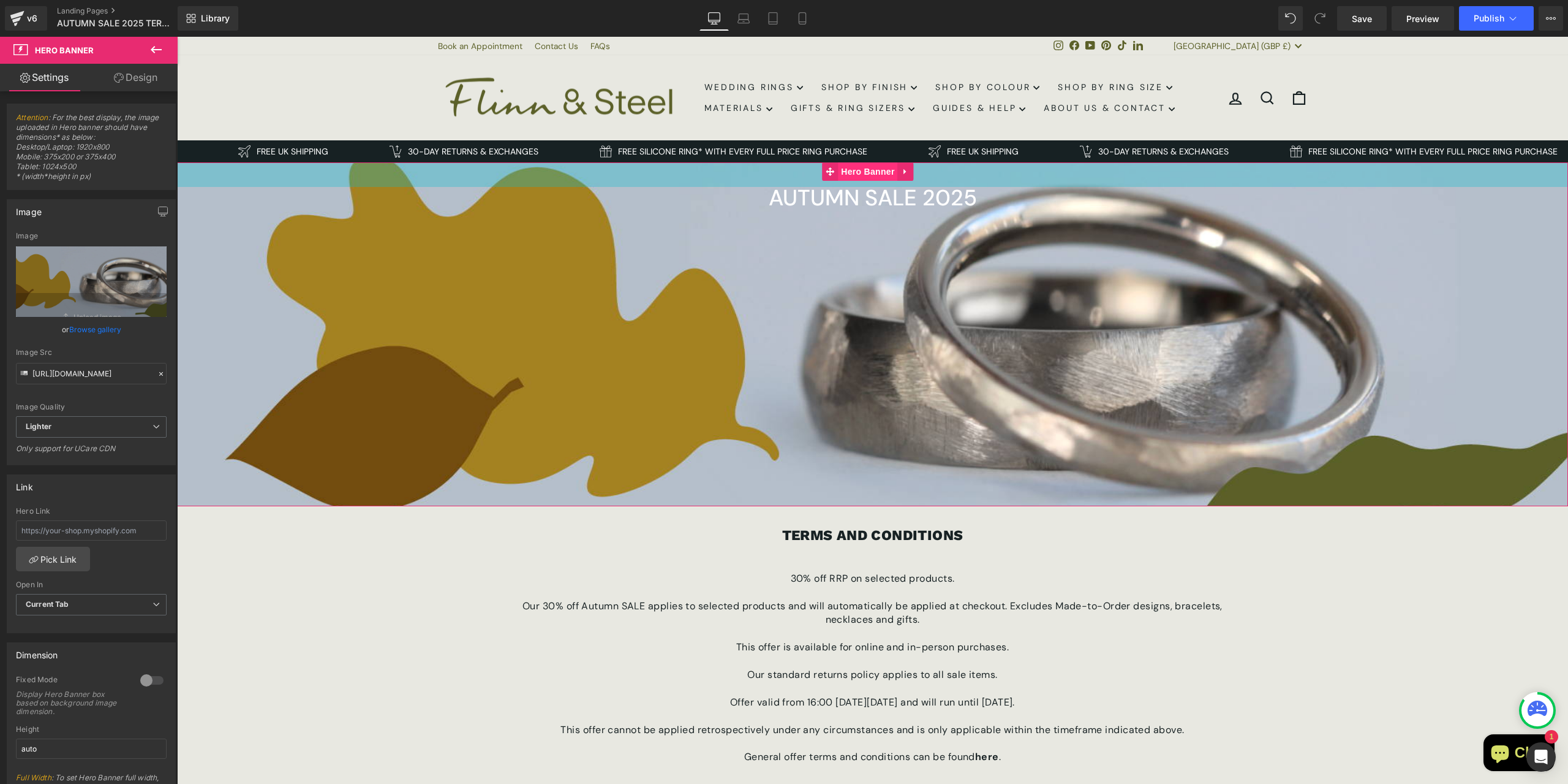
drag, startPoint x: 869, startPoint y: 208, endPoint x: 865, endPoint y: 175, distance: 33.2
click at [865, 175] on div "AUTUMN SALE 2025 Heading Hero Banner 40px 471px" at bounding box center [873, 334] width 1391 height 343
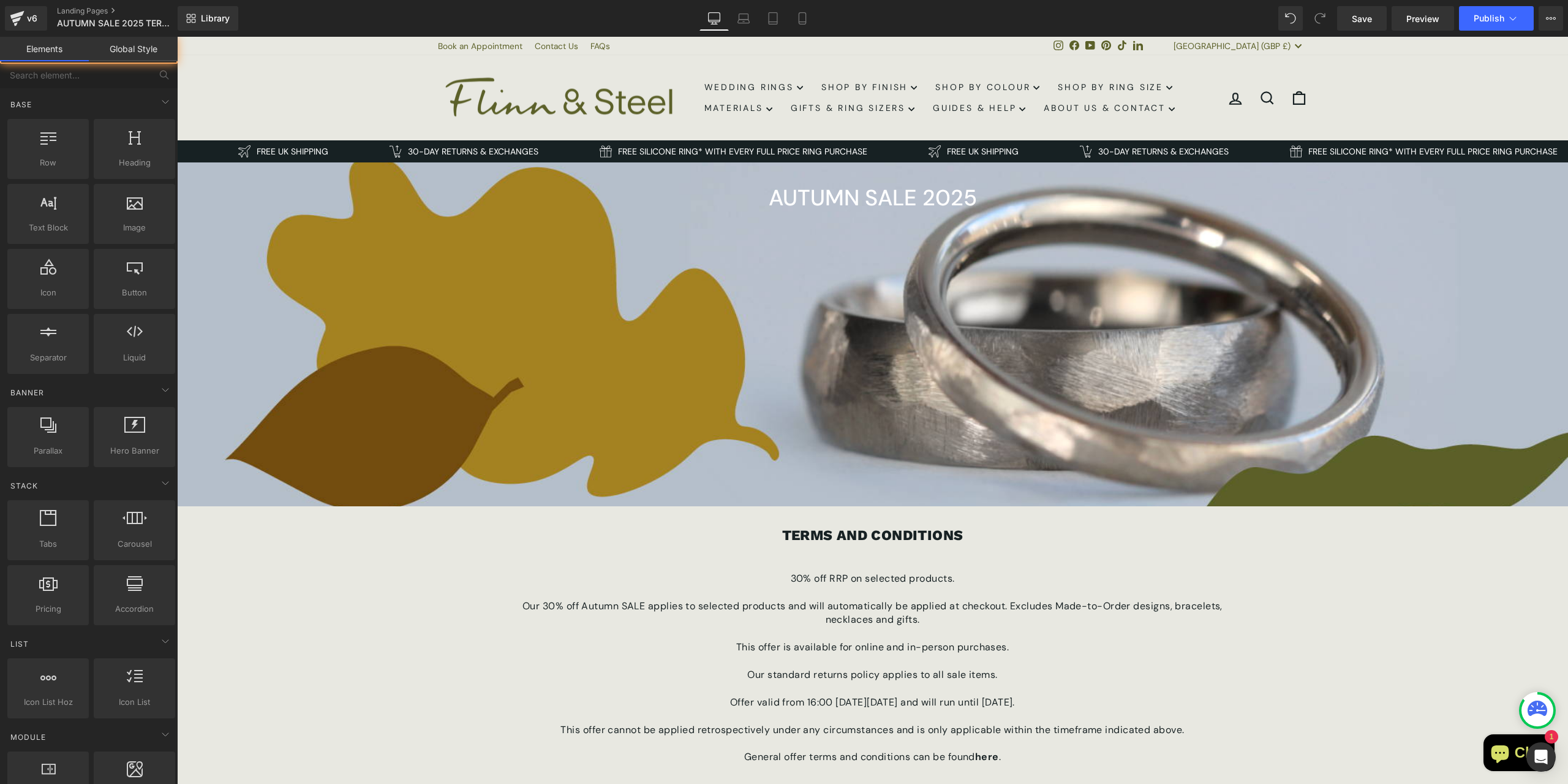
click at [1336, 557] on div "AUTUMN SALE 2025 Heading Hero Banner 40px 471px TERMS AND CONDITIONS Text Block…" at bounding box center [873, 546] width 1391 height 769
click at [796, 203] on h1 "AUTUMN SALE 2025" at bounding box center [873, 198] width 1391 height 22
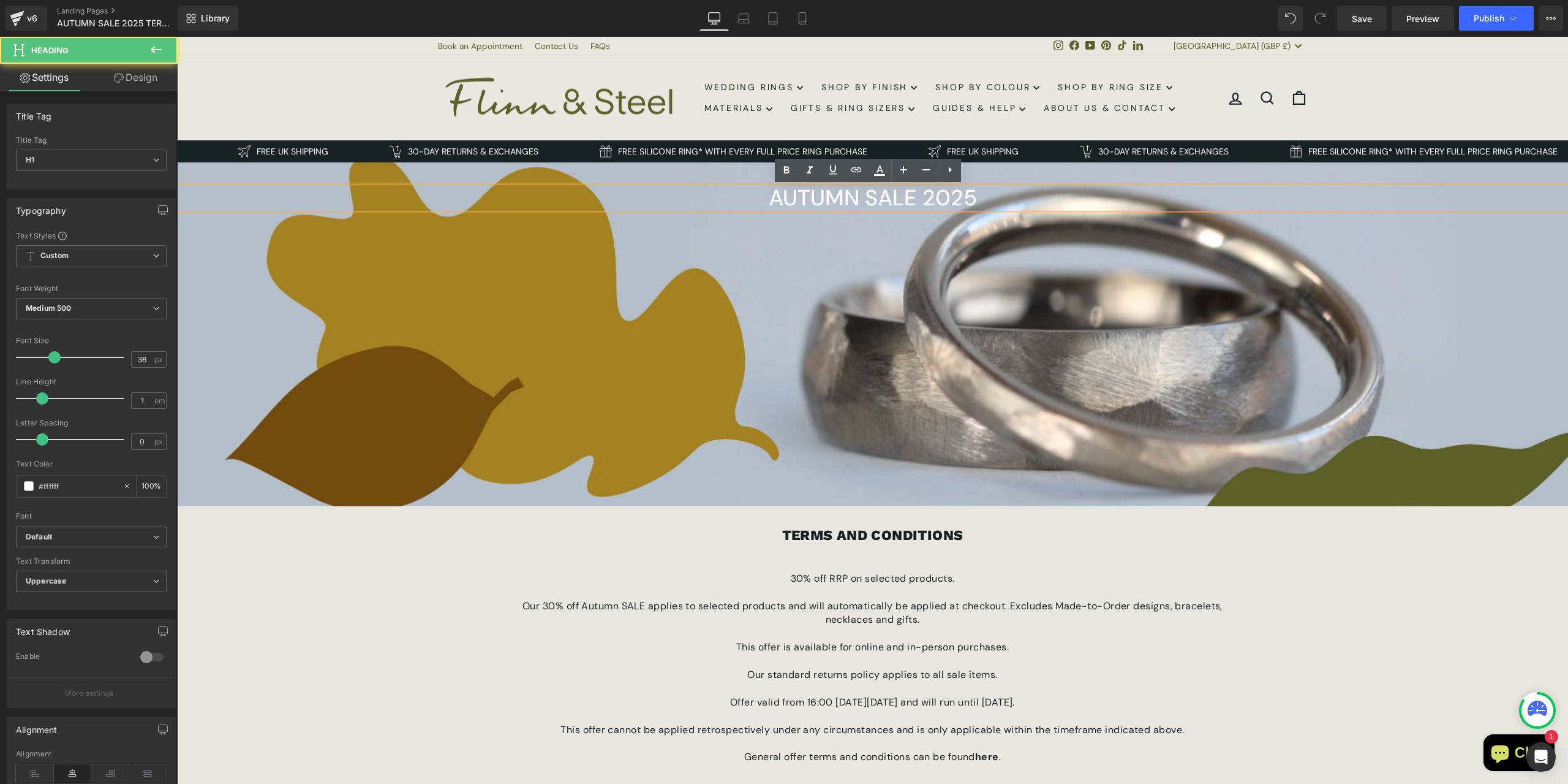
click at [794, 207] on h1 "AUTUMN SALE 2025" at bounding box center [873, 198] width 1391 height 22
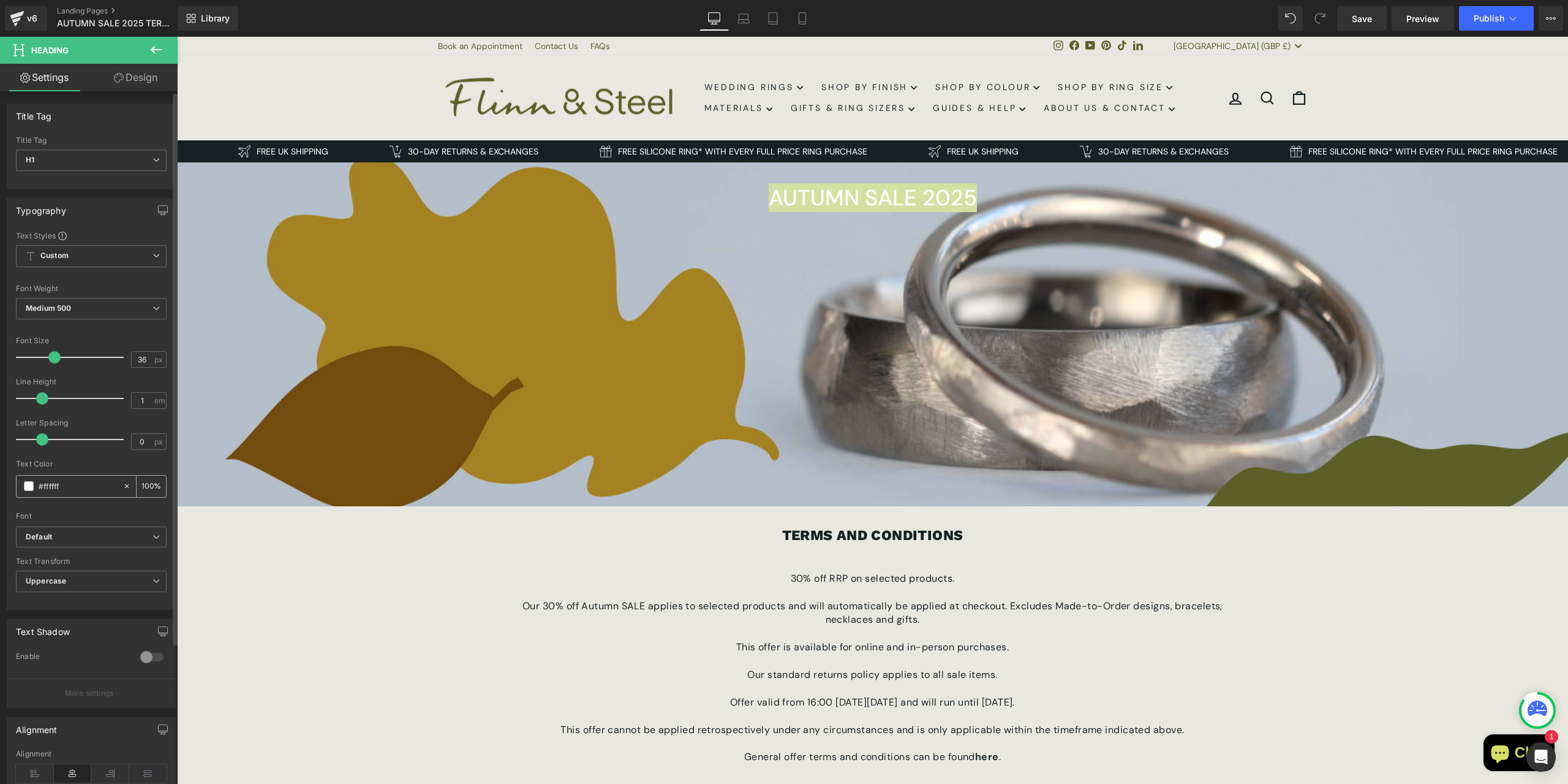
click at [60, 485] on input "#ffffff" at bounding box center [78, 486] width 79 height 14
type input "#1"
type input "0"
type input "#172"
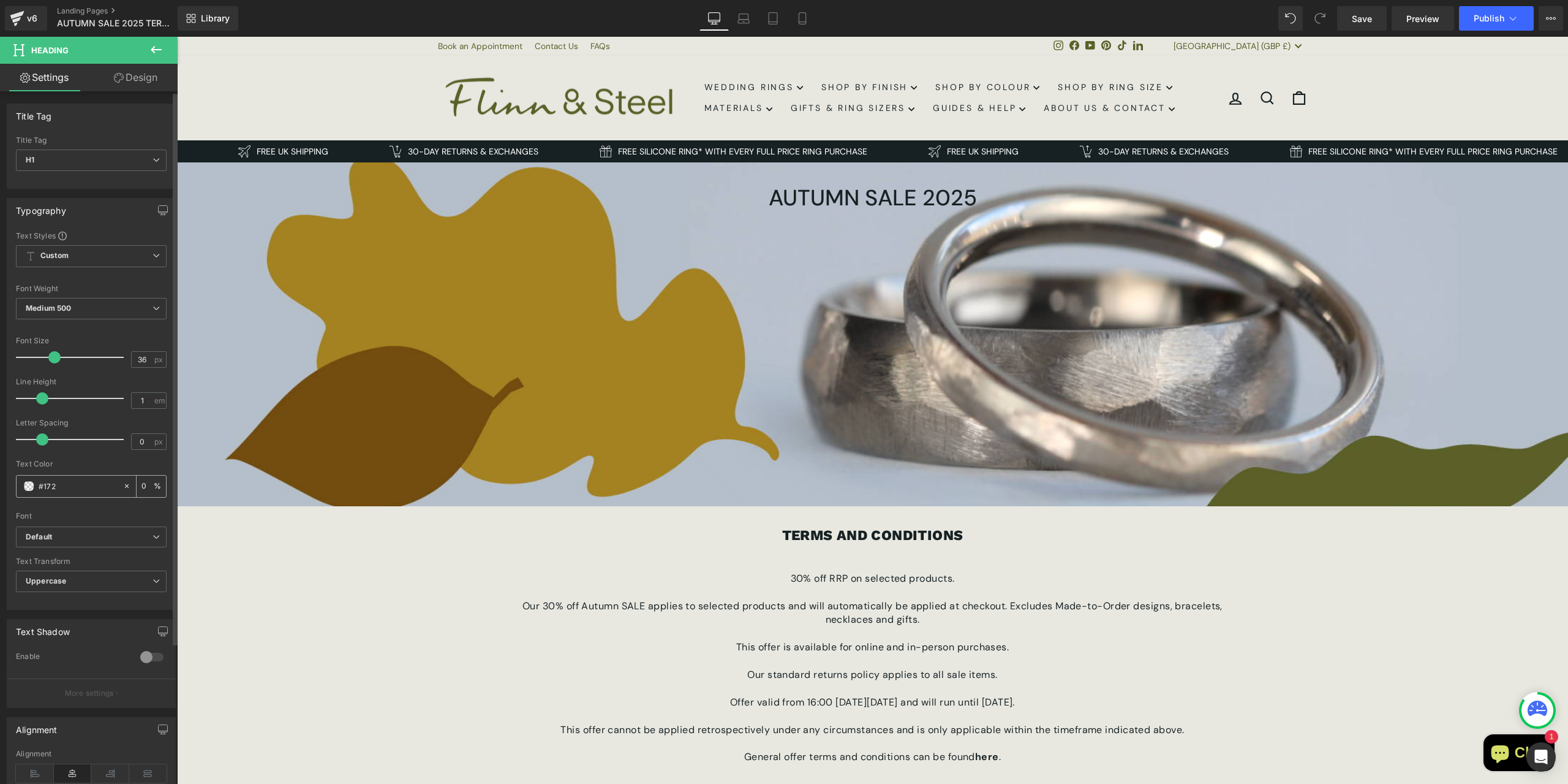
type input "100"
type input "#17212"
type input "0"
type input "#172123"
type input "100"
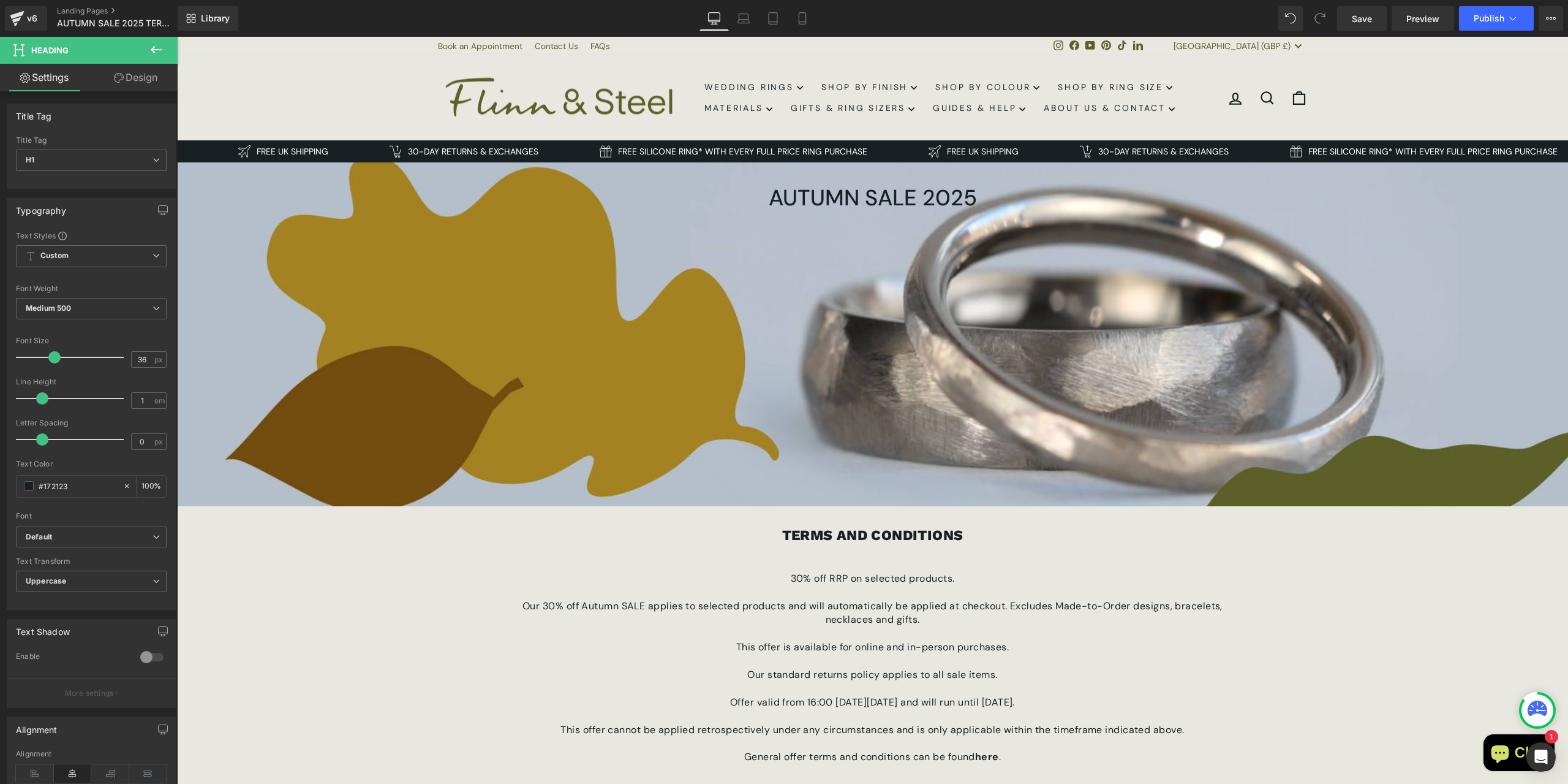
click at [1349, 557] on div "AUTUMN SALE 2025 Heading Hero Banner 40px 471px TERMS AND CONDITIONS Text Block…" at bounding box center [873, 546] width 1391 height 769
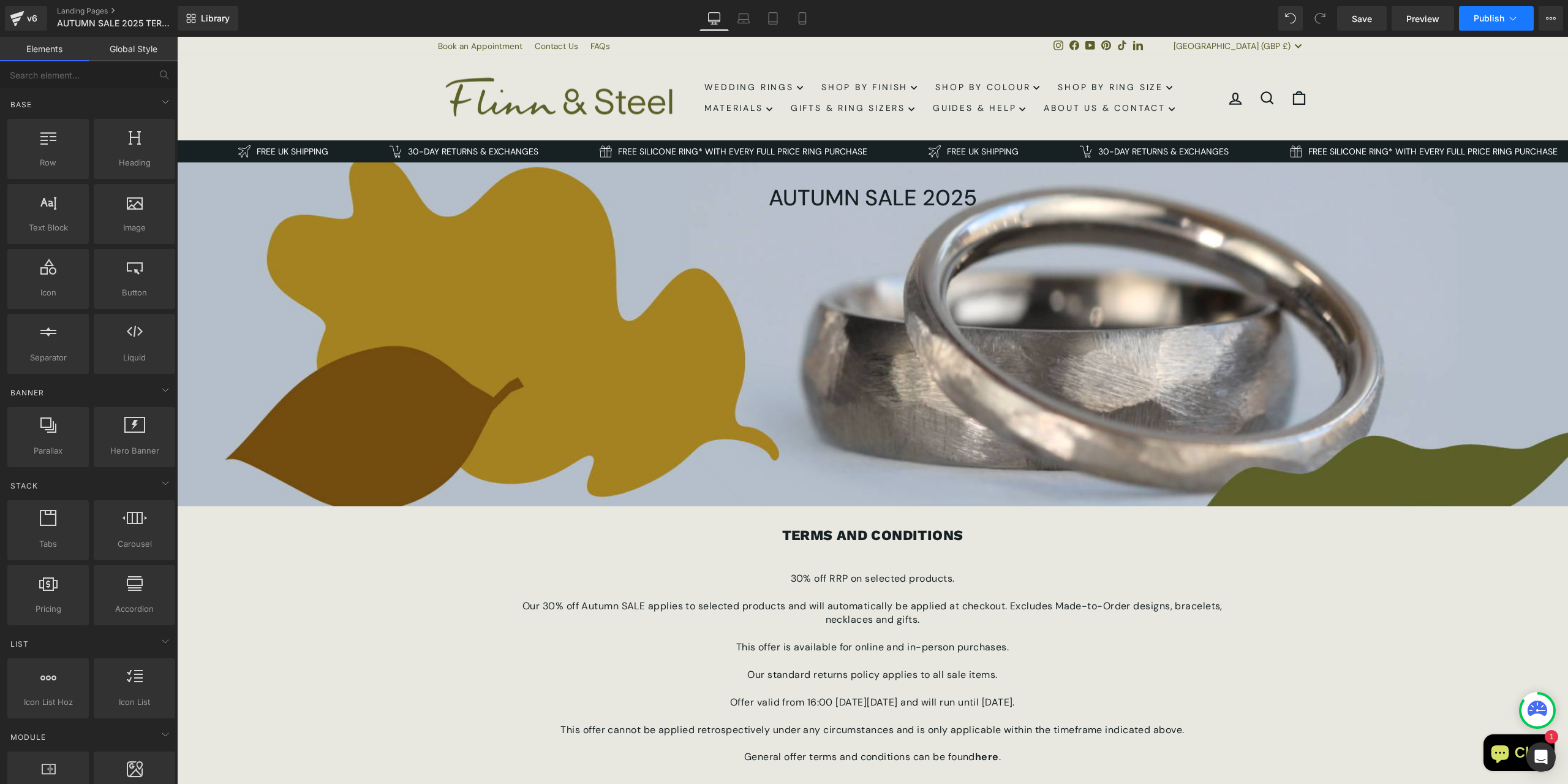
click at [1515, 17] on icon at bounding box center [1512, 17] width 12 height 12
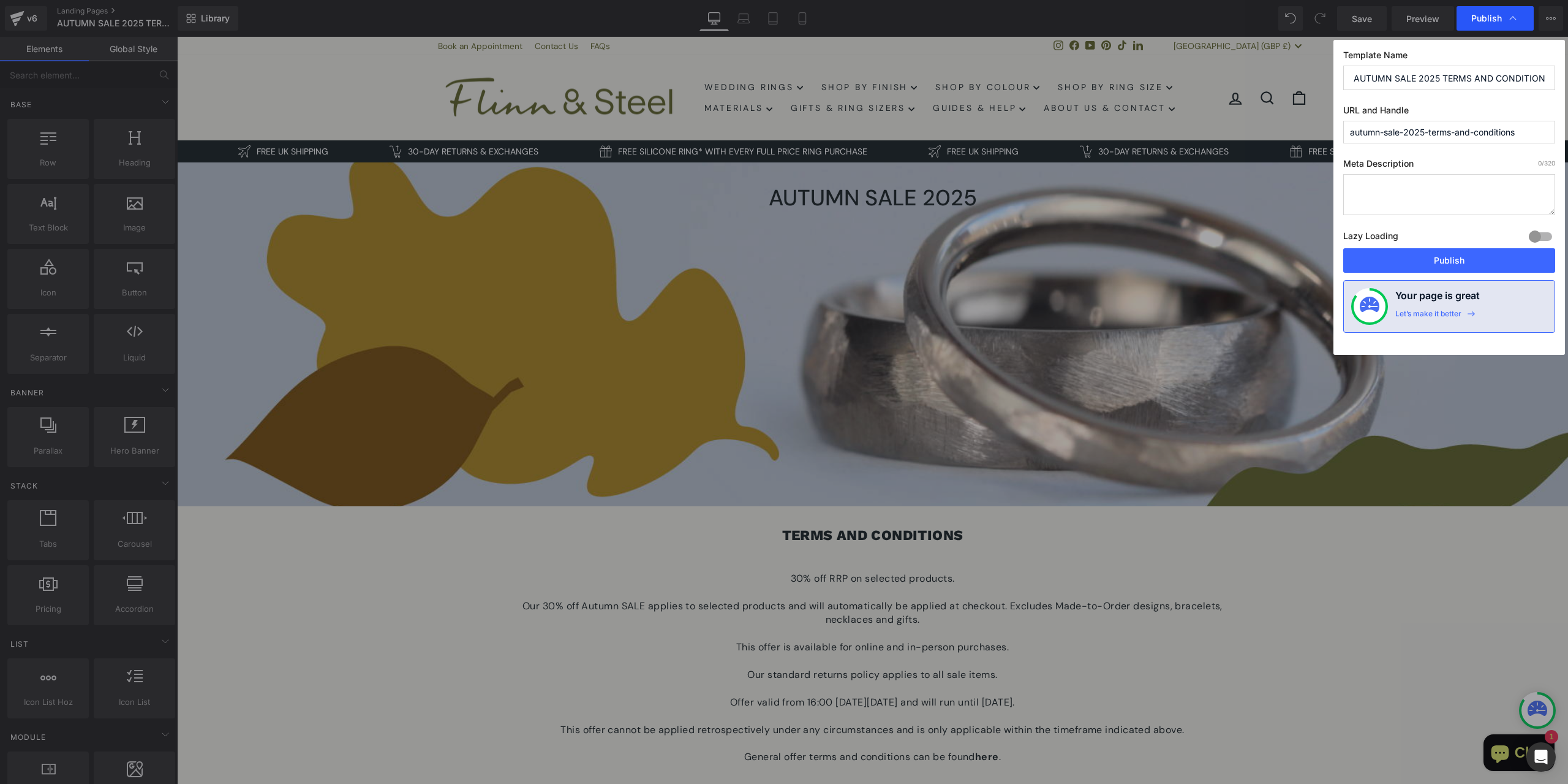
click at [1512, 21] on icon at bounding box center [1512, 17] width 12 height 12
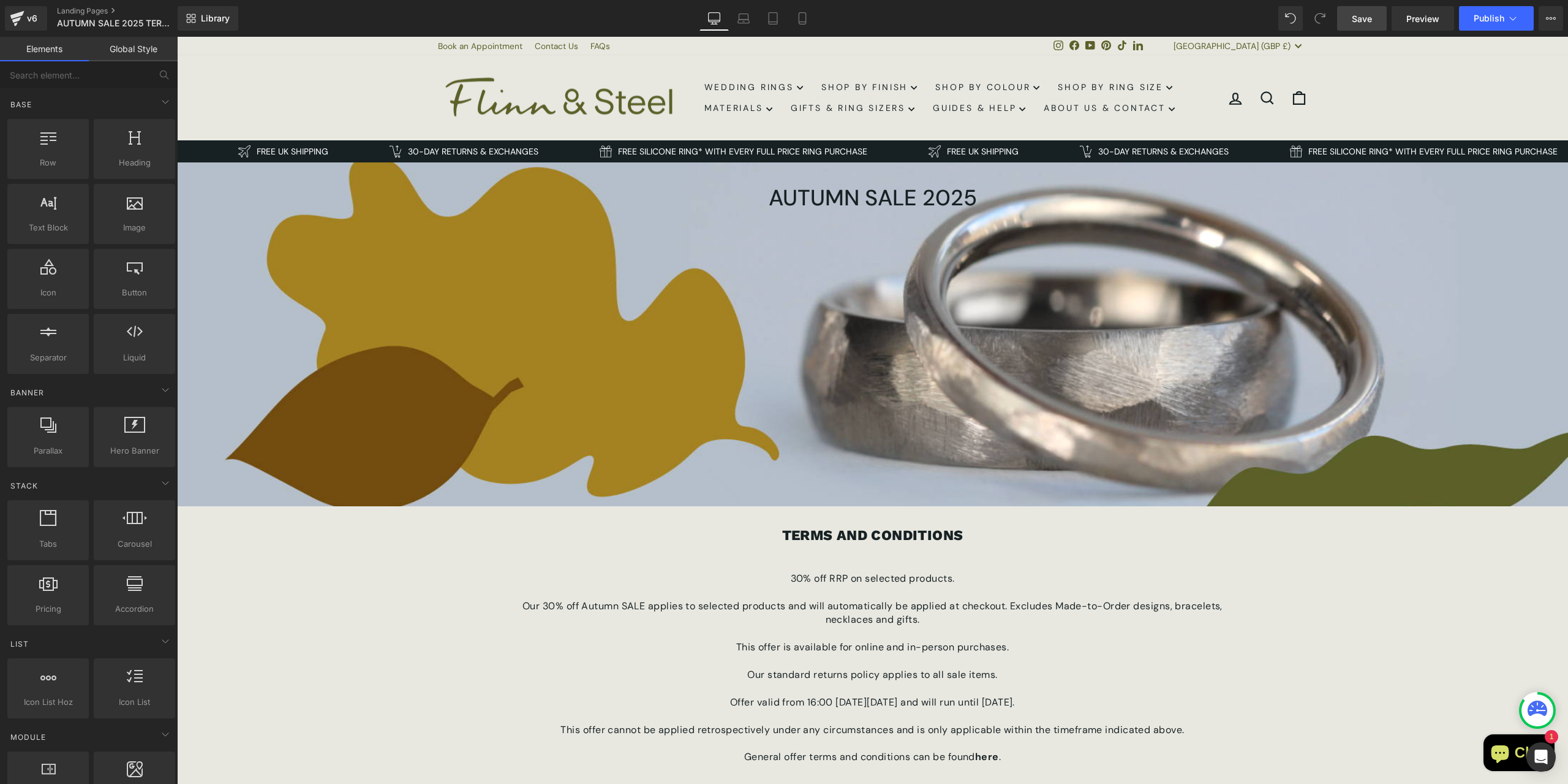
click at [1357, 16] on span "Save" at bounding box center [1361, 18] width 20 height 13
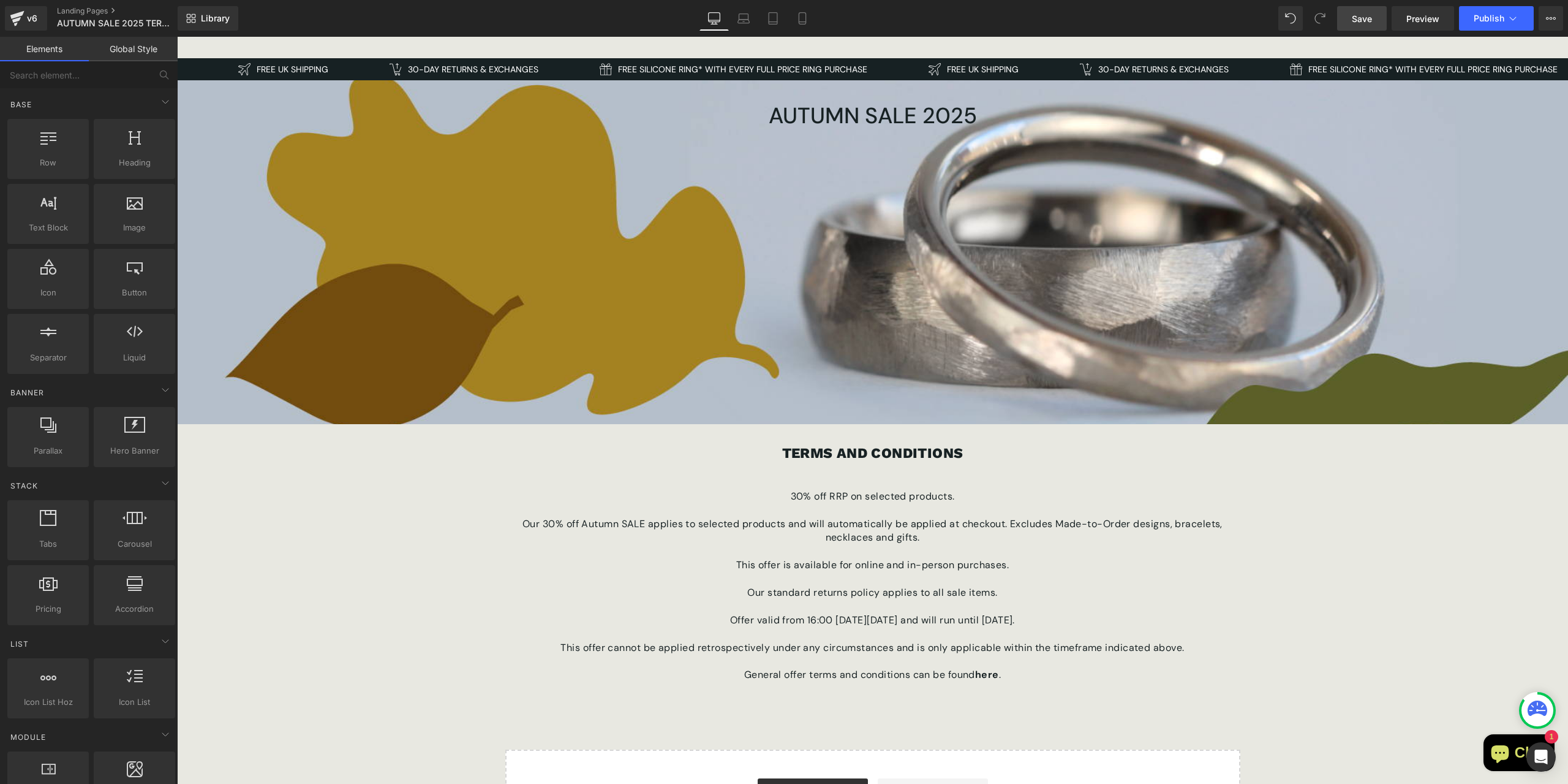
scroll to position [0, 0]
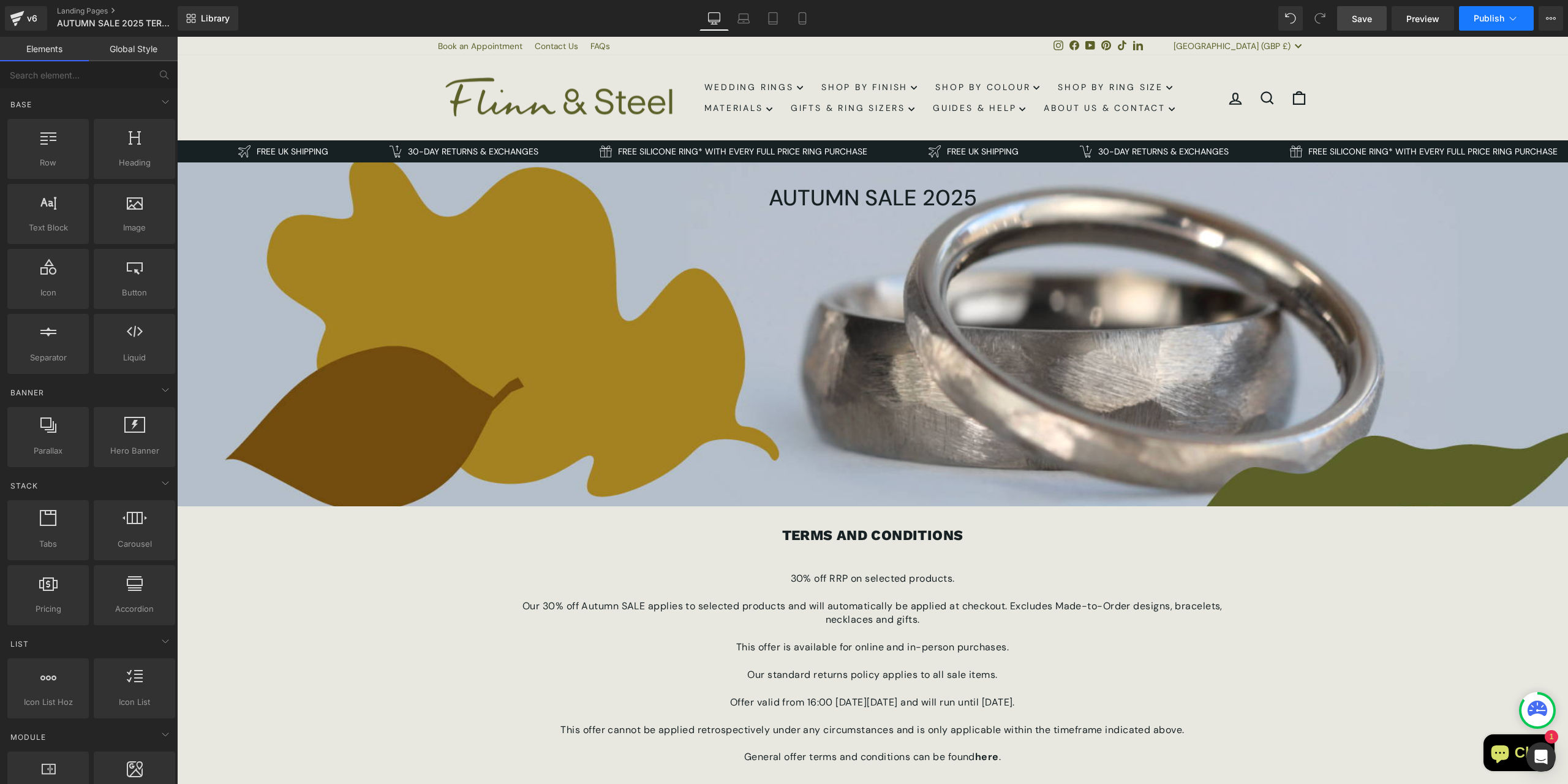
click at [1481, 19] on span "Publish" at bounding box center [1489, 18] width 31 height 10
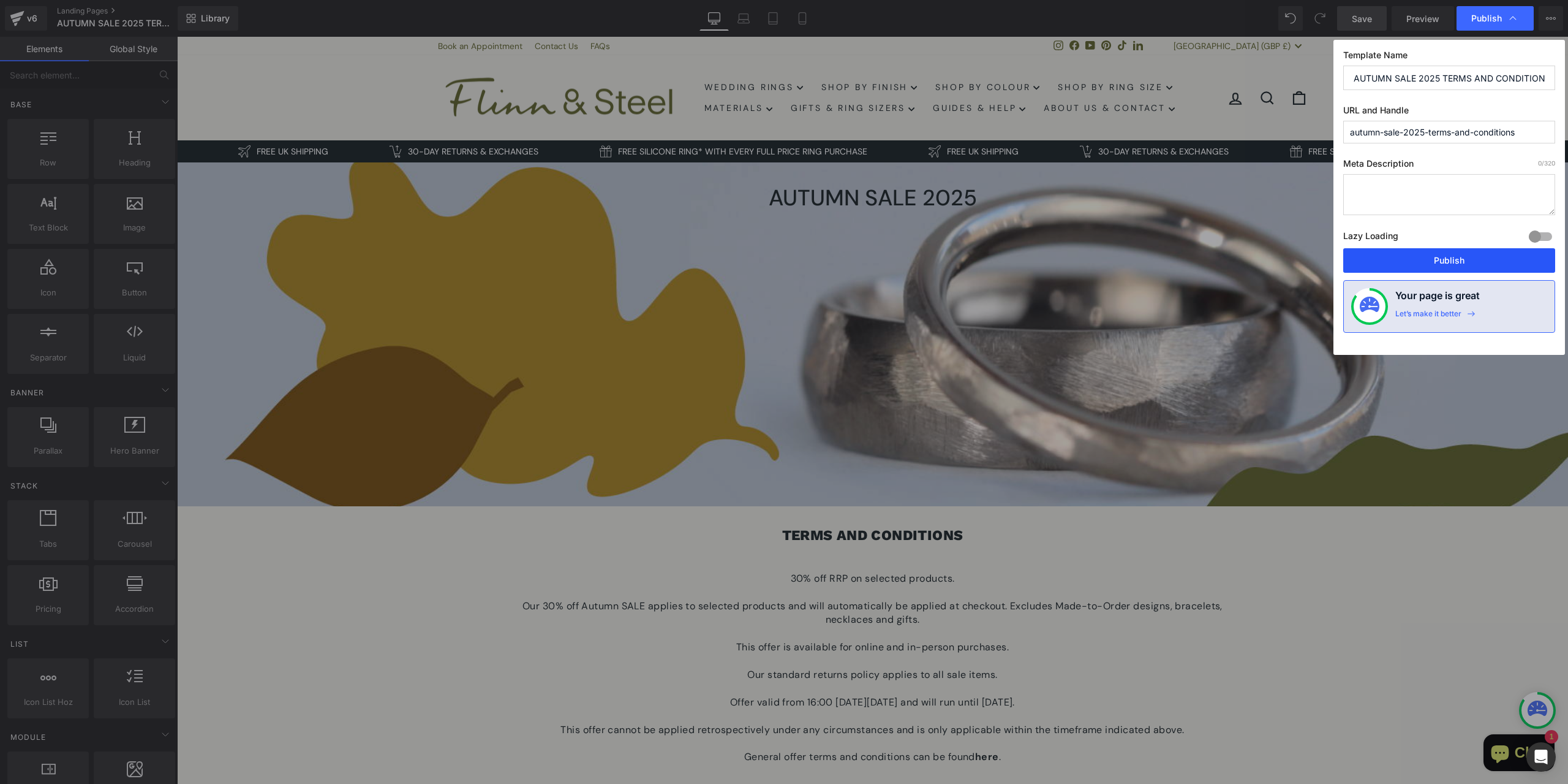
click at [1414, 261] on button "Publish" at bounding box center [1449, 260] width 212 height 25
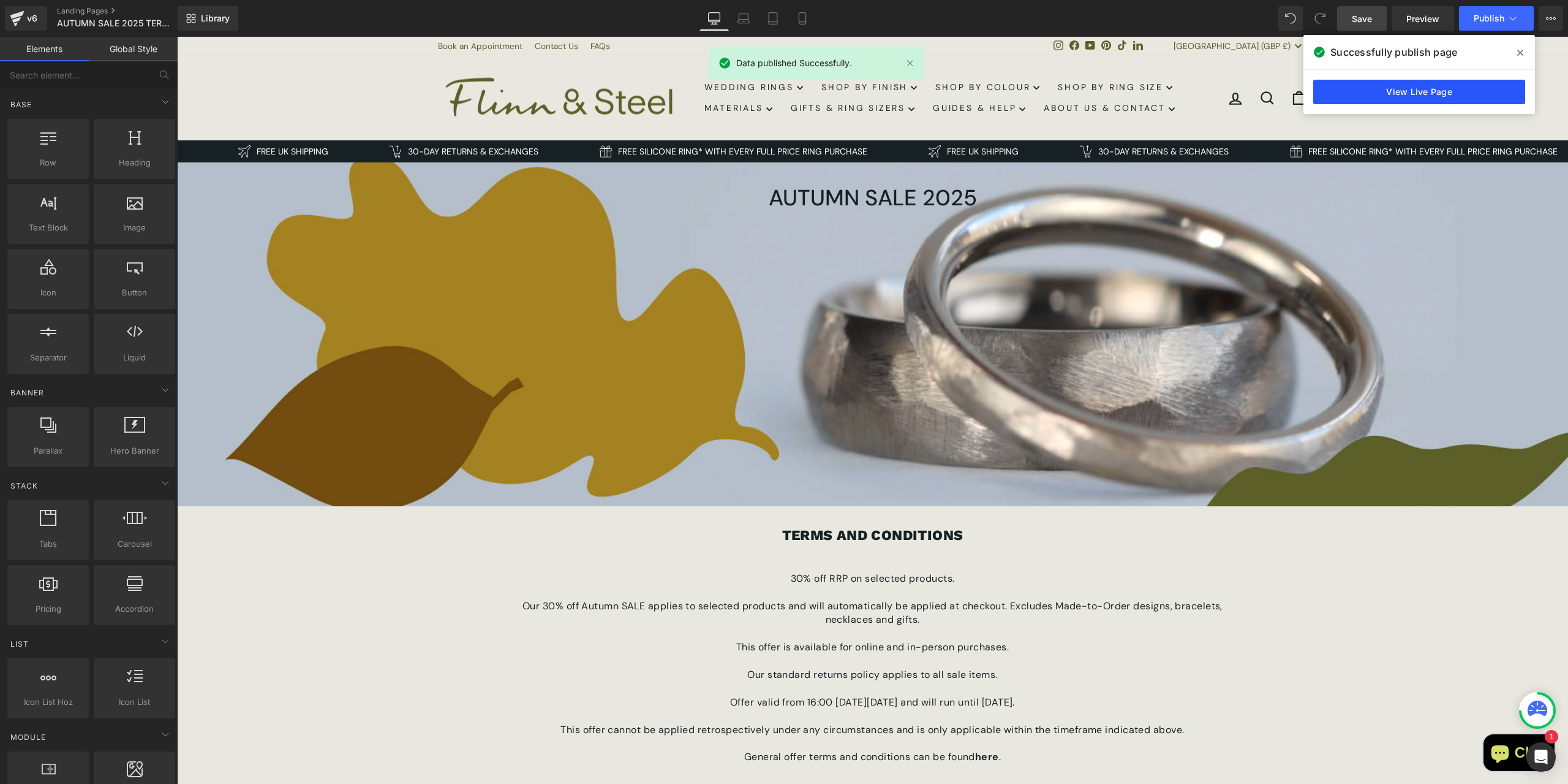
click at [1375, 91] on link "View Live Page" at bounding box center [1419, 91] width 212 height 25
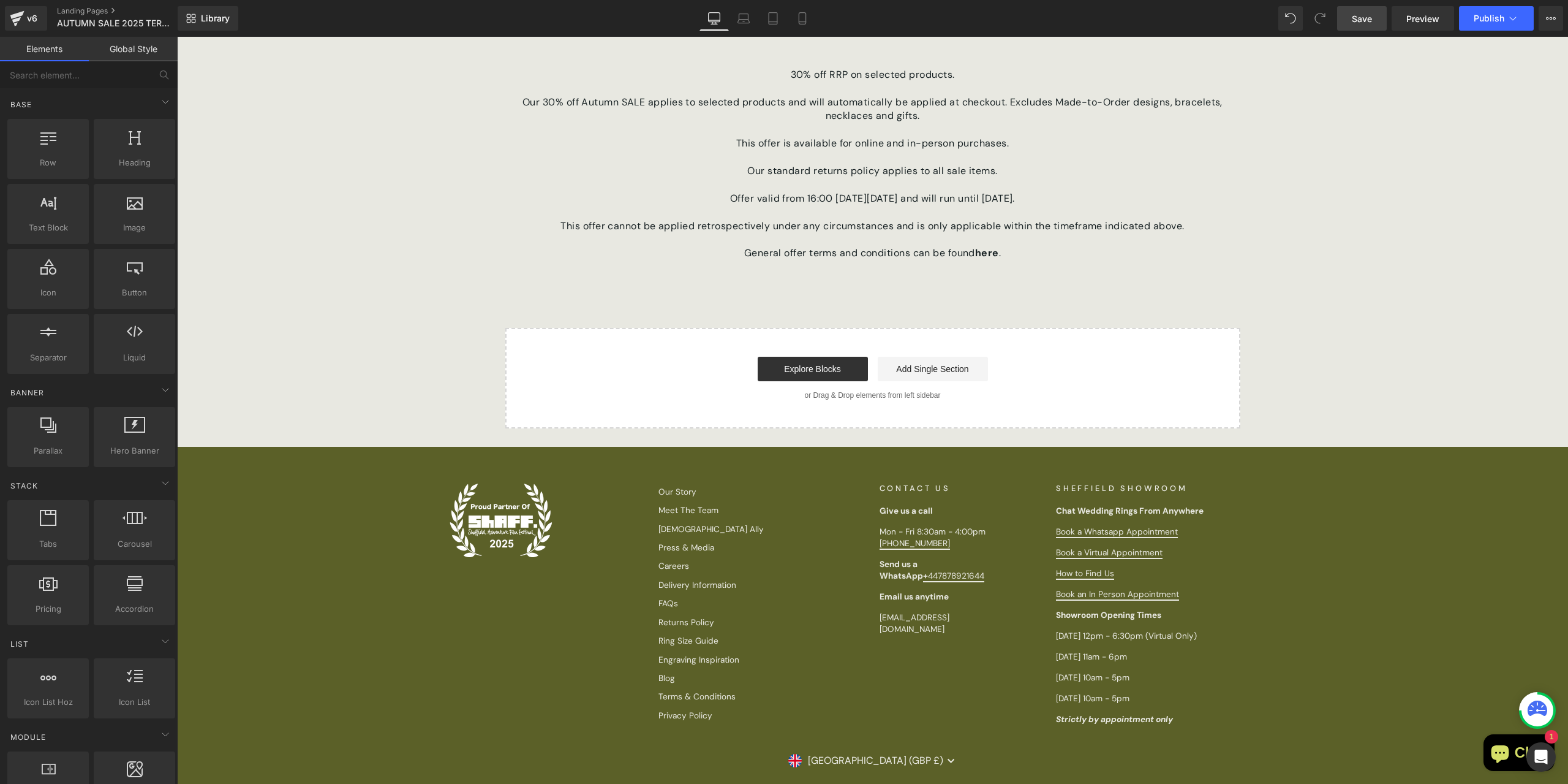
scroll to position [552, 0]
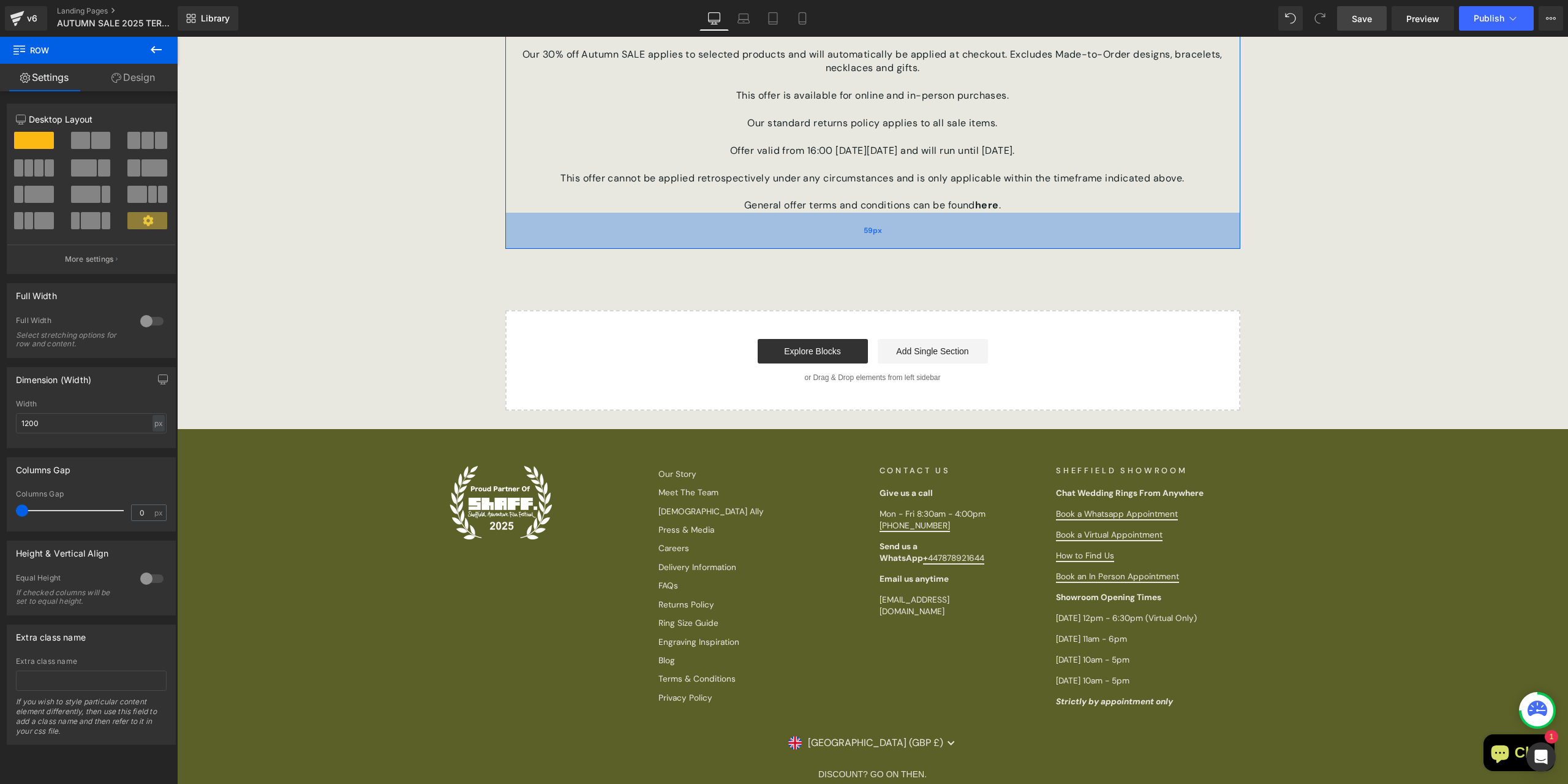
drag, startPoint x: 1012, startPoint y: 215, endPoint x: 1005, endPoint y: 246, distance: 31.8
click at [1005, 246] on div "59px" at bounding box center [873, 230] width 735 height 36
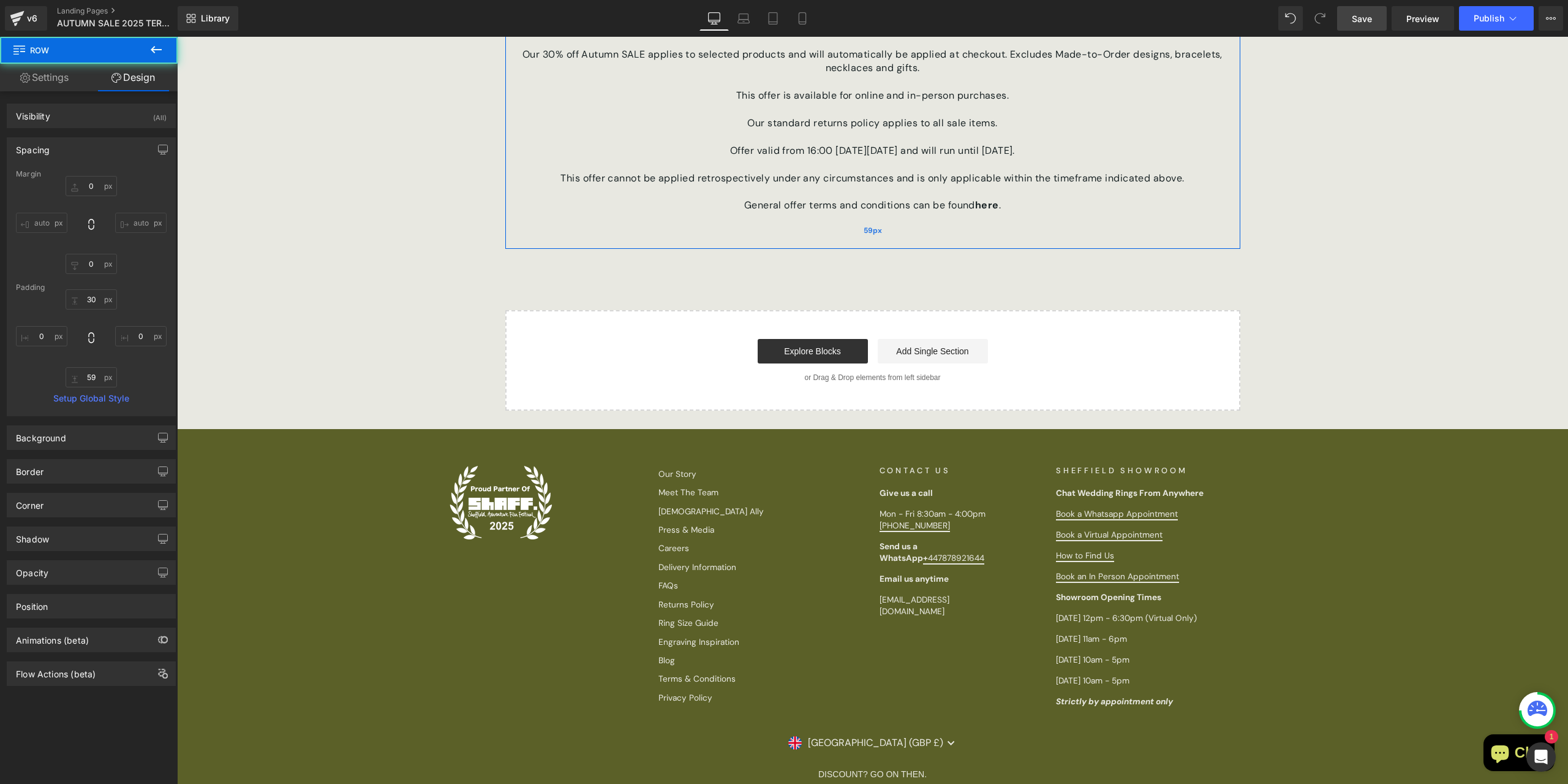
click at [957, 237] on div "59px" at bounding box center [873, 230] width 735 height 36
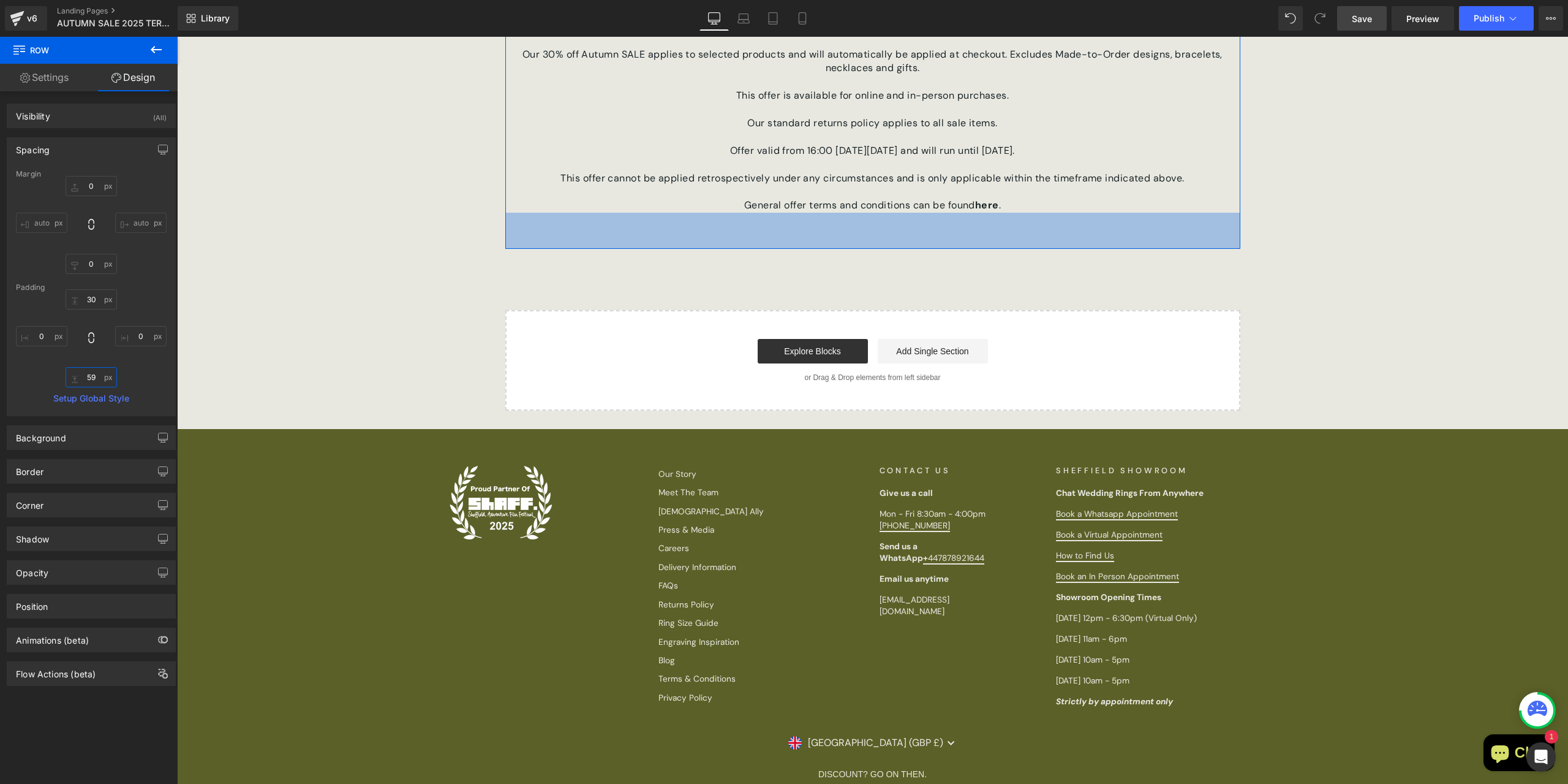
click at [83, 383] on input "59" at bounding box center [91, 377] width 52 height 20
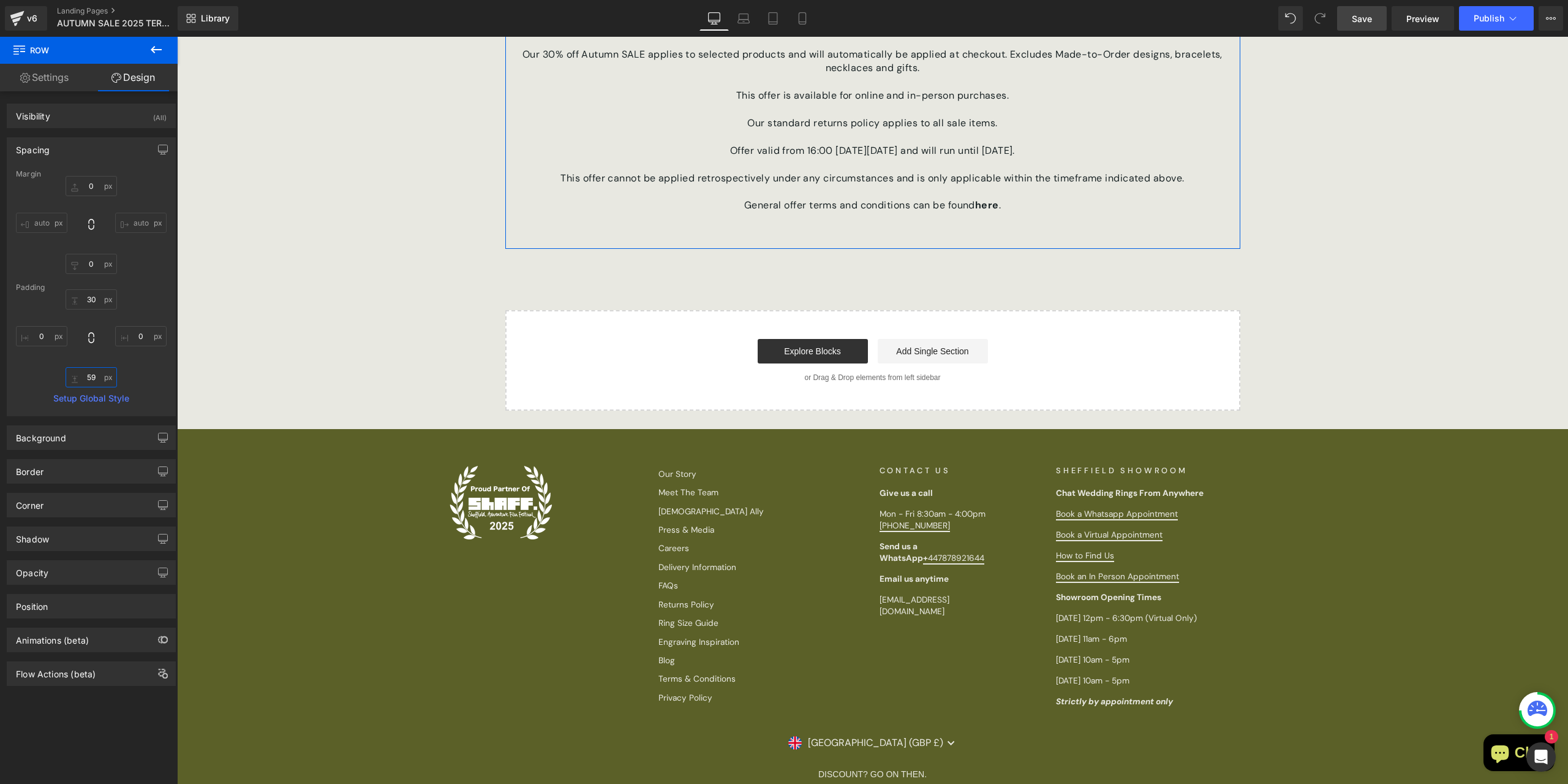
click at [83, 383] on input "59" at bounding box center [91, 377] width 52 height 20
type input "60"
click at [1359, 230] on div "AUTUMN SALE 2025 Heading Hero Banner 40px 471px TERMS AND CONDITIONS Text Block…" at bounding box center [873, 11] width 1391 height 800
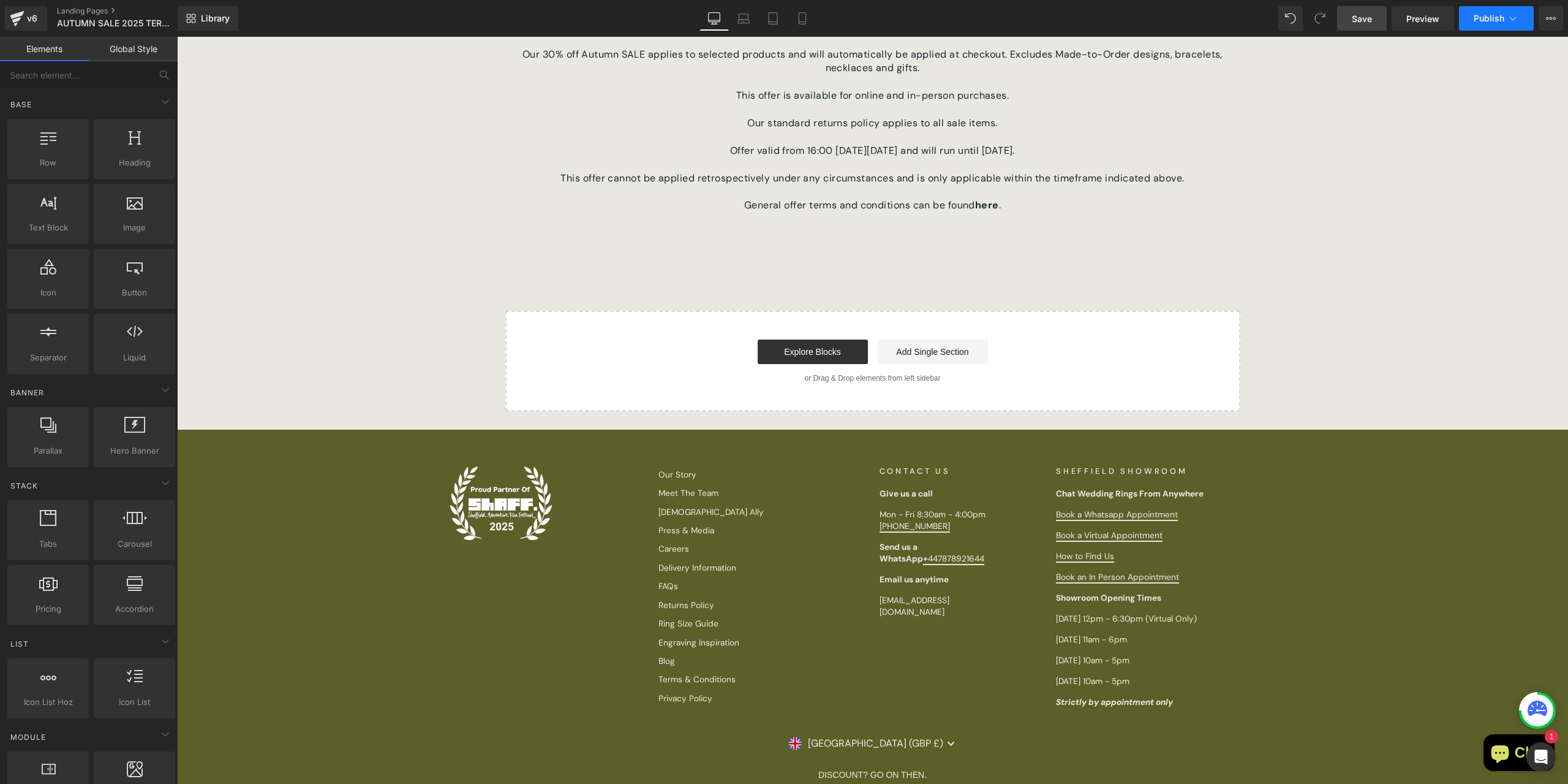
click at [1498, 18] on span "Publish" at bounding box center [1489, 18] width 31 height 10
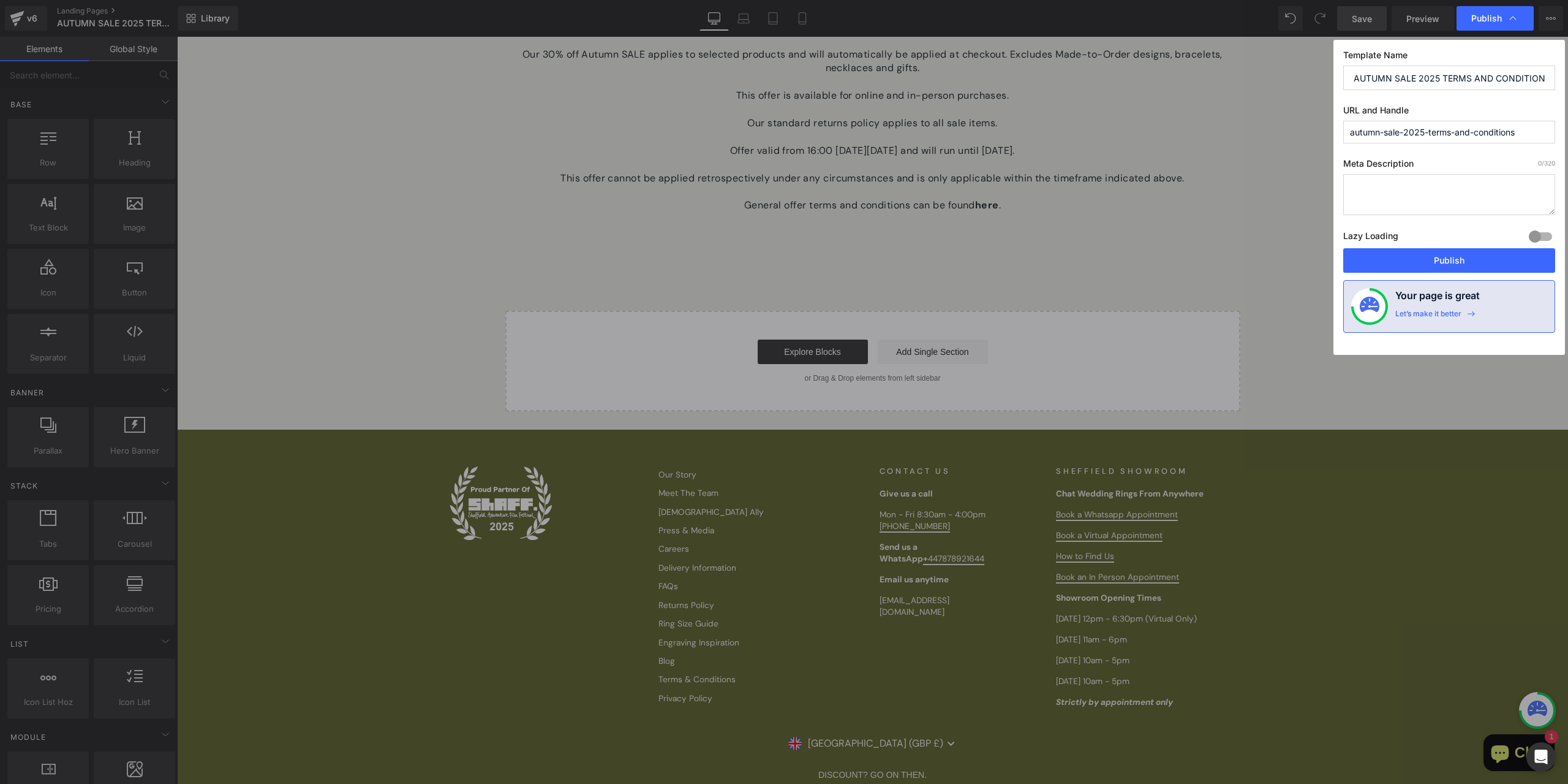
drag, startPoint x: 1361, startPoint y: 77, endPoint x: 1393, endPoint y: 73, distance: 32.2
click at [1393, 73] on input "AUTUMN SALE 2025 TERMS AND CONDITIONS" at bounding box center [1449, 77] width 212 height 25
click at [1435, 78] on input "AUTUMN SALE 2025 TERMS AND CONDITIONS" at bounding box center [1449, 77] width 212 height 25
drag, startPoint x: 1361, startPoint y: 80, endPoint x: 1393, endPoint y: 73, distance: 32.8
click at [1393, 73] on input "AUTUMN SALE 2025 TERMS AND CONDITIONS" at bounding box center [1449, 77] width 212 height 25
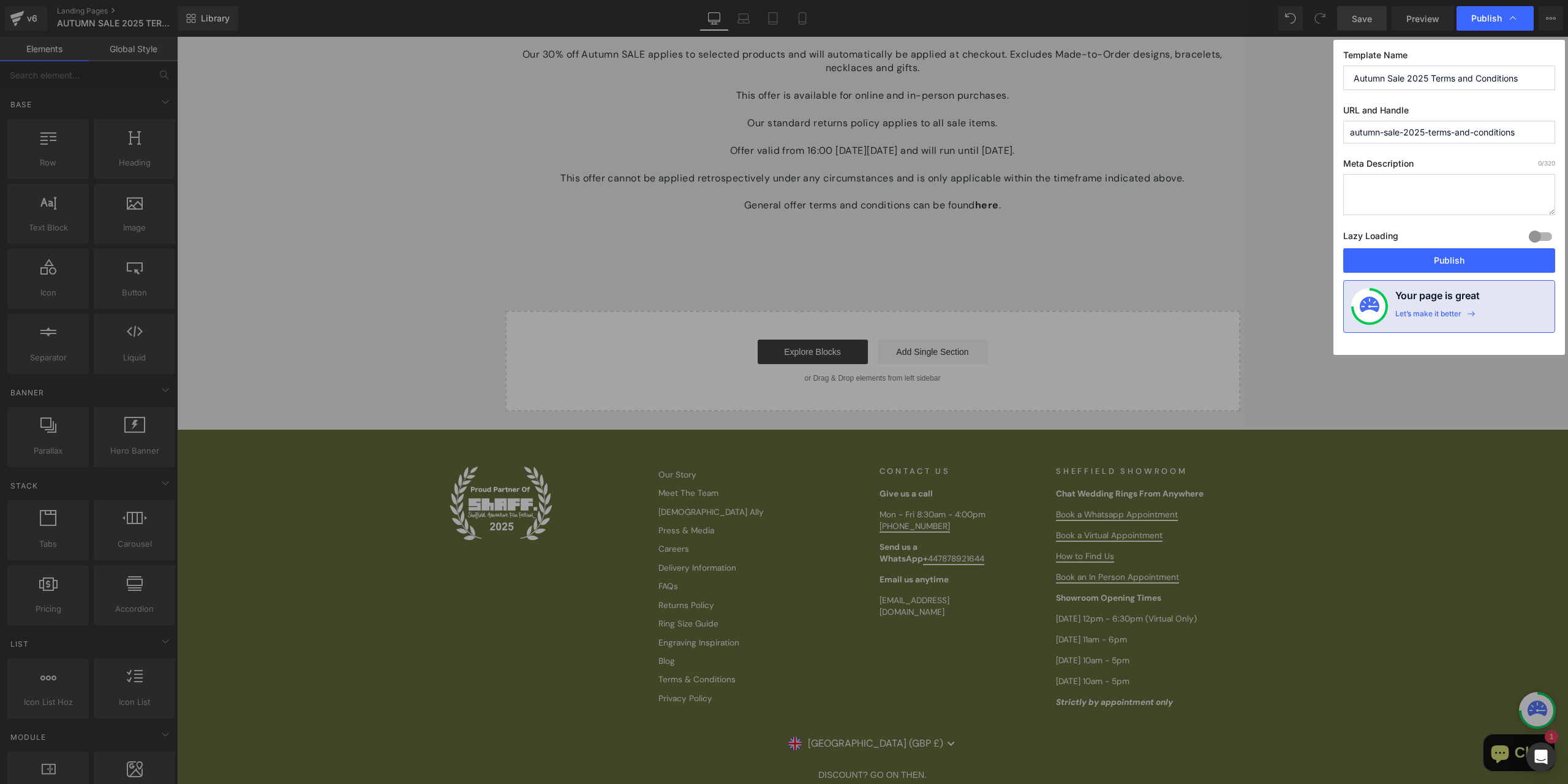
click at [1365, 81] on input "Autumn Sale 2025 Terms and Conditions" at bounding box center [1449, 77] width 212 height 25
type input "Autumn Sale 2025 Terms and Conditions"
click at [1460, 258] on button "Publish" at bounding box center [1449, 260] width 212 height 25
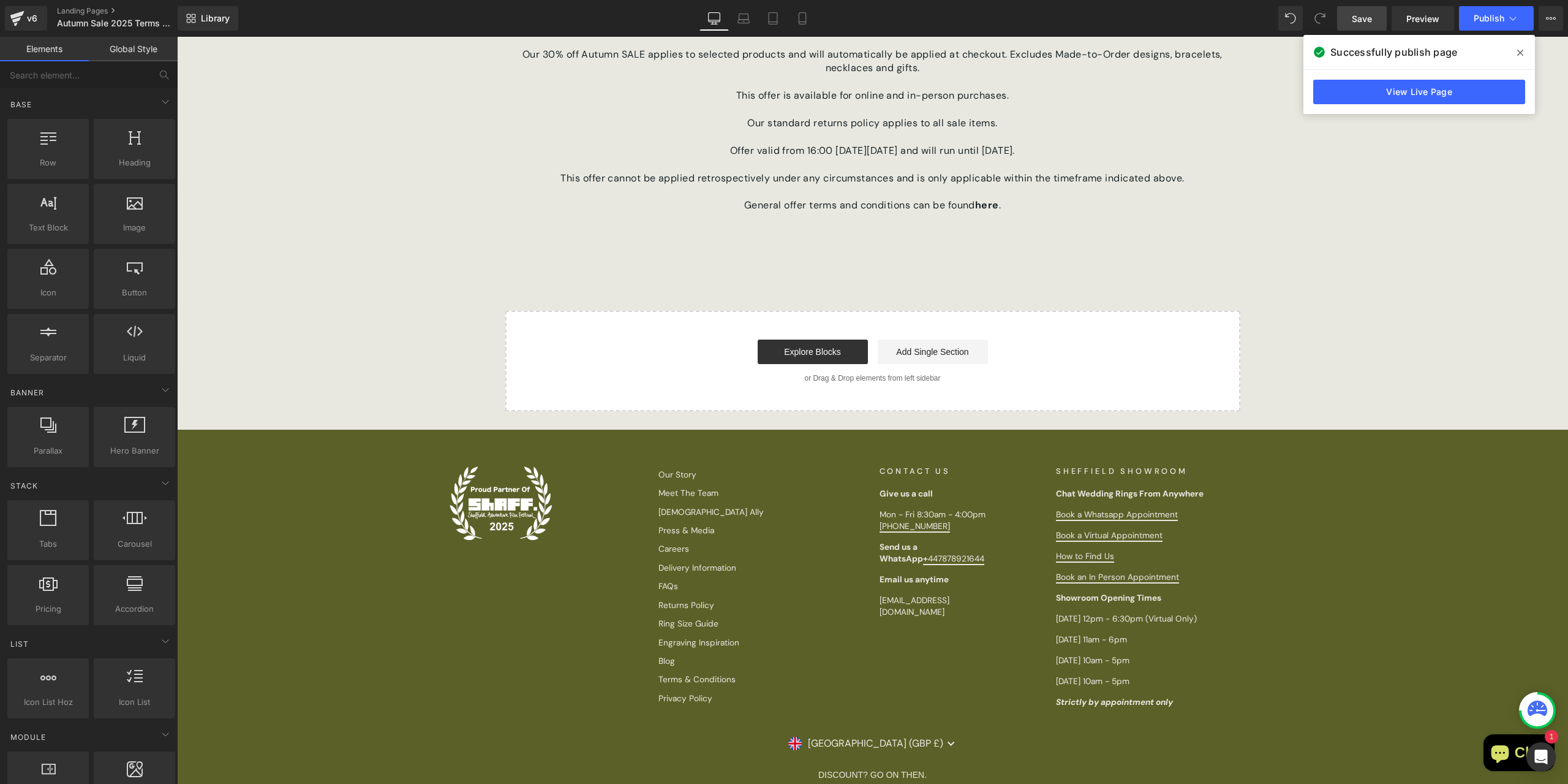
click at [1347, 297] on div "AUTUMN SALE 2025 Heading Hero Banner 40px 471px TERMS AND CONDITIONS Text Block…" at bounding box center [873, 11] width 1391 height 800
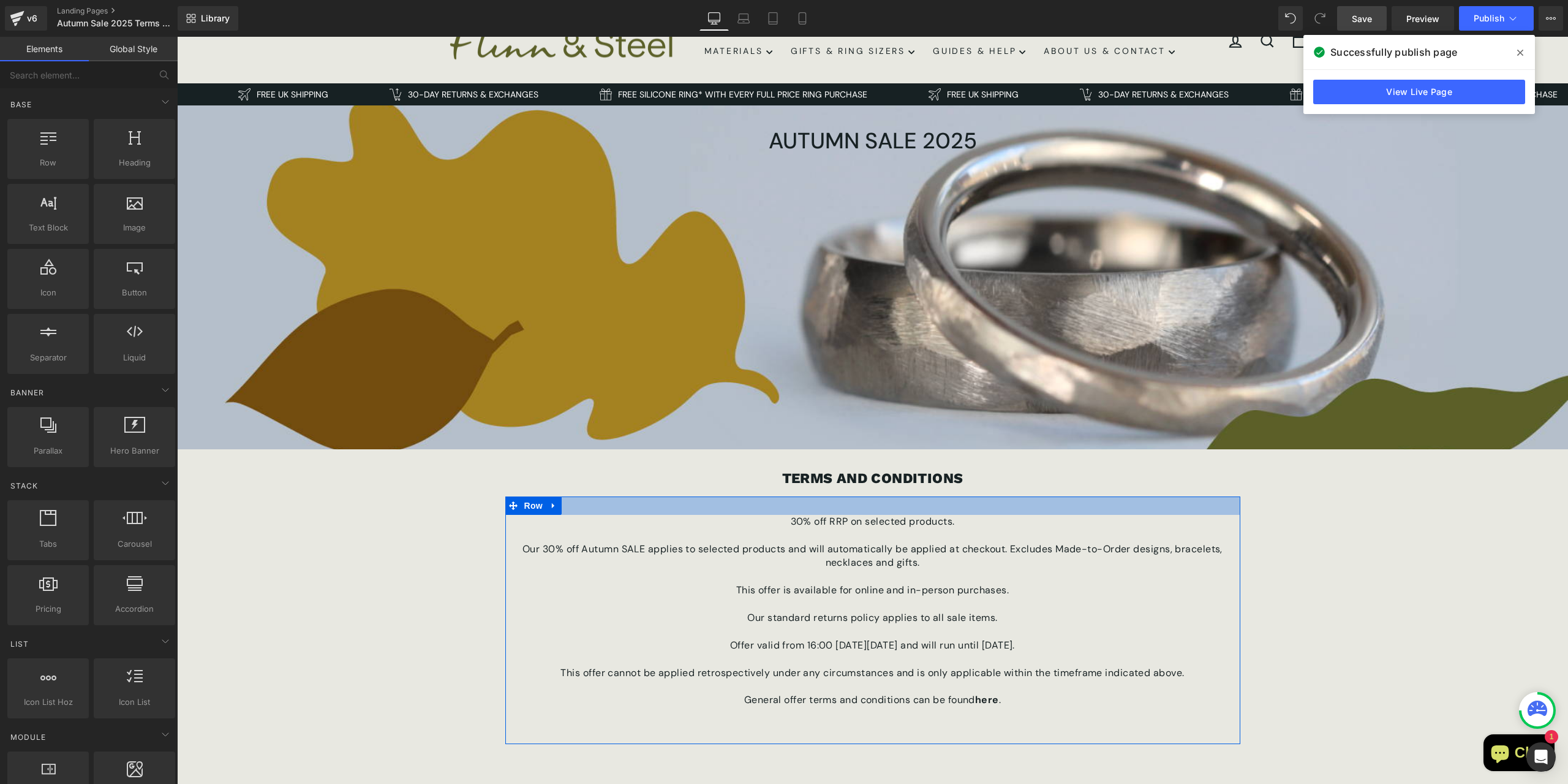
scroll to position [61, 0]
